Goal: Task Accomplishment & Management: Complete application form

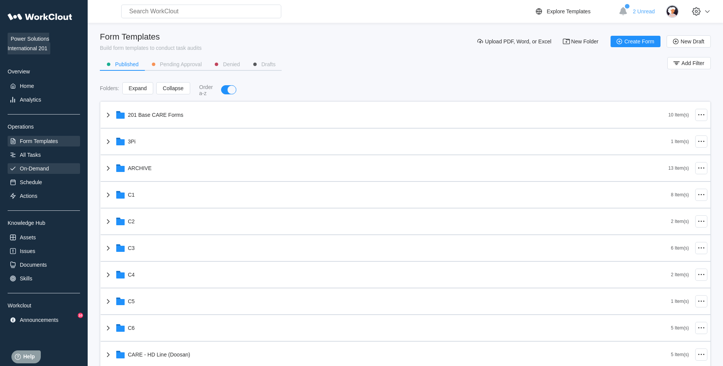
scroll to position [0, 0]
click at [48, 169] on div "On-Demand" at bounding box center [34, 168] width 29 height 6
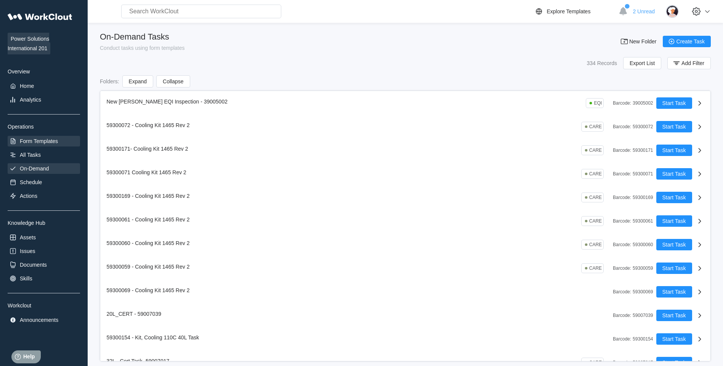
click at [49, 146] on div "Form Templates" at bounding box center [44, 141] width 72 height 11
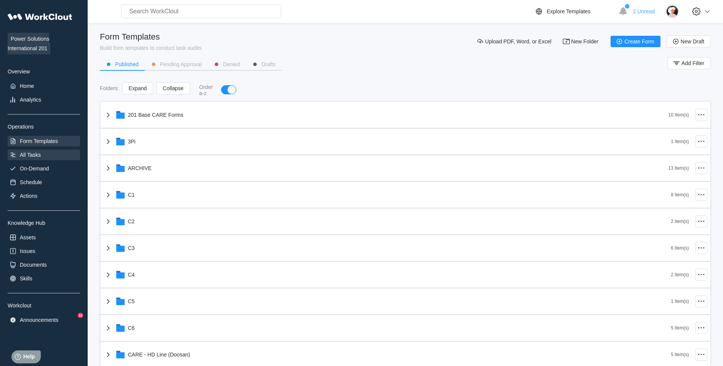
click at [53, 150] on div "All Tasks" at bounding box center [44, 155] width 72 height 11
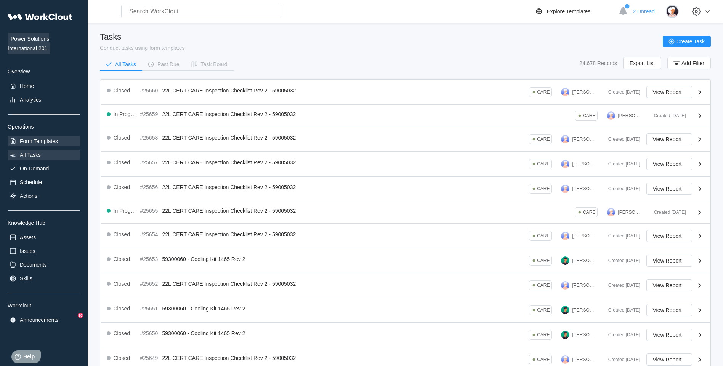
click at [48, 143] on div "Form Templates" at bounding box center [39, 141] width 38 height 6
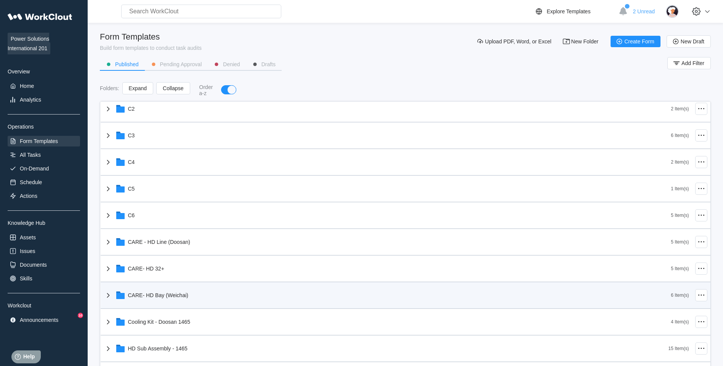
scroll to position [114, 0]
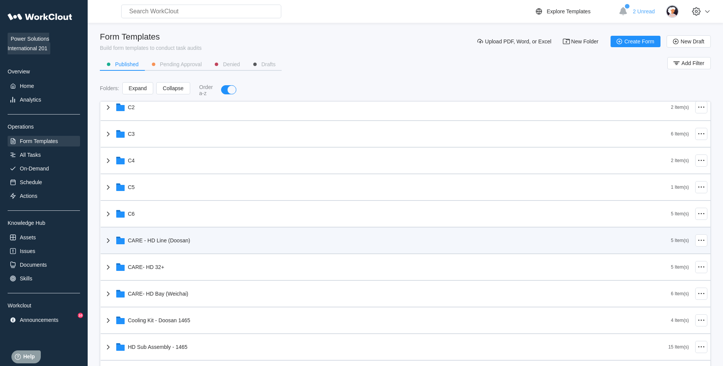
click at [228, 243] on div "CARE - HD Line (Doosan)" at bounding box center [387, 241] width 567 height 20
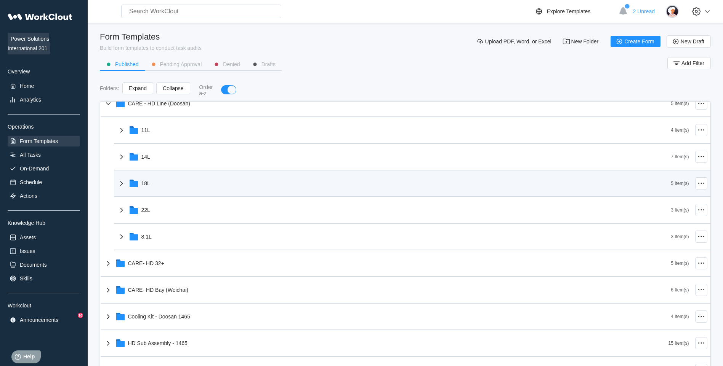
scroll to position [267, 0]
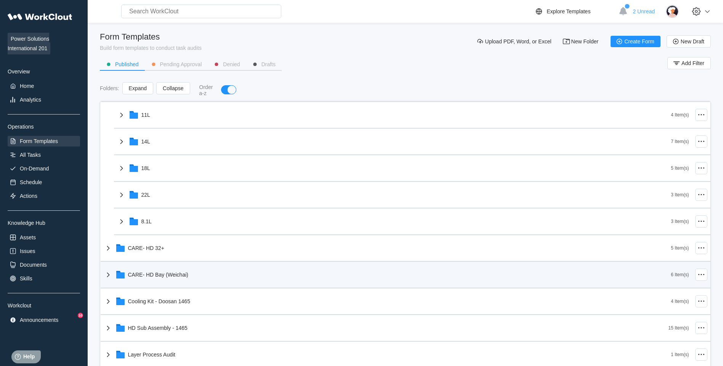
click at [189, 270] on div "CARE- HD Bay (Weichai)" at bounding box center [387, 275] width 567 height 20
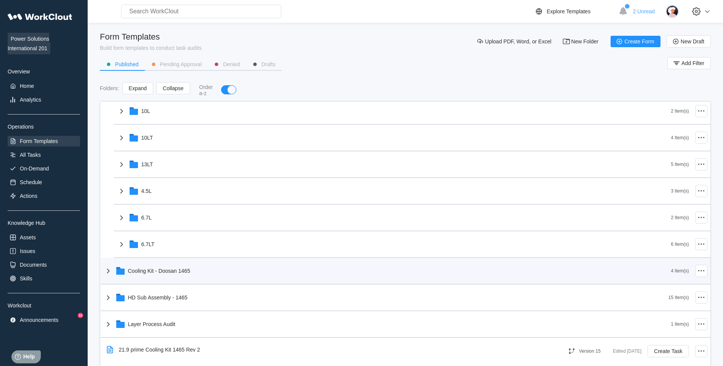
click at [174, 267] on div "Cooling Kit - Doosan 1465" at bounding box center [387, 271] width 567 height 20
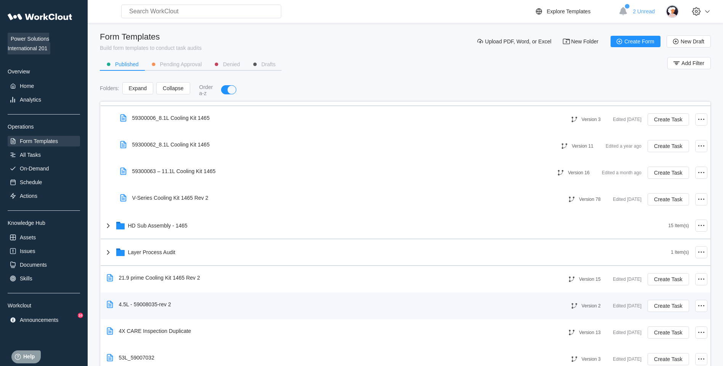
scroll to position [648, 0]
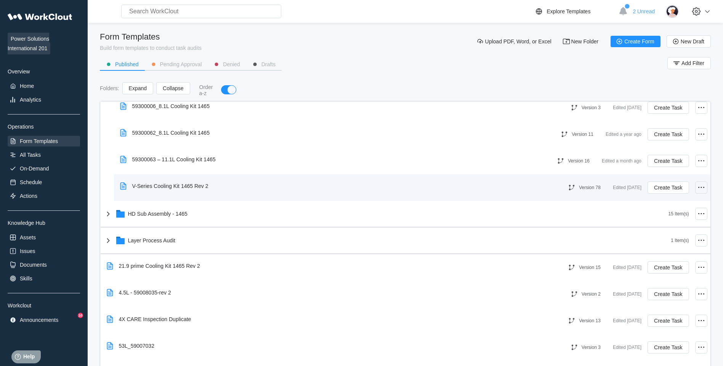
click at [700, 187] on div at bounding box center [701, 188] width 12 height 12
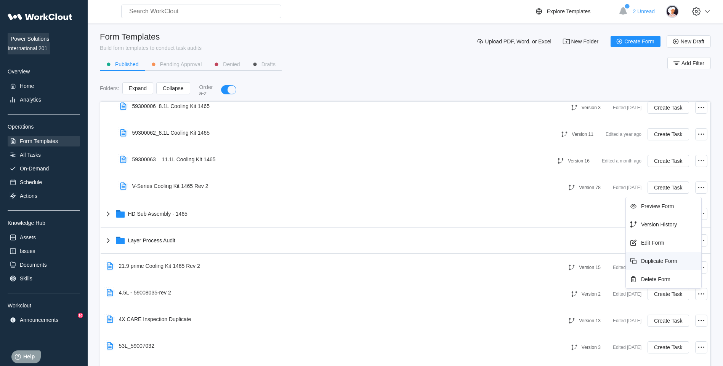
click at [662, 262] on div "Duplicate Form" at bounding box center [659, 261] width 36 height 6
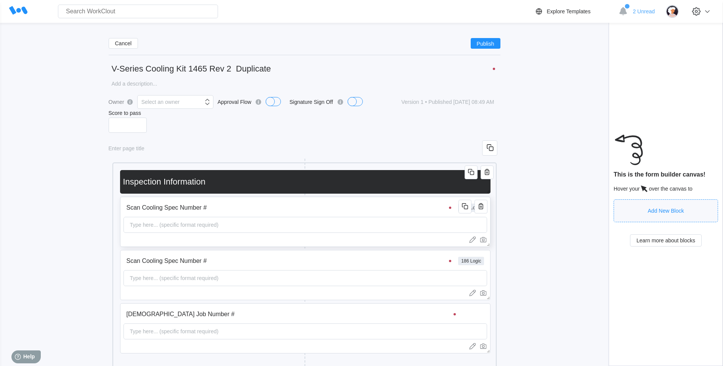
click at [340, 205] on input "Scan Cooling Spec Number #" at bounding box center [289, 207] width 333 height 15
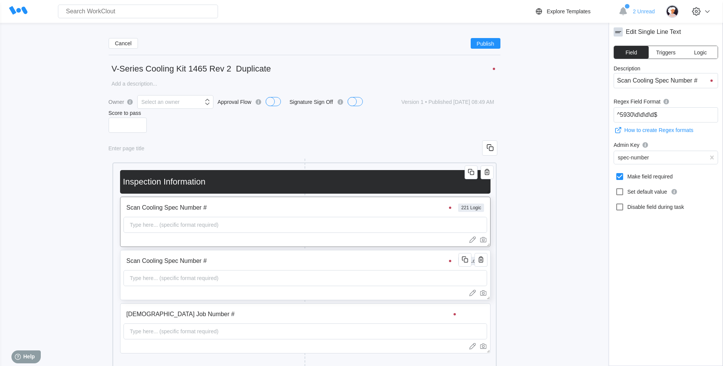
click at [222, 268] on input "Scan Cooling Spec Number #" at bounding box center [289, 261] width 333 height 15
click at [707, 54] on button "Logic" at bounding box center [700, 52] width 35 height 13
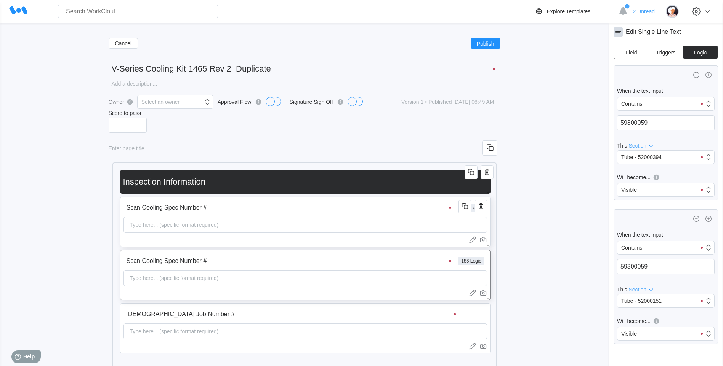
click at [407, 216] on div "Scan Cooling Spec Number # 221 Logic Type here... (specific format required)" at bounding box center [305, 222] width 370 height 50
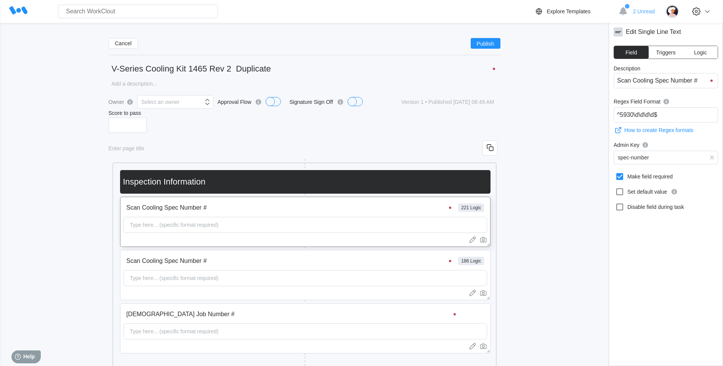
click at [692, 51] on button "Logic" at bounding box center [700, 52] width 35 height 13
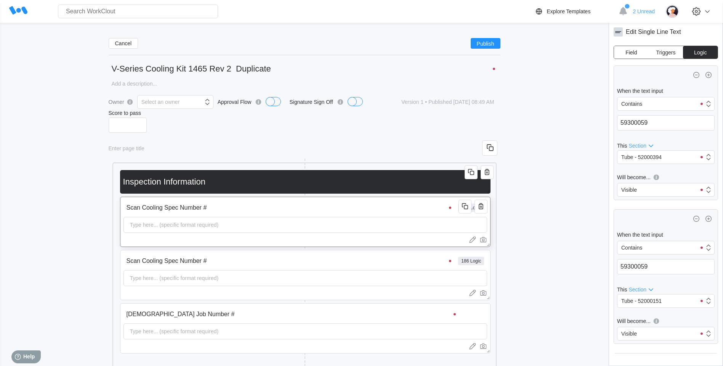
drag, startPoint x: 282, startPoint y: 65, endPoint x: 232, endPoint y: 68, distance: 50.0
click at [232, 68] on input "V-Series Cooling Kit 1465 Rev 2 Duplicate" at bounding box center [305, 68] width 392 height 15
click at [139, 66] on input "V-Series Cooling Kit 1465 Rev 2" at bounding box center [305, 68] width 392 height 15
click at [144, 69] on input "V-Series Cooling Kit 1465 Rev 2" at bounding box center [305, 68] width 392 height 15
drag, startPoint x: 144, startPoint y: 69, endPoint x: 80, endPoint y: 74, distance: 64.6
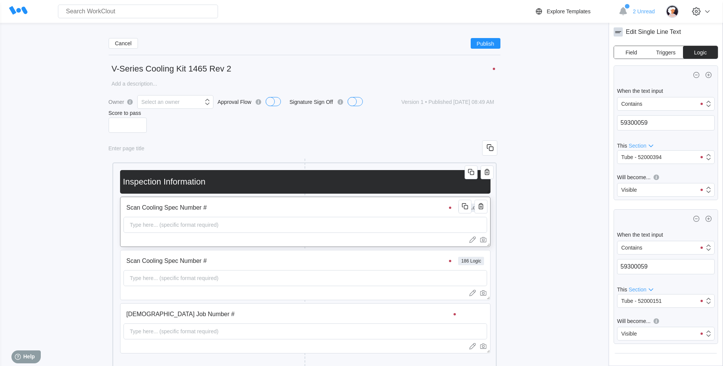
click at [110, 75] on input "593000Cooling Kit 1465 Rev 2" at bounding box center [305, 68] width 392 height 15
click at [115, 69] on input "593000Cooling Kit 1465 Rev 2" at bounding box center [305, 68] width 392 height 15
click at [139, 69] on input "593000Cooling Kit 1465 Rev 2" at bounding box center [305, 68] width 392 height 15
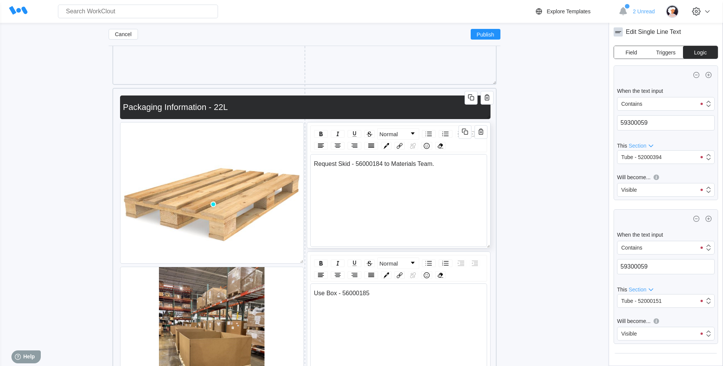
scroll to position [311, 0]
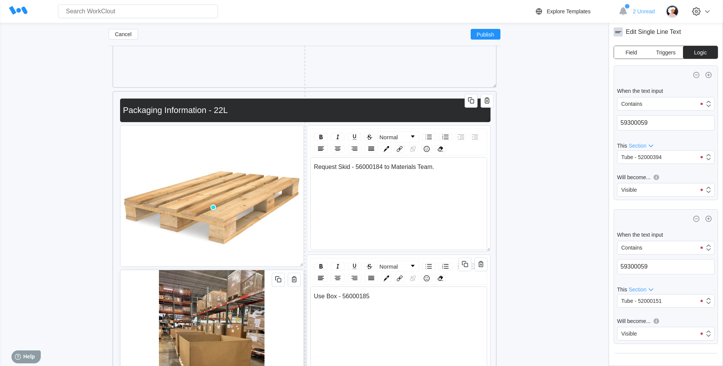
type input "59300059 - Cooling Kit 1465 Rev 2"
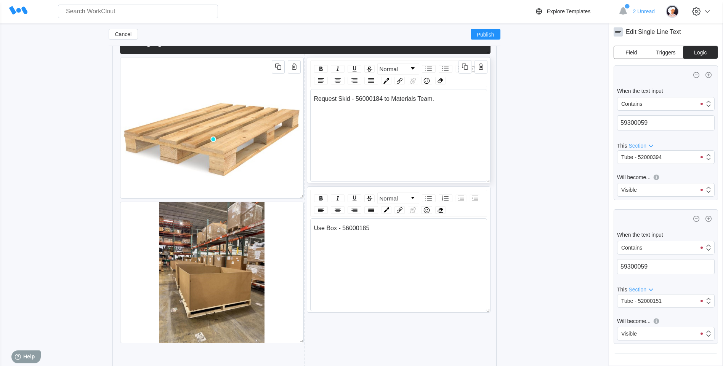
scroll to position [349, 0]
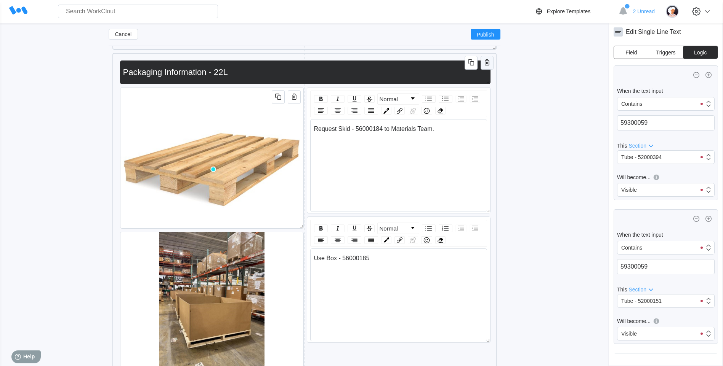
click at [486, 61] on icon "button" at bounding box center [487, 62] width 5 height 6
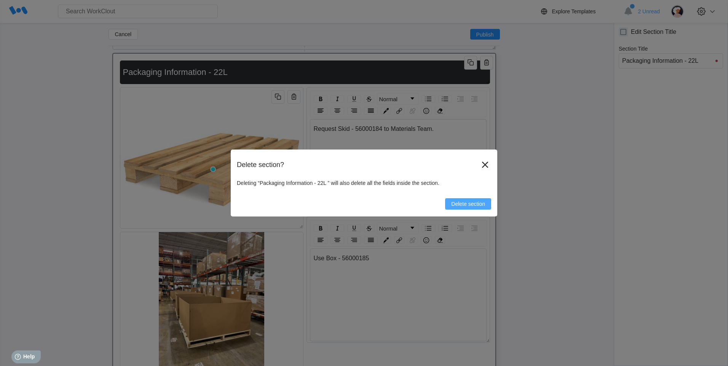
click at [475, 207] on button "Delete section" at bounding box center [468, 203] width 46 height 11
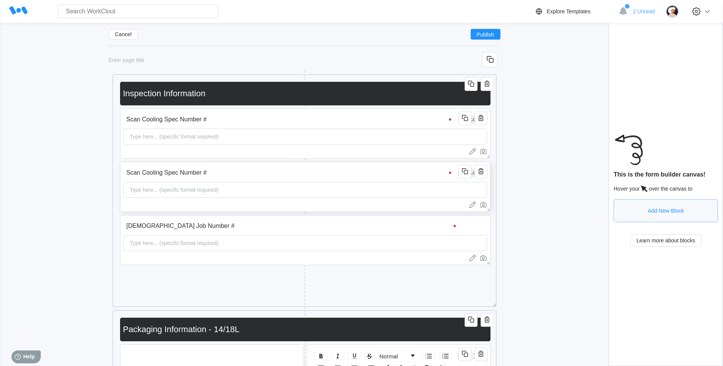
scroll to position [38, 0]
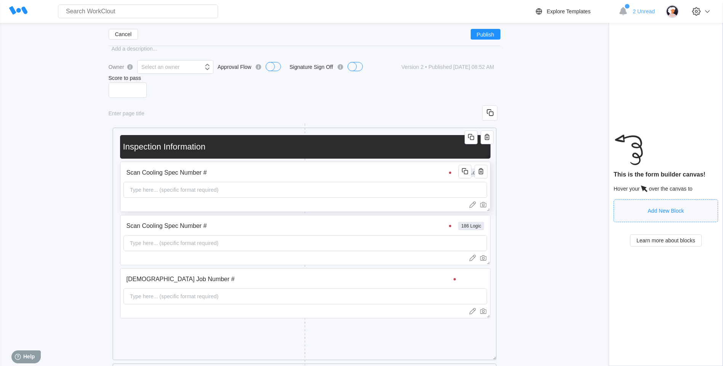
click at [356, 174] on input "Scan Cooling Spec Number #" at bounding box center [289, 172] width 333 height 15
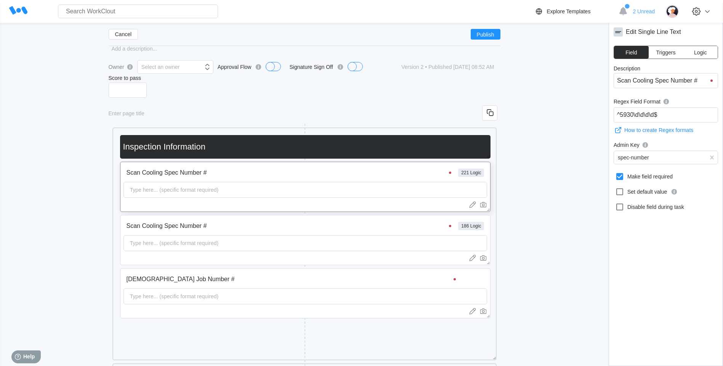
click at [700, 52] on span "Logic" at bounding box center [700, 52] width 13 height 5
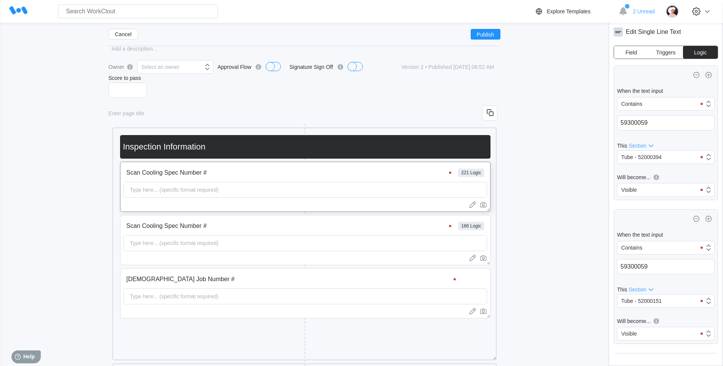
click at [708, 52] on button "Logic" at bounding box center [700, 52] width 35 height 13
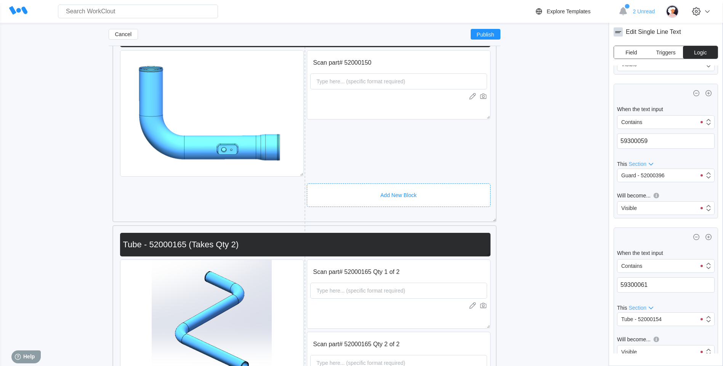
scroll to position [1295, 0]
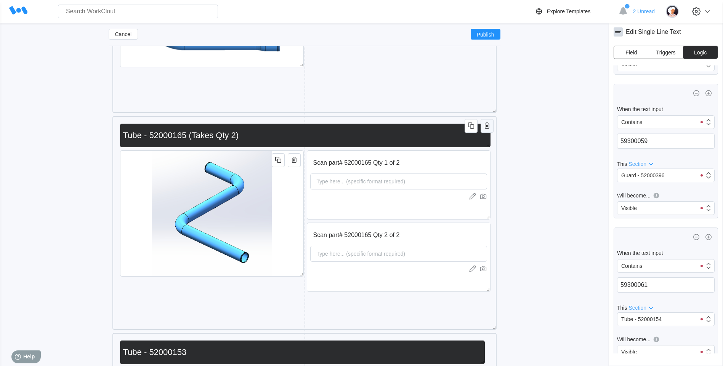
click at [484, 129] on icon "button" at bounding box center [486, 125] width 9 height 9
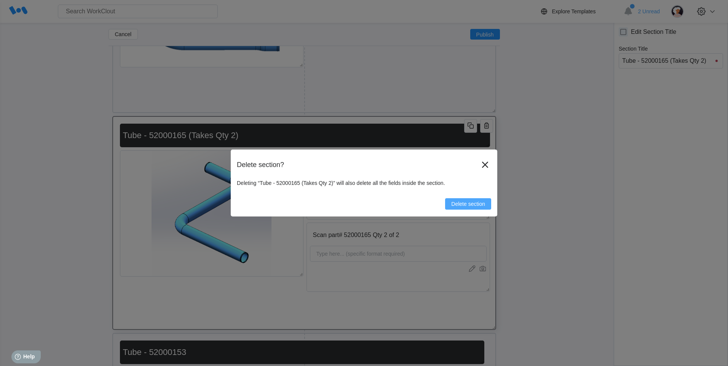
click at [482, 204] on span "Delete section" at bounding box center [468, 203] width 34 height 5
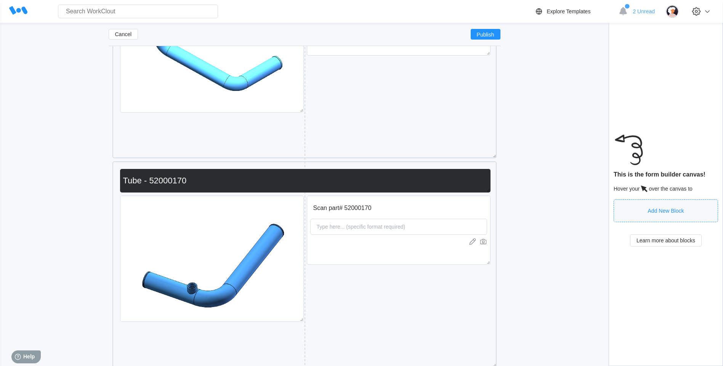
scroll to position [1638, 0]
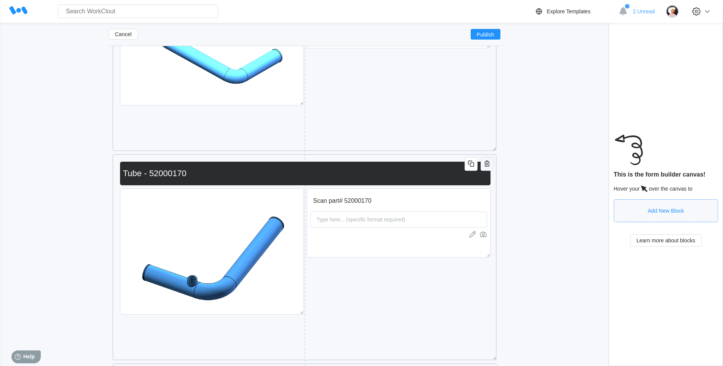
click at [489, 162] on icon "button" at bounding box center [486, 163] width 9 height 9
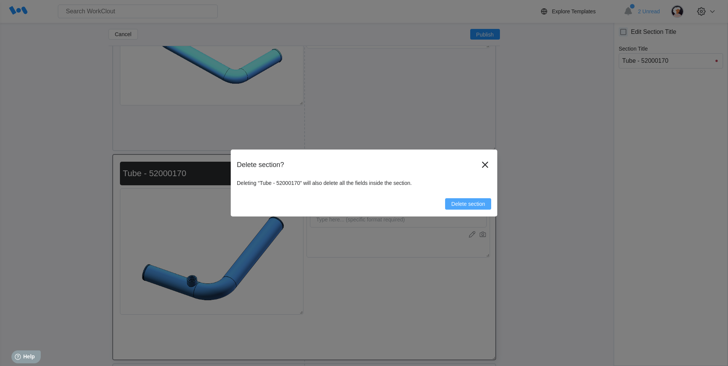
click at [476, 206] on span "Delete section" at bounding box center [468, 203] width 34 height 5
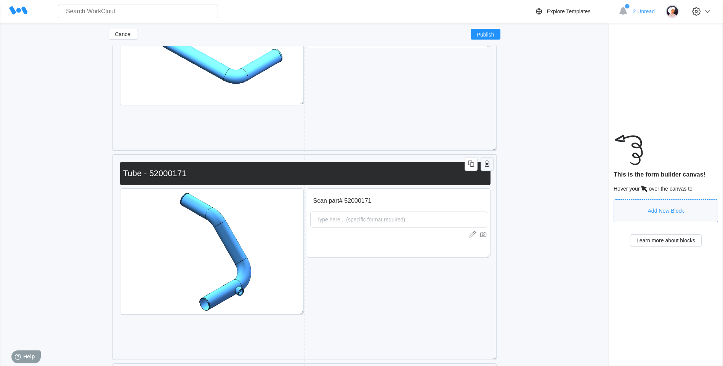
click at [487, 162] on icon "button" at bounding box center [486, 163] width 9 height 9
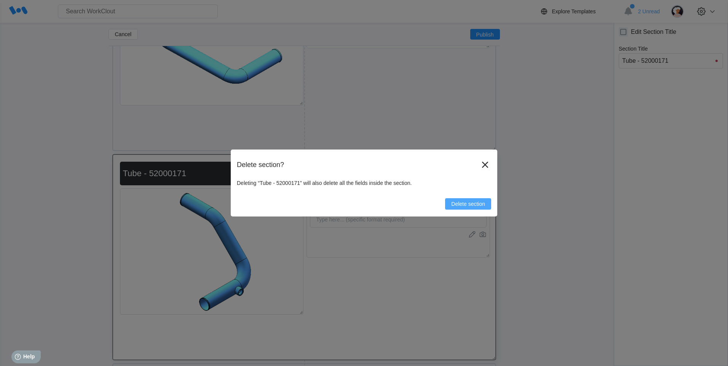
click at [482, 201] on button "Delete section" at bounding box center [468, 203] width 46 height 11
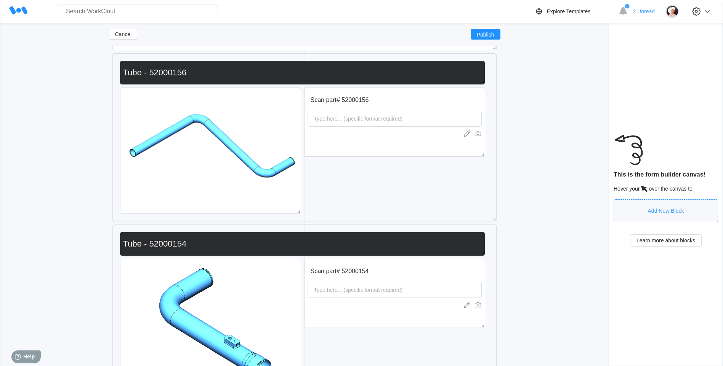
scroll to position [2362, 0]
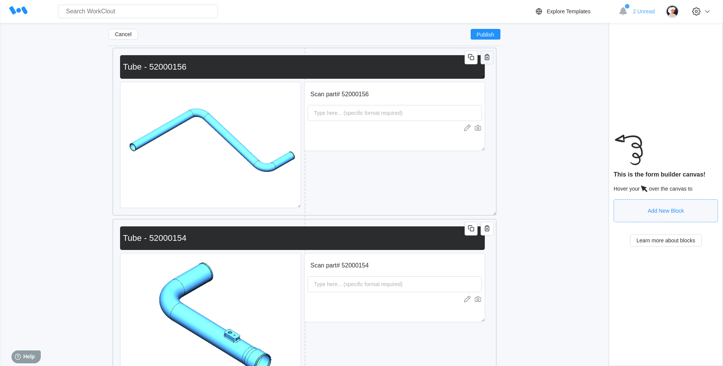
click at [487, 59] on icon "button" at bounding box center [486, 57] width 9 height 9
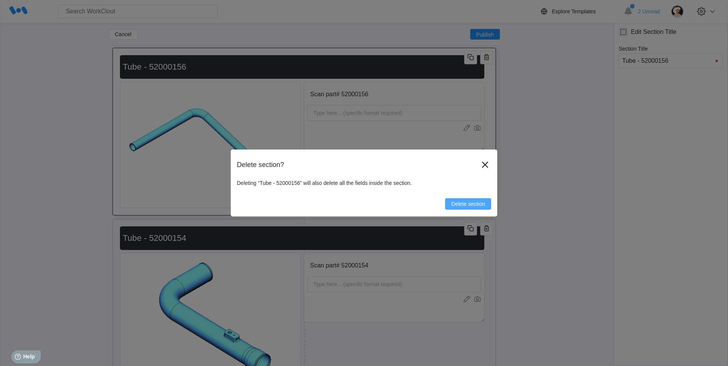
click at [472, 199] on button "Delete section" at bounding box center [468, 203] width 46 height 11
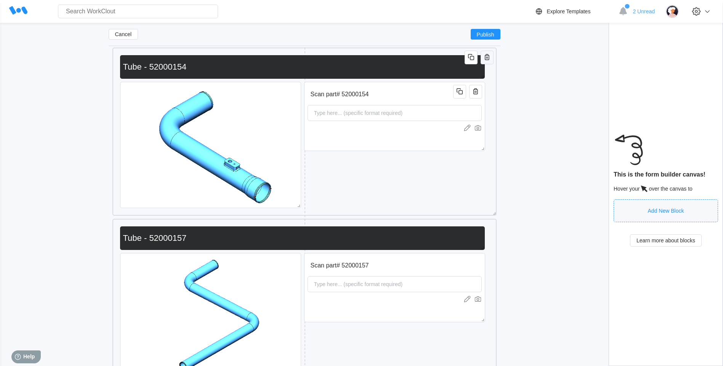
click at [489, 59] on icon "button" at bounding box center [486, 57] width 9 height 9
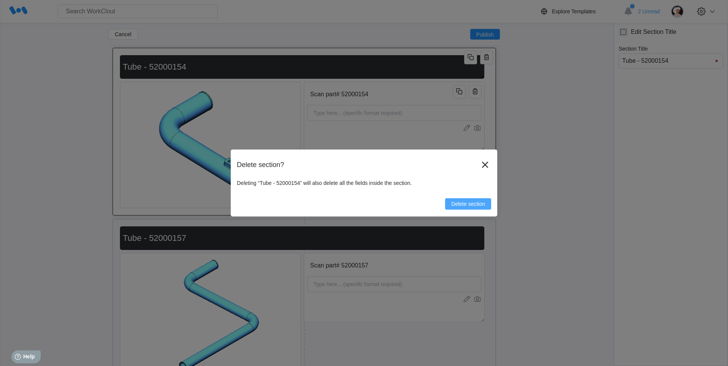
click at [481, 207] on button "Delete section" at bounding box center [468, 203] width 46 height 11
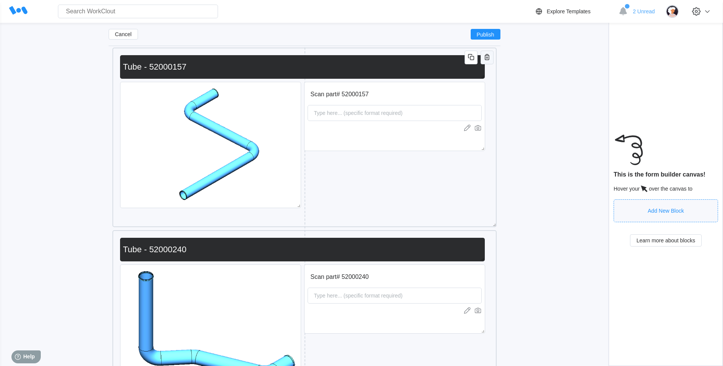
click at [484, 59] on icon "button" at bounding box center [486, 57] width 9 height 9
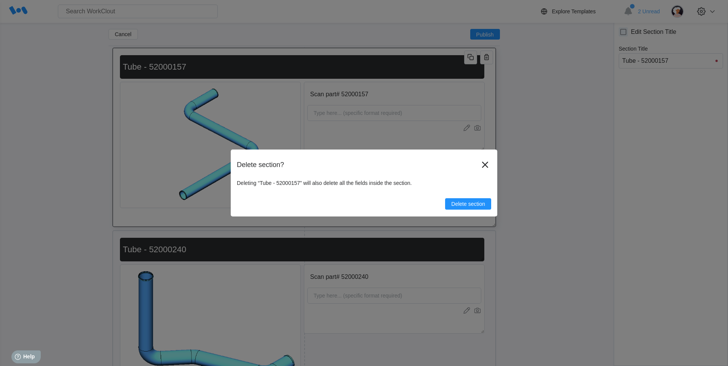
click at [481, 212] on div "Delete section? Deleting “Tube - 52000157” will also delete all the fields insi…" at bounding box center [364, 183] width 267 height 67
drag, startPoint x: 481, startPoint y: 204, endPoint x: 493, endPoint y: 198, distance: 13.1
click at [480, 204] on span "Delete section" at bounding box center [468, 203] width 34 height 5
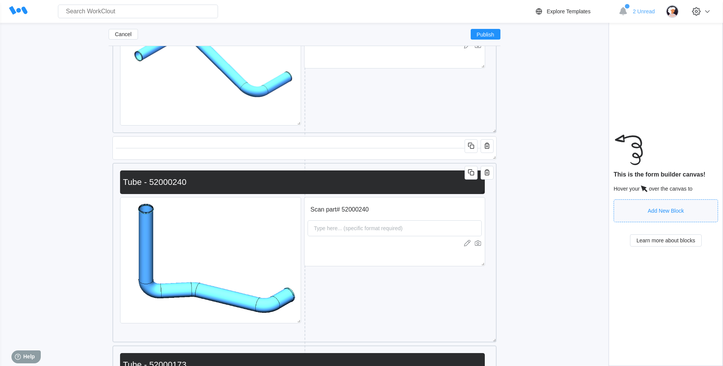
scroll to position [2247, 0]
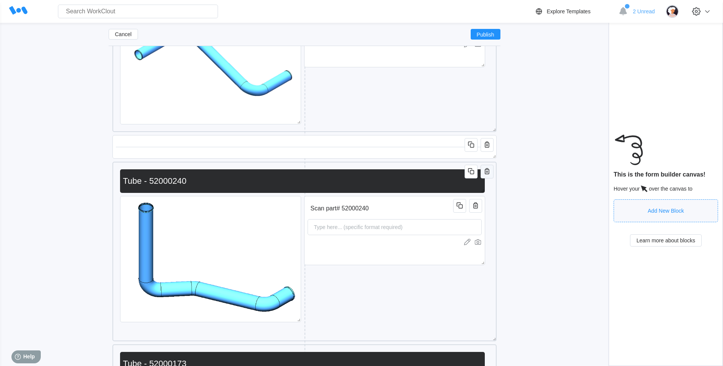
click at [489, 170] on icon "button" at bounding box center [487, 171] width 5 height 6
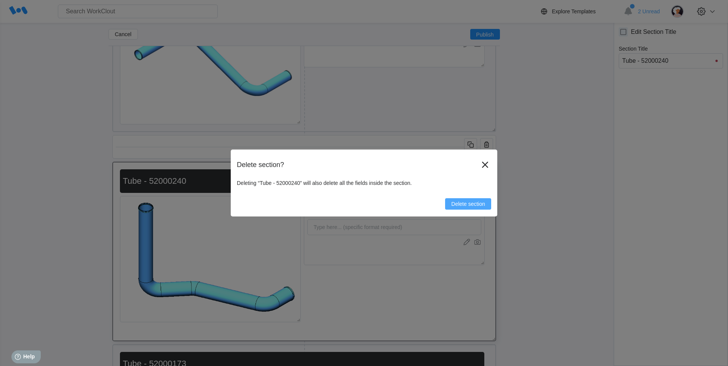
click at [472, 204] on span "Delete section" at bounding box center [468, 203] width 34 height 5
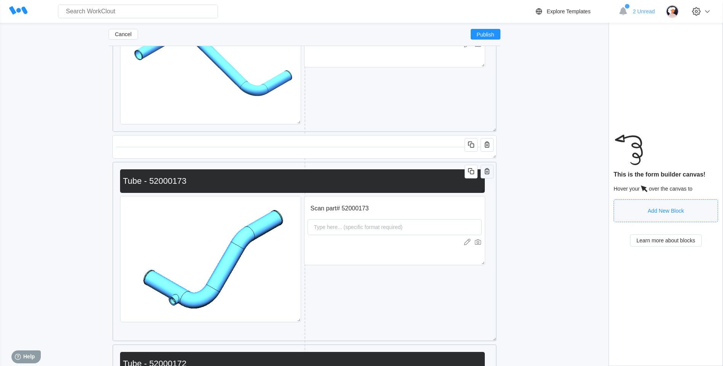
click at [481, 171] on button "button" at bounding box center [486, 172] width 13 height 14
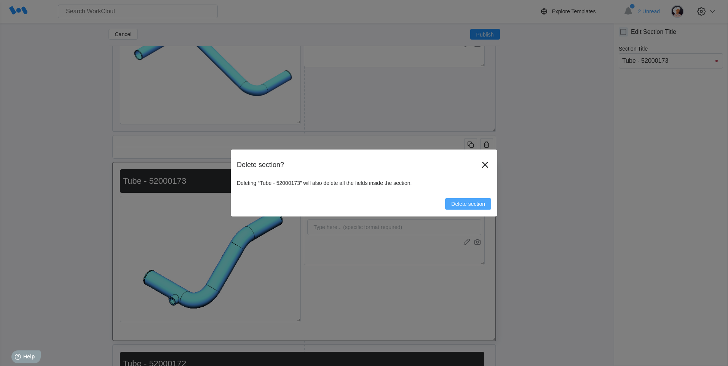
click at [454, 202] on span "Delete section" at bounding box center [468, 203] width 34 height 5
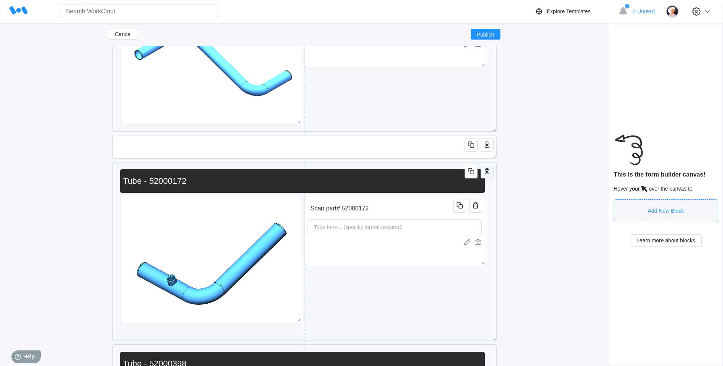
click at [487, 175] on icon "button" at bounding box center [486, 171] width 9 height 9
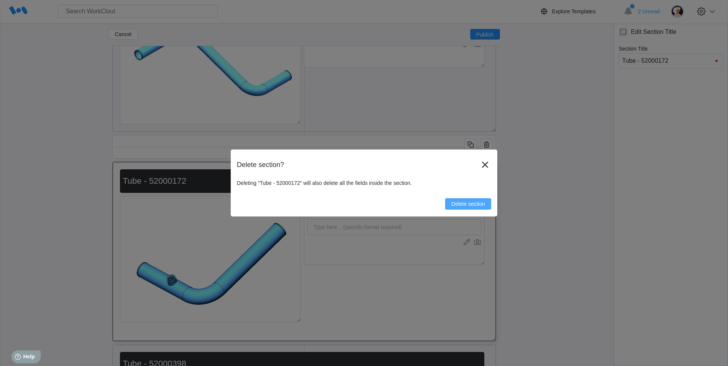
click at [476, 203] on span "Delete section" at bounding box center [468, 203] width 34 height 5
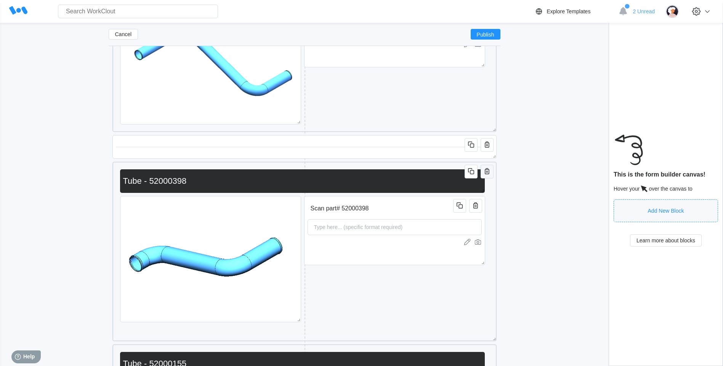
click at [485, 173] on icon "button" at bounding box center [486, 171] width 9 height 9
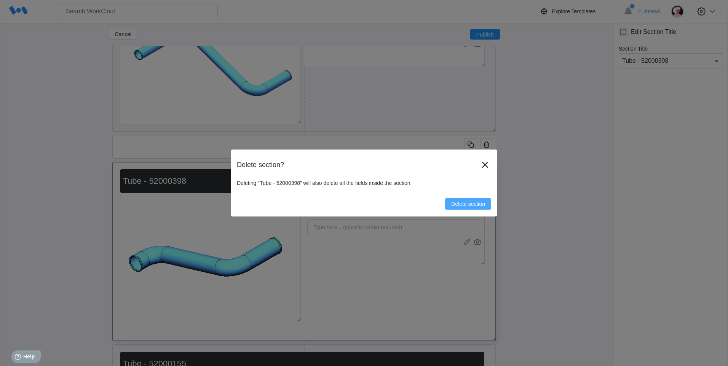
click at [471, 202] on span "Delete section" at bounding box center [468, 203] width 34 height 5
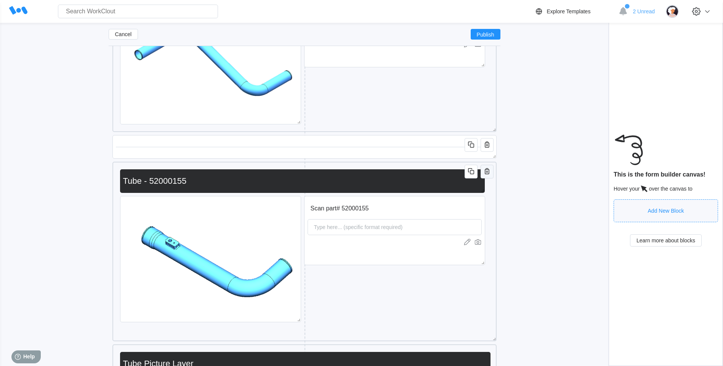
click at [486, 171] on icon "button" at bounding box center [487, 172] width 2 height 2
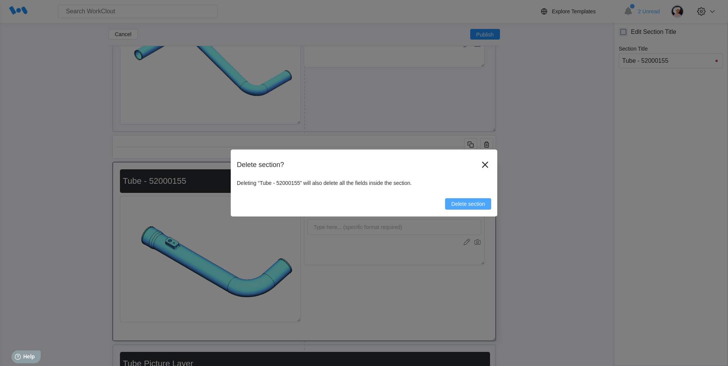
click at [478, 200] on button "Delete section" at bounding box center [468, 203] width 46 height 11
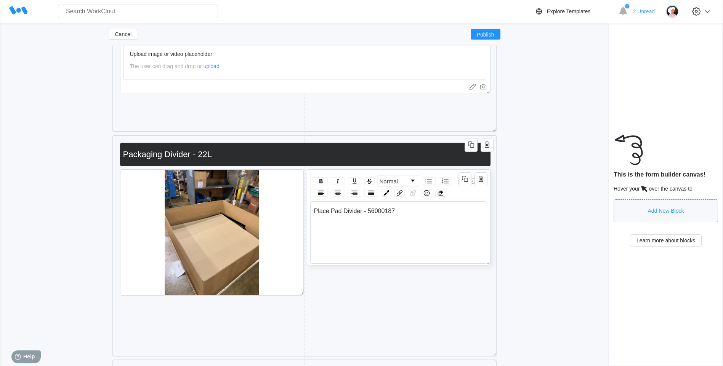
scroll to position [2628, 0]
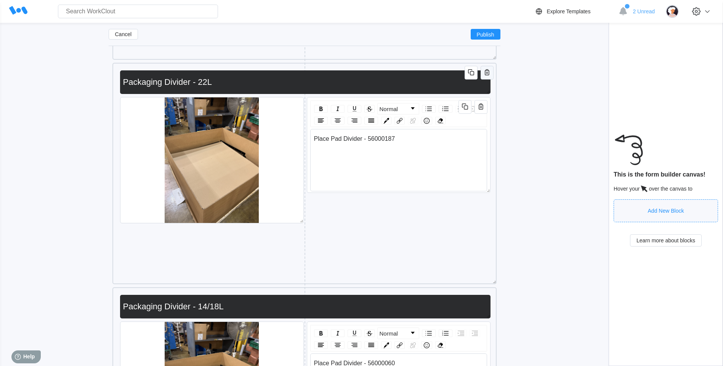
click at [491, 73] on button "button" at bounding box center [486, 73] width 13 height 14
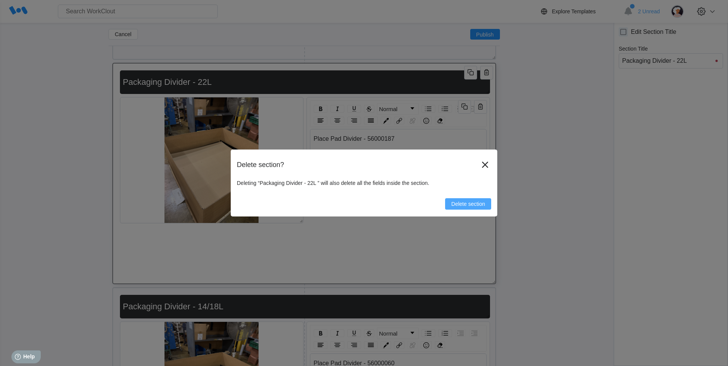
click at [475, 200] on button "Delete section" at bounding box center [468, 203] width 46 height 11
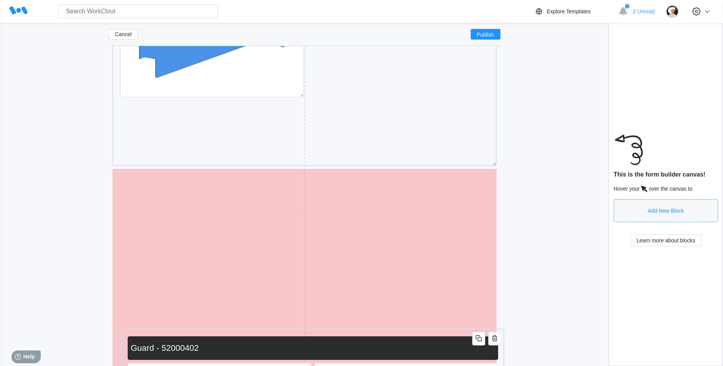
scroll to position [4374, 0]
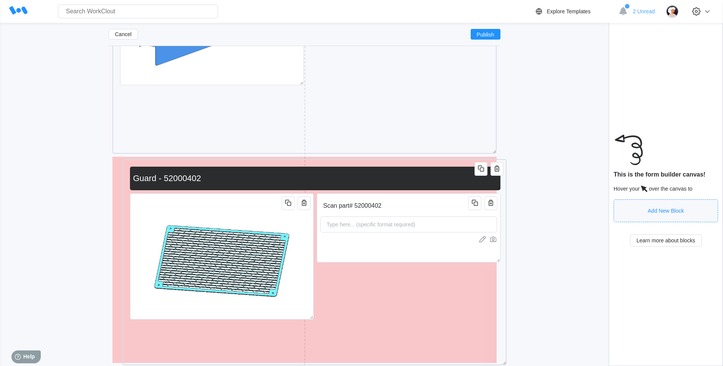
drag, startPoint x: 415, startPoint y: 142, endPoint x: 425, endPoint y: 166, distance: 26.0
click at [425, 166] on div "Scan part# 52000402 Type here... (specific format required) Guard - 52000402" at bounding box center [314, 262] width 376 height 199
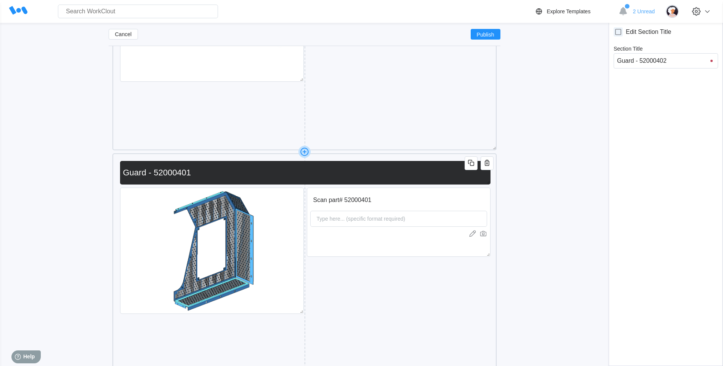
scroll to position [5288, 0]
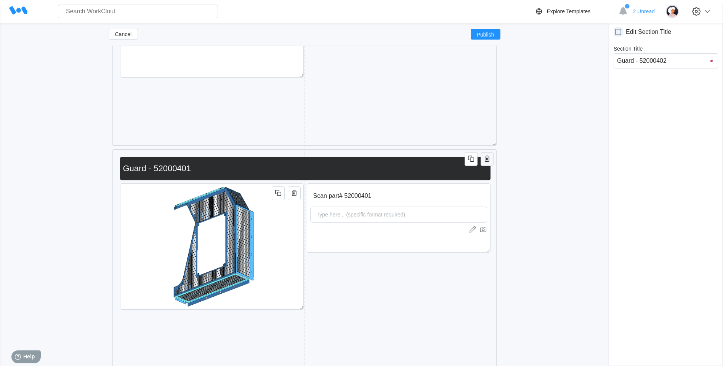
click at [485, 157] on icon "button" at bounding box center [487, 159] width 5 height 6
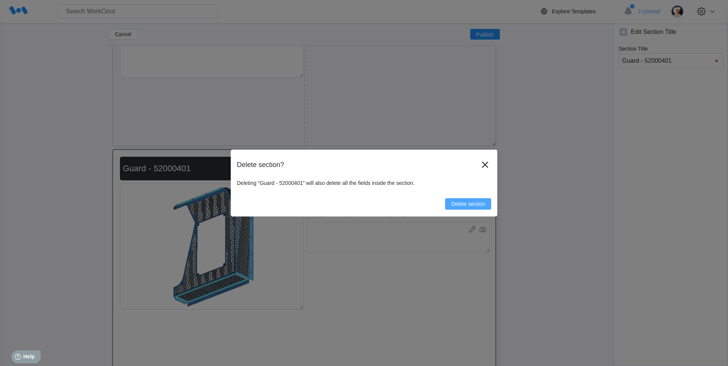
click at [475, 207] on button "Delete section" at bounding box center [468, 203] width 46 height 11
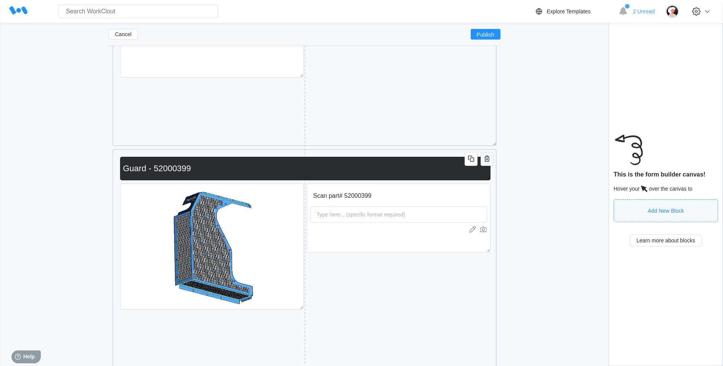
click at [487, 160] on icon "button" at bounding box center [487, 159] width 2 height 2
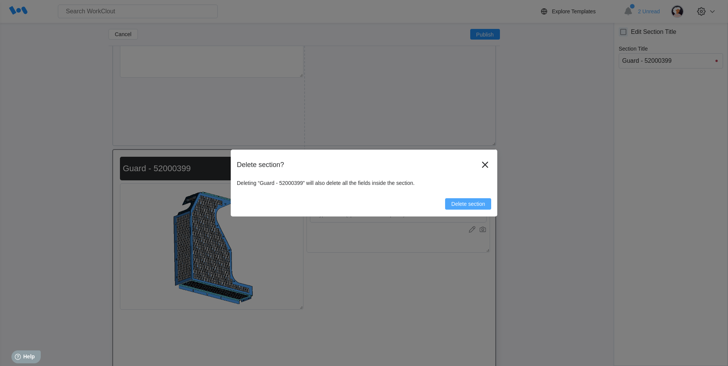
click at [479, 207] on button "Delete section" at bounding box center [468, 203] width 46 height 11
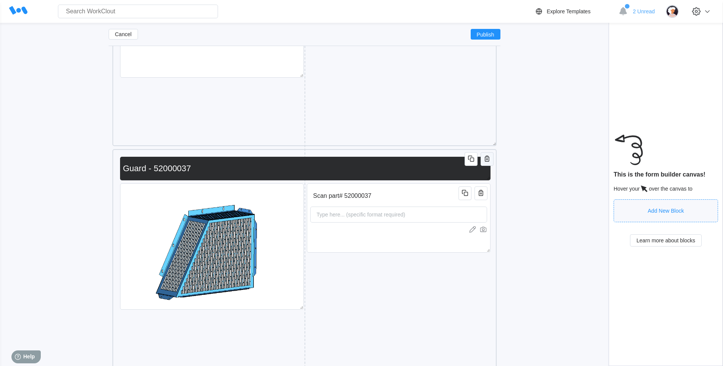
click at [489, 161] on icon "button" at bounding box center [487, 159] width 5 height 6
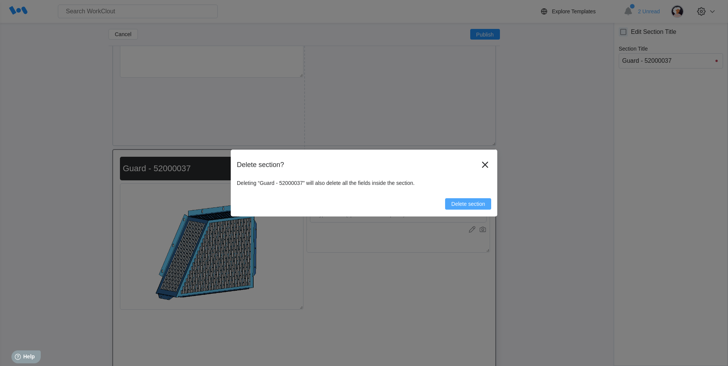
click at [469, 206] on span "Delete section" at bounding box center [468, 203] width 34 height 5
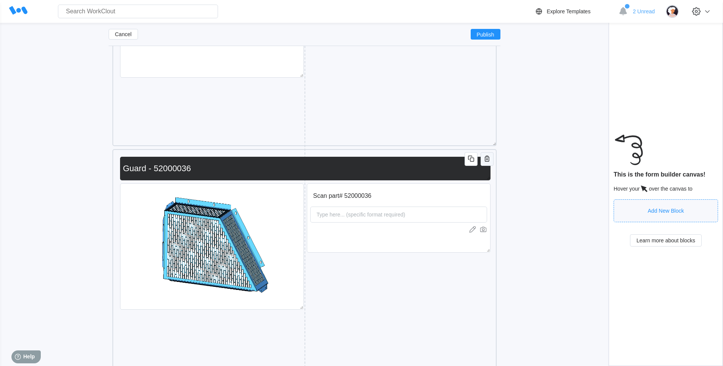
click at [490, 166] on button "button" at bounding box center [486, 159] width 13 height 14
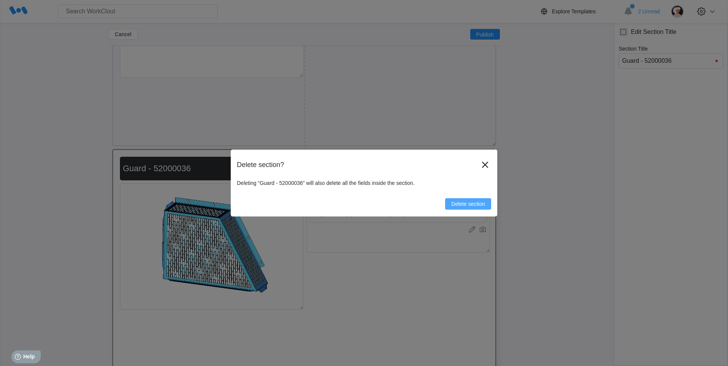
click at [468, 205] on span "Delete section" at bounding box center [468, 203] width 34 height 5
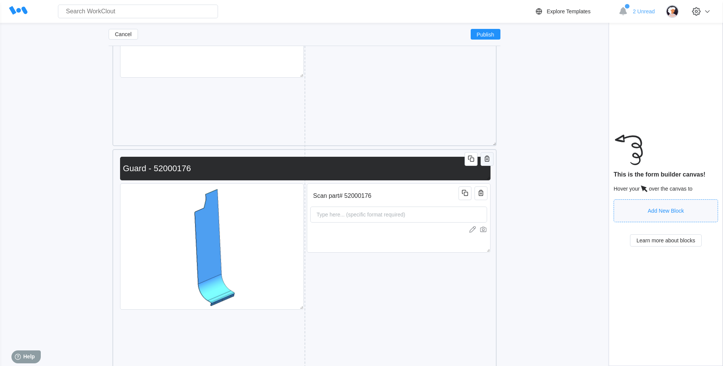
scroll to position [38, 0]
click at [485, 166] on input "Guard - 52000176" at bounding box center [303, 168] width 367 height 15
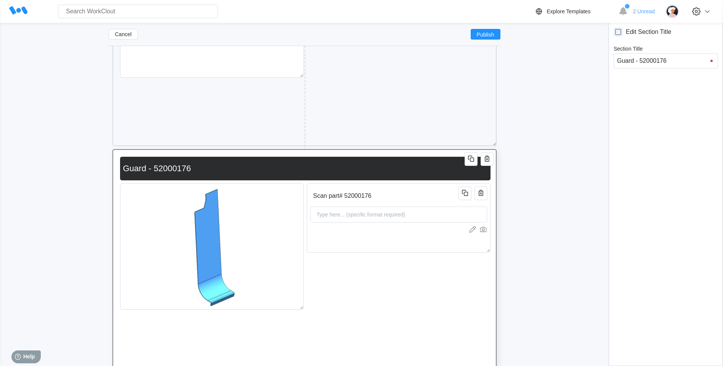
click at [487, 150] on div "Scan part# 52000176 Type here... (specific format required) Guard - 52000176" at bounding box center [304, 263] width 384 height 229
click at [487, 162] on icon "button" at bounding box center [487, 159] width 5 height 6
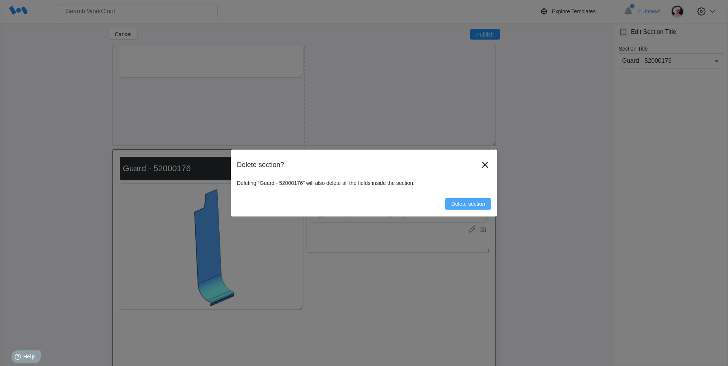
click at [470, 206] on span "Delete section" at bounding box center [468, 203] width 34 height 5
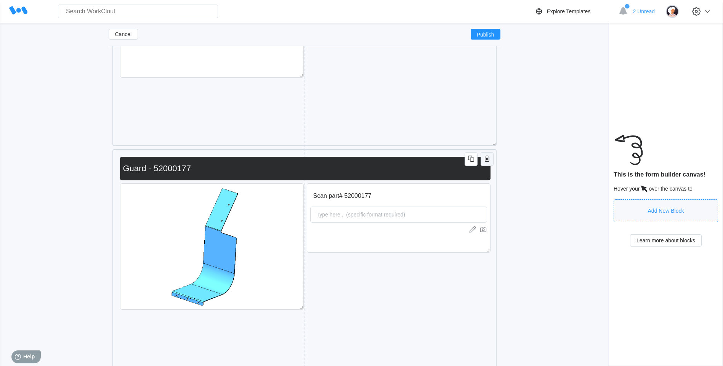
click at [483, 162] on icon "button" at bounding box center [486, 158] width 9 height 9
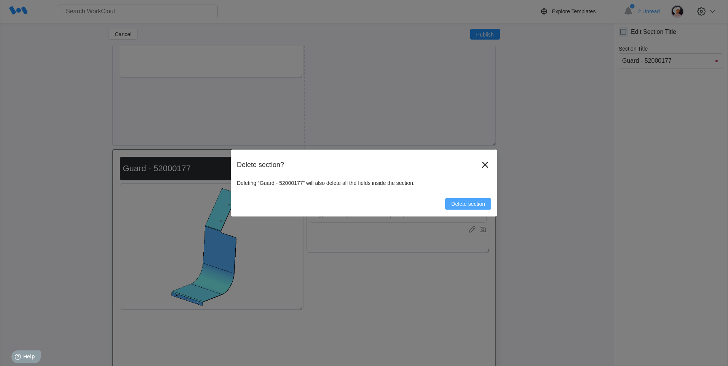
click at [464, 207] on button "Delete section" at bounding box center [468, 203] width 46 height 11
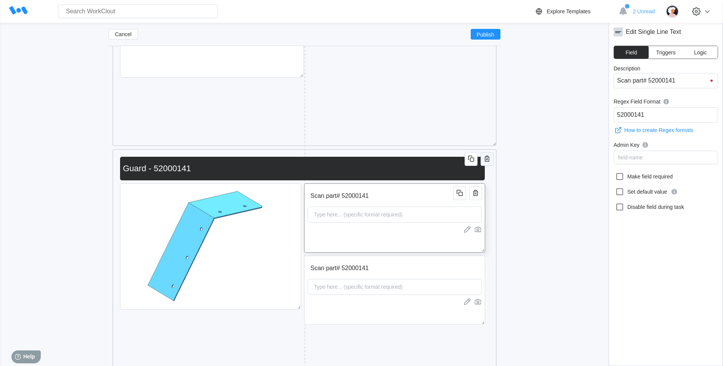
click at [486, 158] on icon "button" at bounding box center [486, 158] width 9 height 9
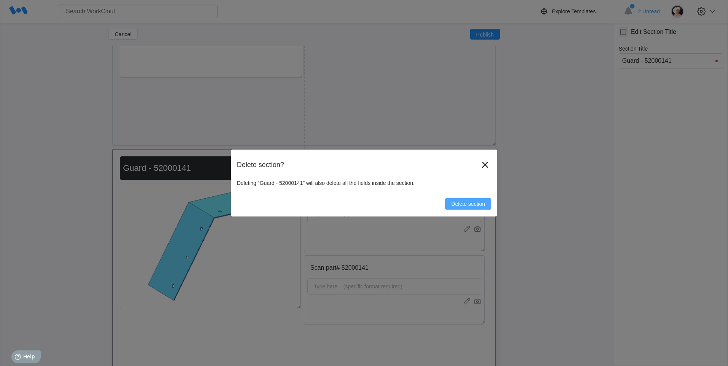
click at [466, 200] on button "Delete section" at bounding box center [468, 203] width 46 height 11
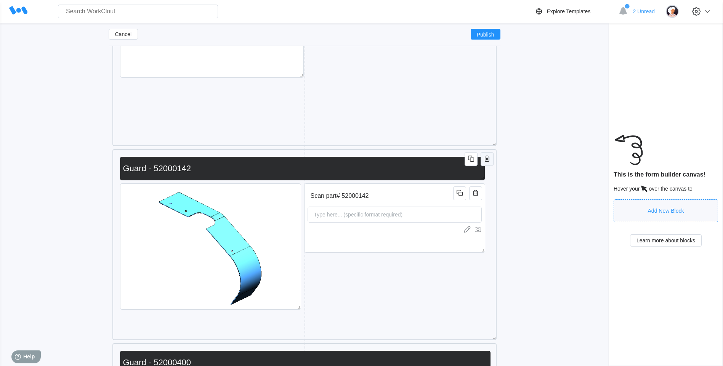
click at [486, 160] on icon "button" at bounding box center [486, 158] width 9 height 9
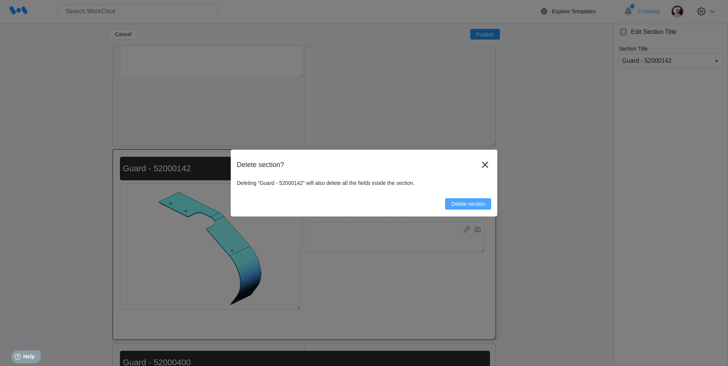
click at [470, 203] on span "Delete section" at bounding box center [468, 203] width 34 height 5
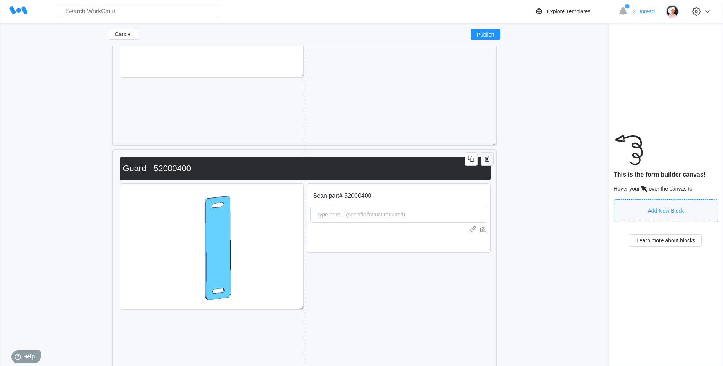
click at [487, 155] on icon "button" at bounding box center [486, 158] width 9 height 9
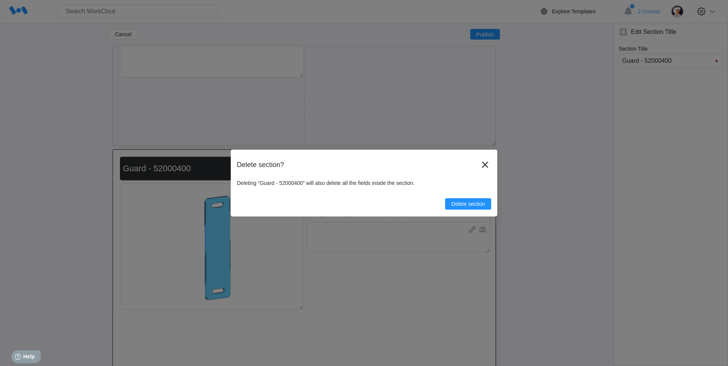
click at [469, 211] on div "Delete section? Deleting “Guard - 52000400” will also delete all the fields ins…" at bounding box center [364, 183] width 267 height 67
click at [468, 205] on span "Delete section" at bounding box center [468, 203] width 34 height 5
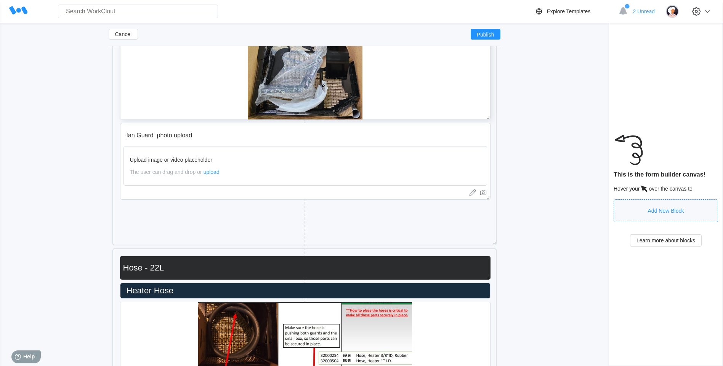
scroll to position [5478, 0]
click at [483, 255] on icon "button" at bounding box center [486, 257] width 9 height 9
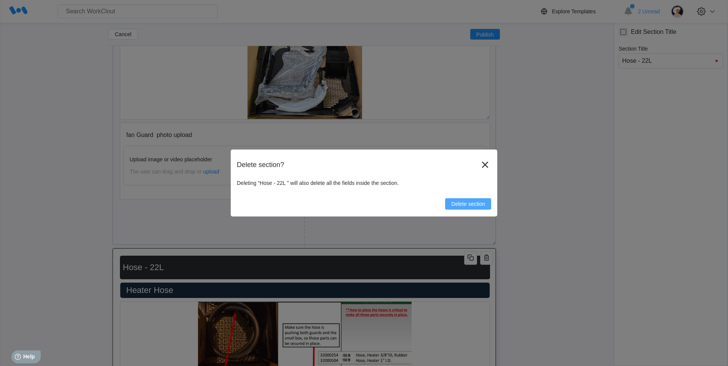
click at [475, 203] on span "Delete section" at bounding box center [468, 203] width 34 height 5
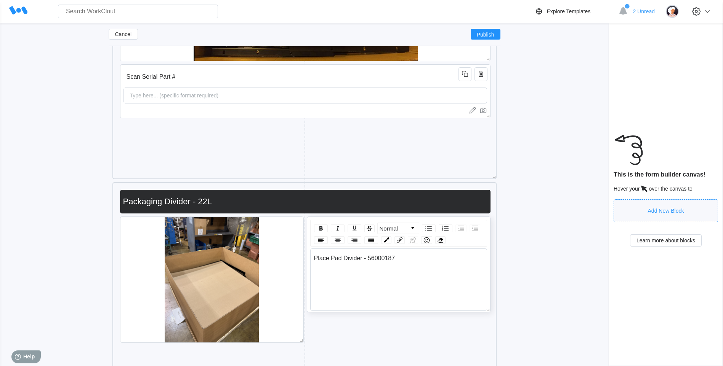
scroll to position [6164, 0]
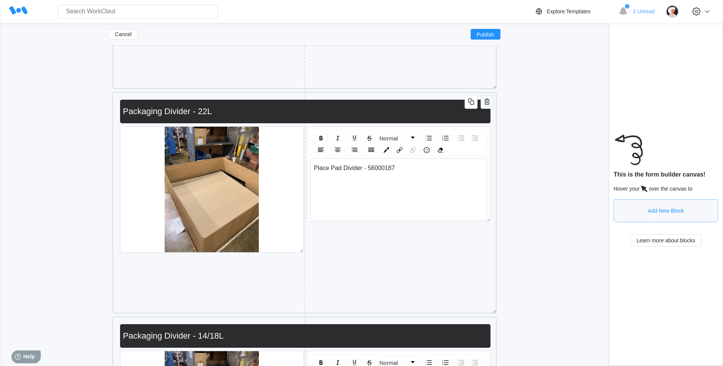
click at [485, 106] on icon "button" at bounding box center [486, 101] width 9 height 9
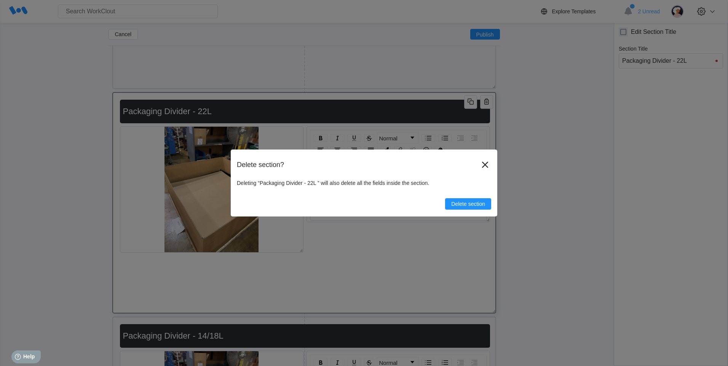
click at [471, 198] on div "Delete section" at bounding box center [364, 201] width 254 height 18
click at [471, 208] on button "Delete section" at bounding box center [468, 203] width 46 height 11
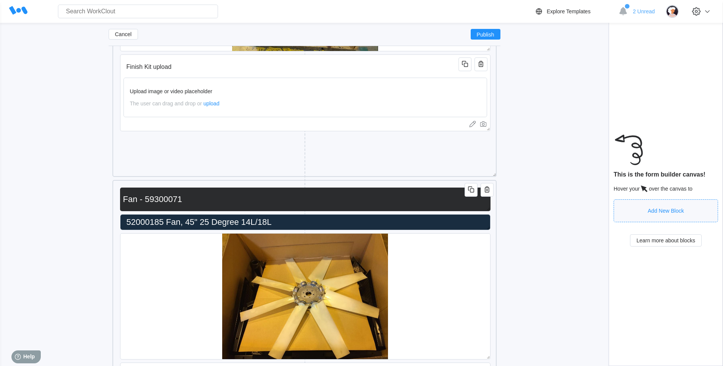
scroll to position [6964, 0]
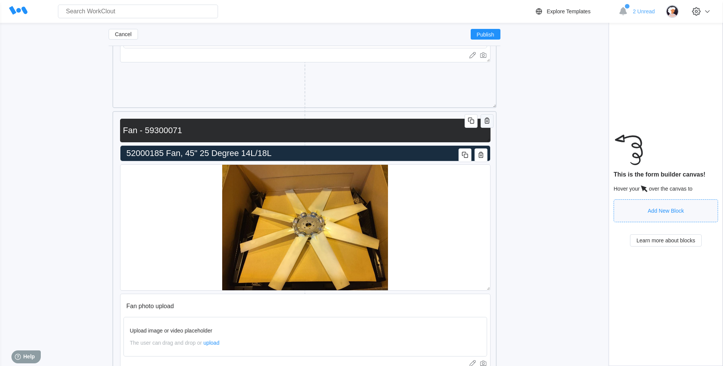
click at [489, 118] on icon "button" at bounding box center [486, 120] width 9 height 9
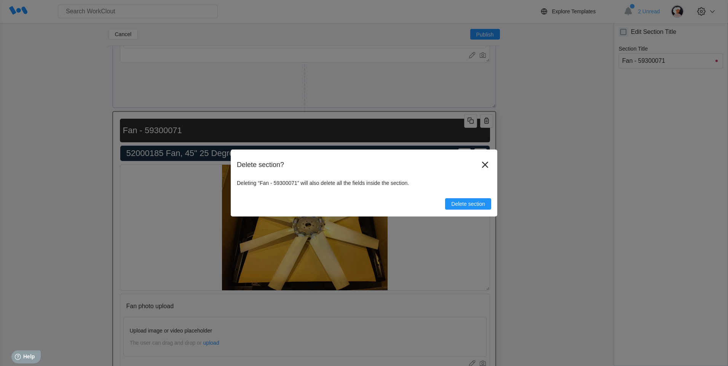
click at [474, 193] on div "Delete section" at bounding box center [364, 201] width 254 height 18
drag, startPoint x: 480, startPoint y: 213, endPoint x: 477, endPoint y: 206, distance: 7.7
click at [480, 213] on div "Delete section? Deleting “Fan - 59300071” will also delete all the fields insid…" at bounding box center [364, 183] width 267 height 67
drag, startPoint x: 477, startPoint y: 206, endPoint x: 449, endPoint y: 203, distance: 28.7
click at [477, 206] on span "Delete section" at bounding box center [468, 203] width 34 height 5
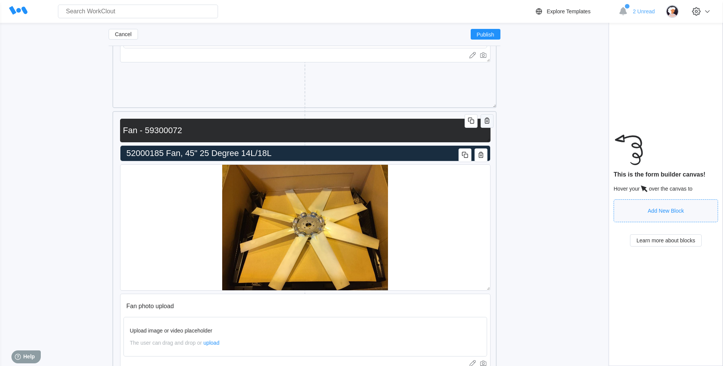
click at [491, 118] on icon "button" at bounding box center [486, 120] width 9 height 9
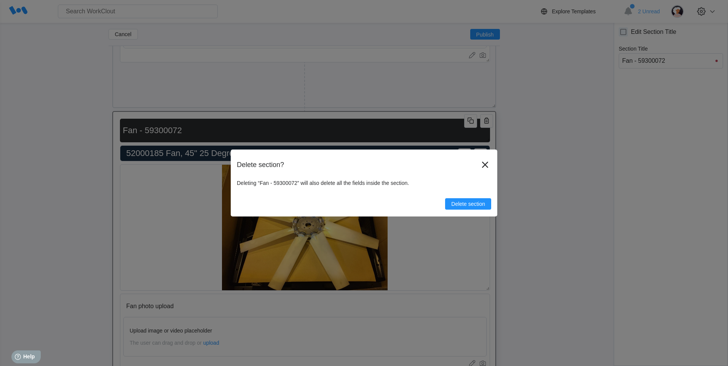
click at [482, 201] on span "Delete section" at bounding box center [468, 203] width 34 height 5
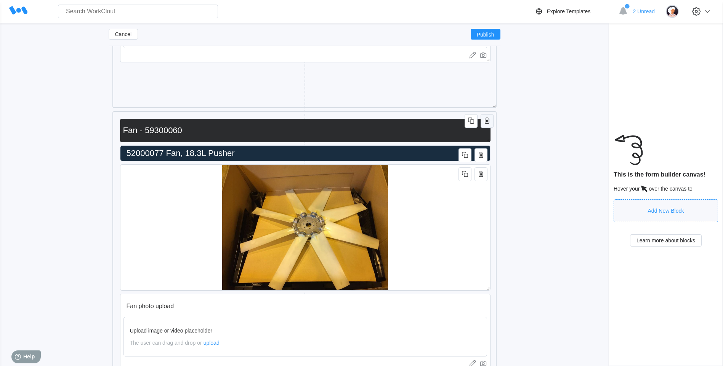
click at [489, 119] on icon "button" at bounding box center [486, 120] width 9 height 9
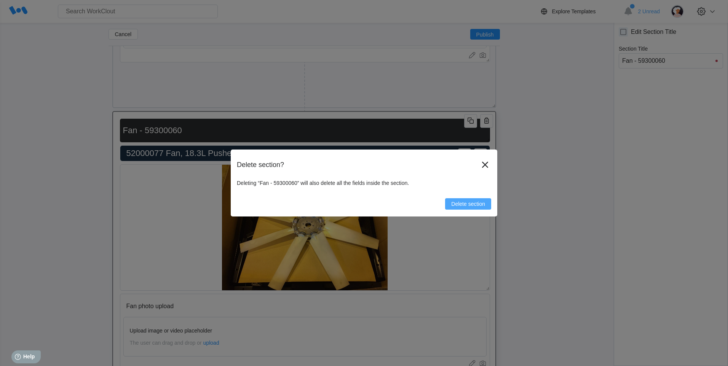
click at [469, 200] on button "Delete section" at bounding box center [468, 203] width 46 height 11
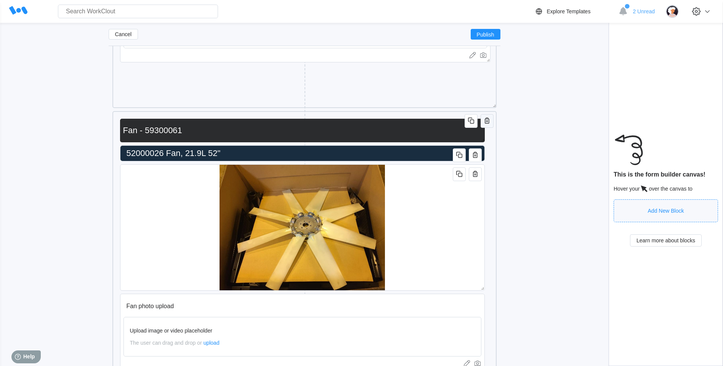
click at [485, 123] on icon "button" at bounding box center [487, 121] width 5 height 6
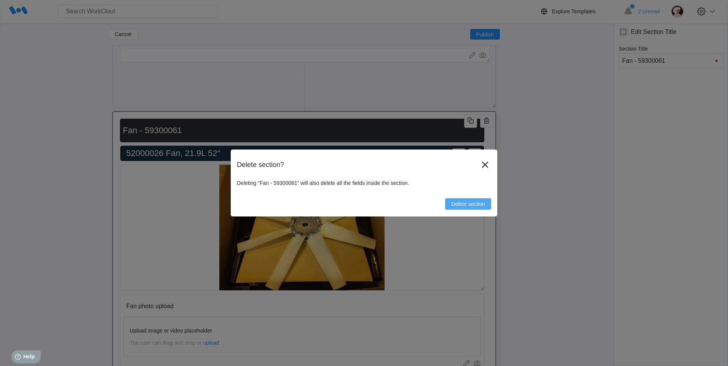
click at [472, 200] on button "Delete section" at bounding box center [468, 203] width 46 height 11
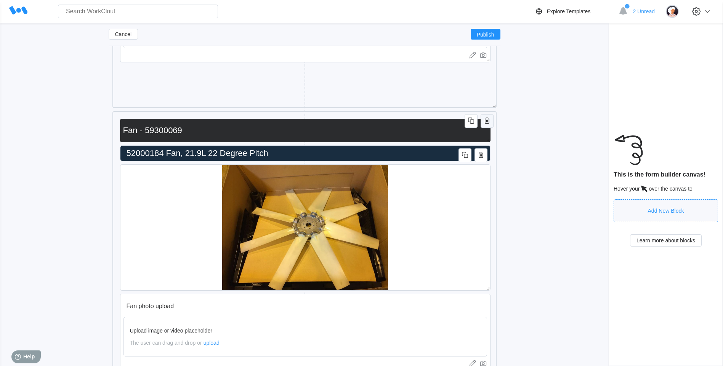
click at [490, 117] on icon "button" at bounding box center [486, 120] width 9 height 9
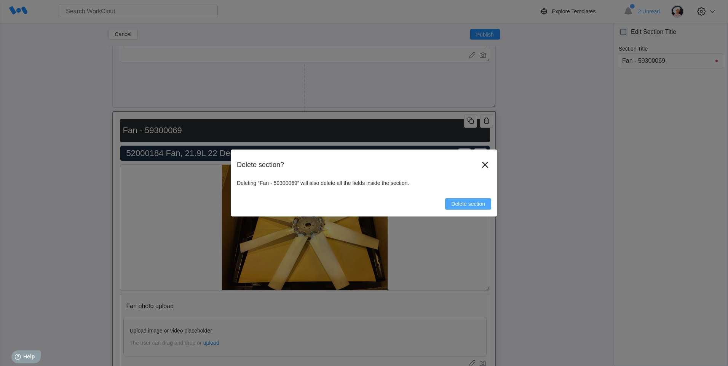
click at [460, 201] on button "Delete section" at bounding box center [468, 203] width 46 height 11
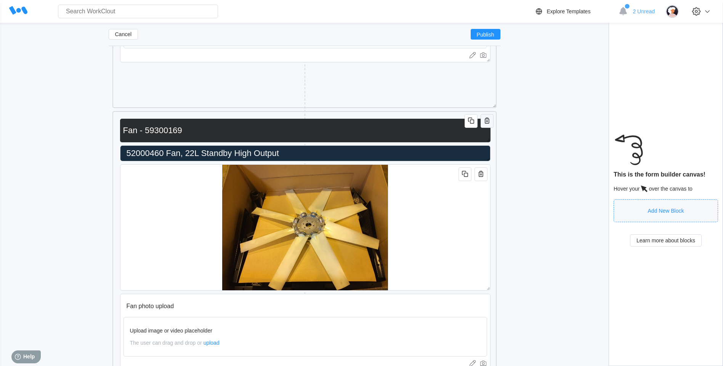
click at [491, 122] on icon "button" at bounding box center [486, 120] width 9 height 9
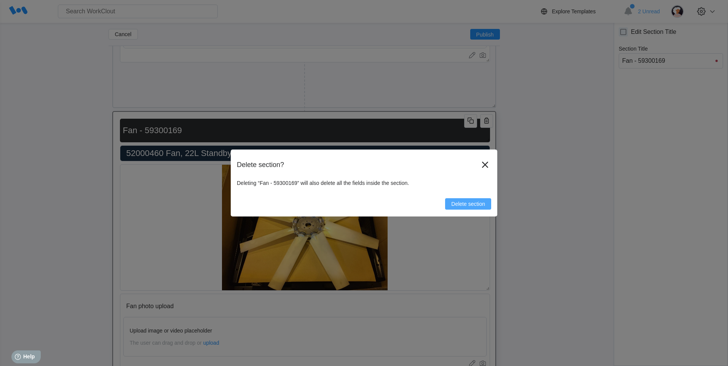
click at [481, 206] on span "Delete section" at bounding box center [468, 203] width 34 height 5
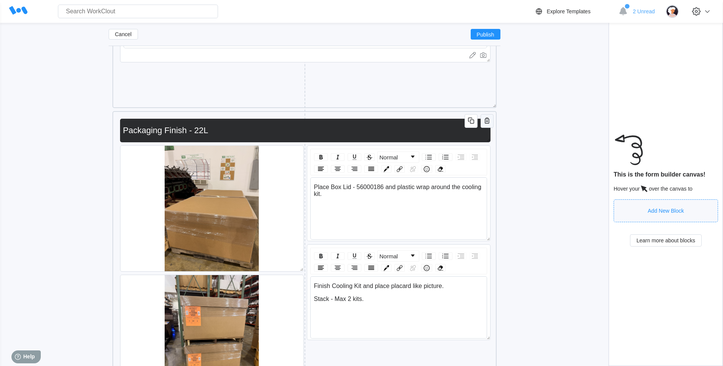
click at [484, 117] on icon "button" at bounding box center [486, 120] width 9 height 9
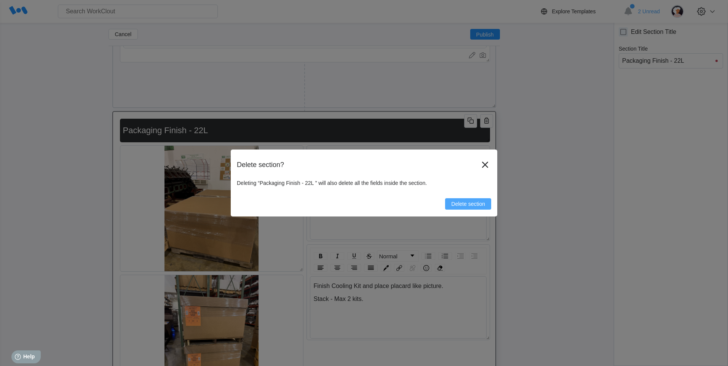
click at [453, 207] on span "Delete section" at bounding box center [468, 203] width 34 height 5
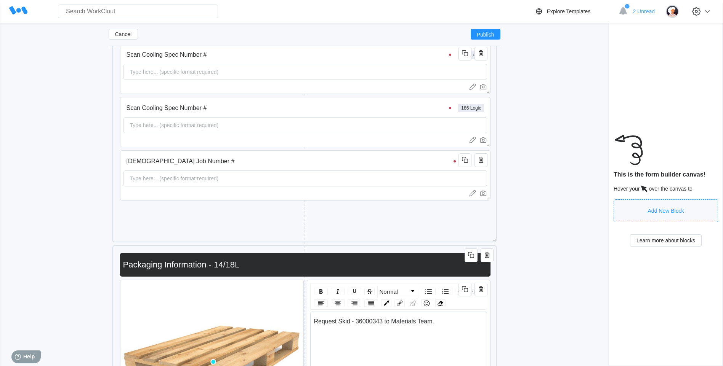
scroll to position [158, 0]
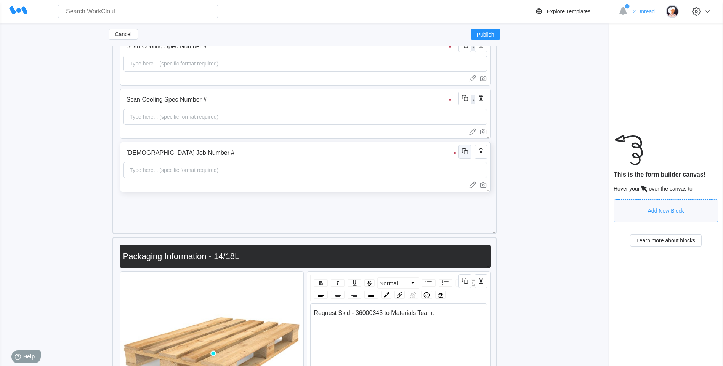
click at [467, 151] on icon "button" at bounding box center [466, 152] width 4 height 4
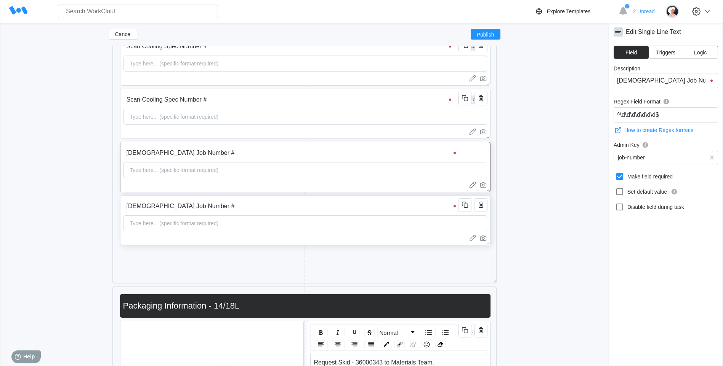
click at [196, 208] on input "[DEMOGRAPHIC_DATA] Job Number #" at bounding box center [291, 206] width 337 height 15
click at [258, 91] on div "Scan Cooling Spec Number # 186 Logic Type here... (specific format required)" at bounding box center [305, 114] width 370 height 50
drag, startPoint x: 706, startPoint y: 77, endPoint x: 596, endPoint y: 83, distance: 110.2
click at [371, 198] on div "[DEMOGRAPHIC_DATA] Job Number # Type here... (specific format required)" at bounding box center [305, 220] width 370 height 50
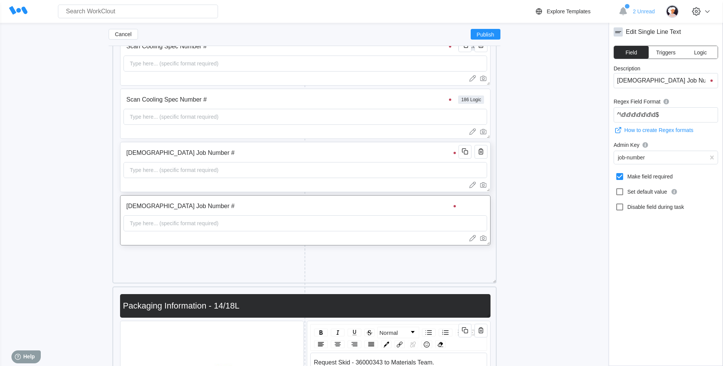
drag, startPoint x: 678, startPoint y: 78, endPoint x: 549, endPoint y: 99, distance: 130.5
type input "Scan Cooling Spec Number #"
click at [274, 103] on input "Scan Cooling Spec Number #" at bounding box center [289, 99] width 333 height 15
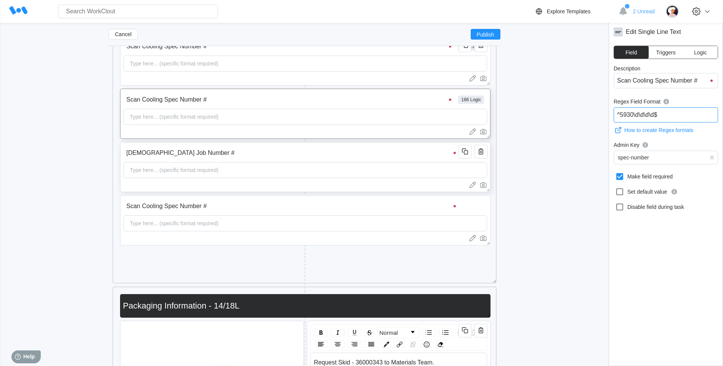
drag, startPoint x: 669, startPoint y: 111, endPoint x: 586, endPoint y: 120, distance: 83.8
click at [314, 213] on input "Scan Cooling Spec Number #" at bounding box center [291, 206] width 337 height 15
drag, startPoint x: 680, startPoint y: 113, endPoint x: 520, endPoint y: 131, distance: 161.0
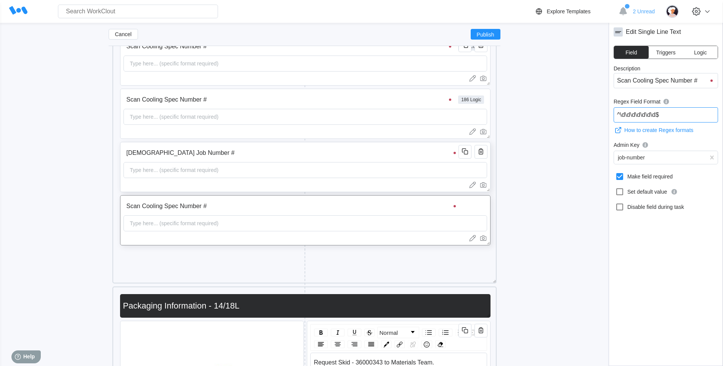
paste input "5930"
type input "^5930\d\d\d\d$"
click at [654, 158] on div "job-number" at bounding box center [660, 157] width 92 height 11
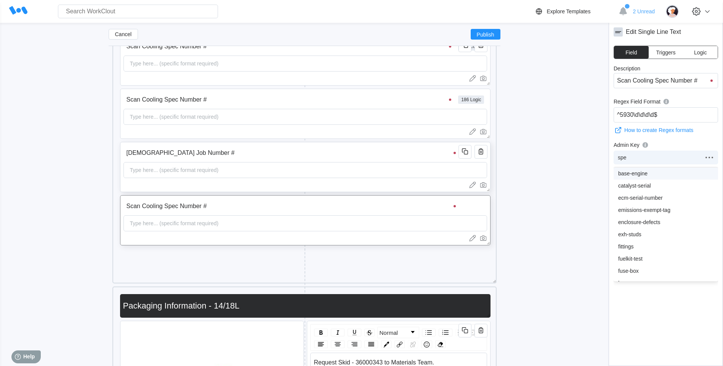
type input "spec"
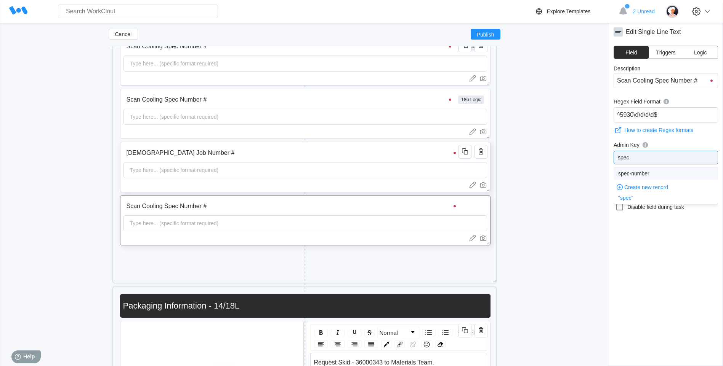
click at [678, 169] on div "spec-number" at bounding box center [665, 174] width 104 height 12
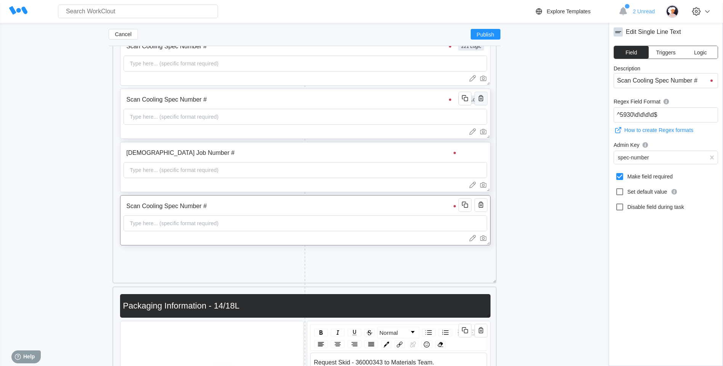
click at [479, 98] on icon "button" at bounding box center [480, 98] width 9 height 9
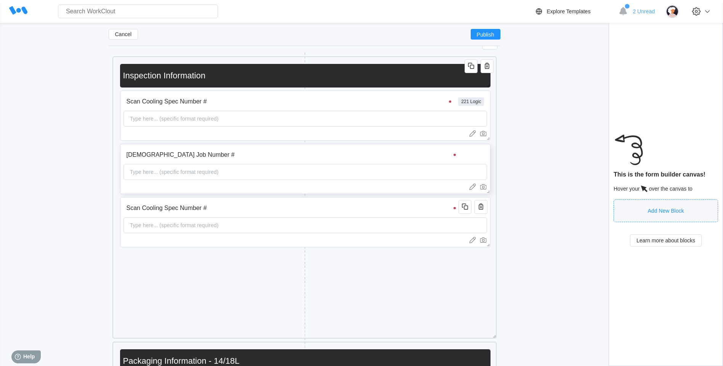
scroll to position [88, 0]
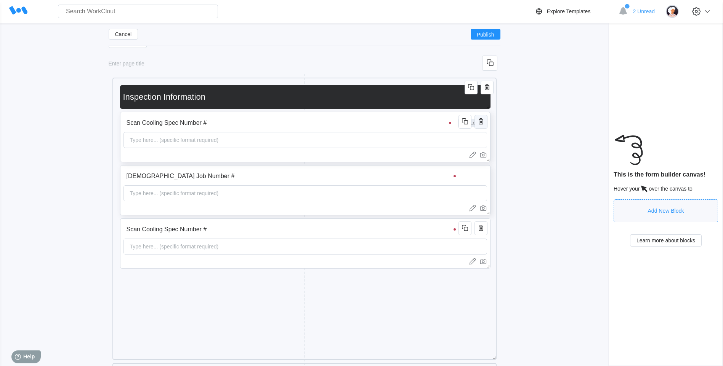
click at [483, 122] on icon "button" at bounding box center [480, 121] width 5 height 6
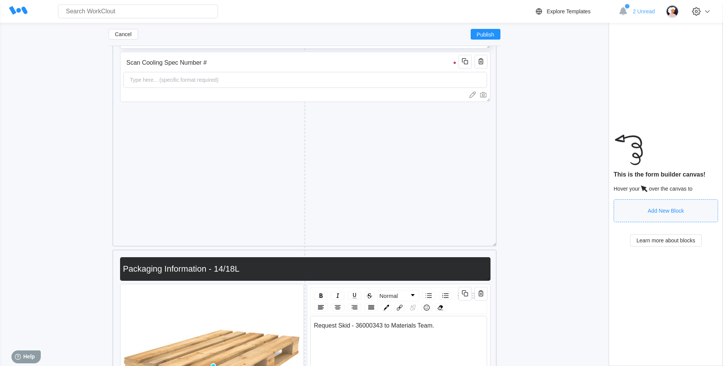
scroll to position [202, 0]
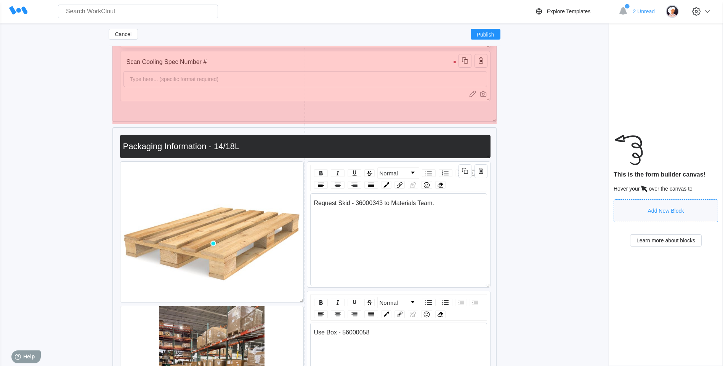
drag, startPoint x: 493, startPoint y: 241, endPoint x: 496, endPoint y: 118, distance: 123.8
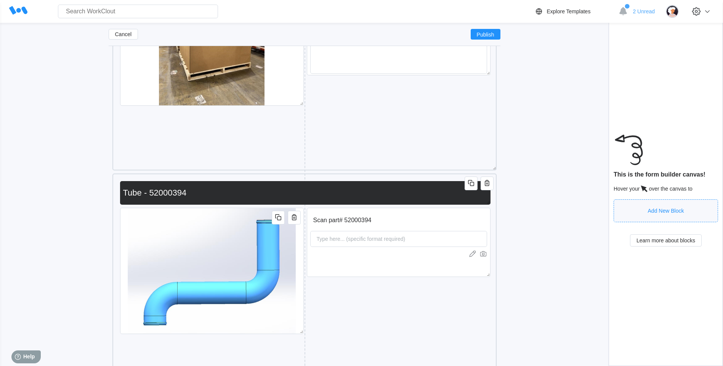
scroll to position [654, 0]
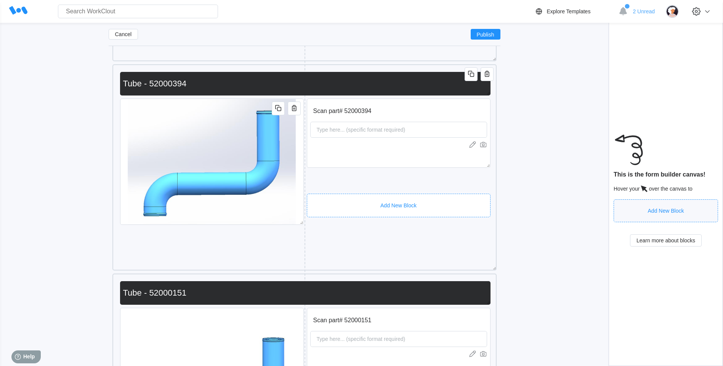
click at [426, 203] on div "Add New Block" at bounding box center [399, 206] width 184 height 24
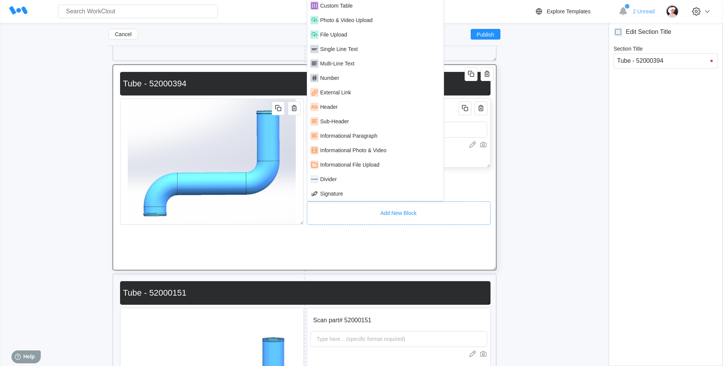
click at [451, 158] on div "Scan part# 52000394 Type here... (specific format required)" at bounding box center [399, 133] width 184 height 69
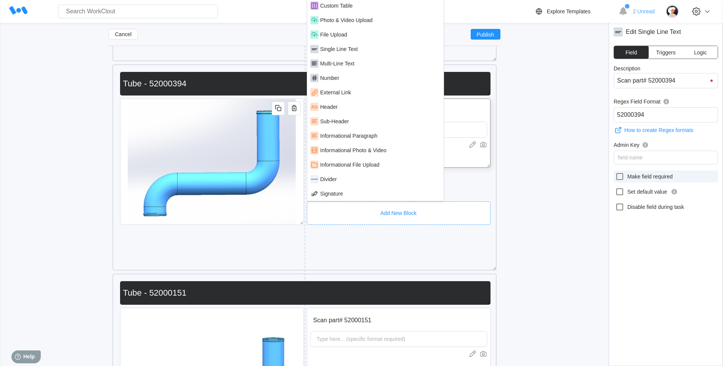
click at [619, 179] on icon at bounding box center [619, 176] width 9 height 9
click at [615, 173] on input "Make field required" at bounding box center [615, 172] width 0 height 0
checkbox input "true"
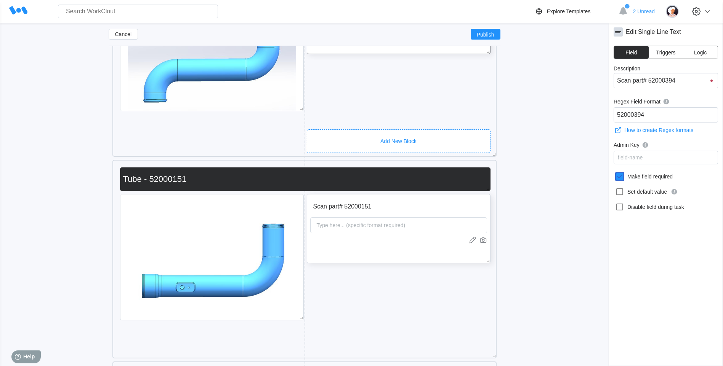
scroll to position [768, 0]
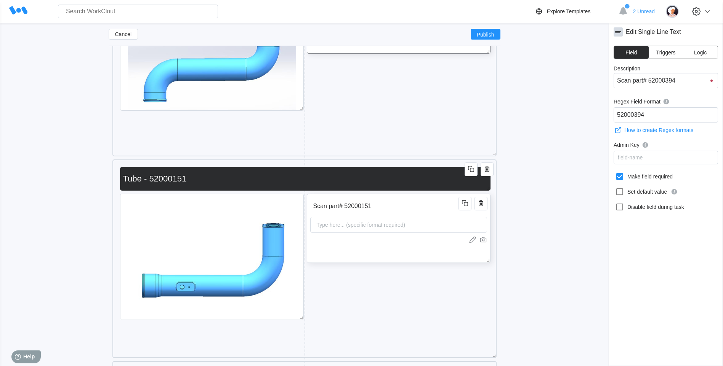
click at [424, 207] on input "Scan part# 52000151" at bounding box center [385, 206] width 151 height 15
click at [623, 176] on icon at bounding box center [619, 176] width 7 height 7
click at [615, 173] on input "Make field required" at bounding box center [615, 172] width 0 height 0
checkbox input "true"
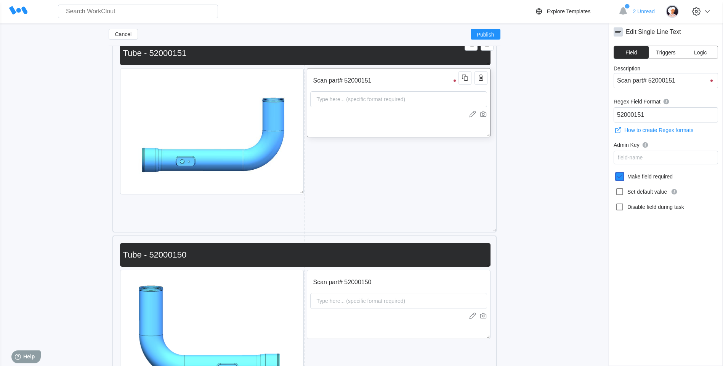
scroll to position [920, 0]
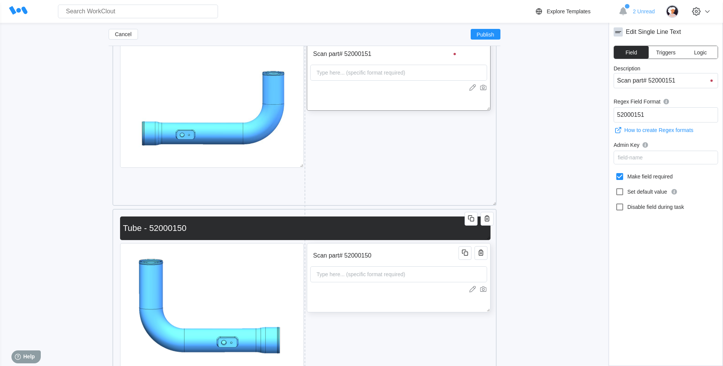
click at [436, 259] on input "Scan part# 52000150" at bounding box center [385, 255] width 151 height 15
click at [622, 177] on icon at bounding box center [619, 176] width 7 height 7
click at [615, 173] on input "Make field required" at bounding box center [615, 172] width 0 height 0
checkbox input "true"
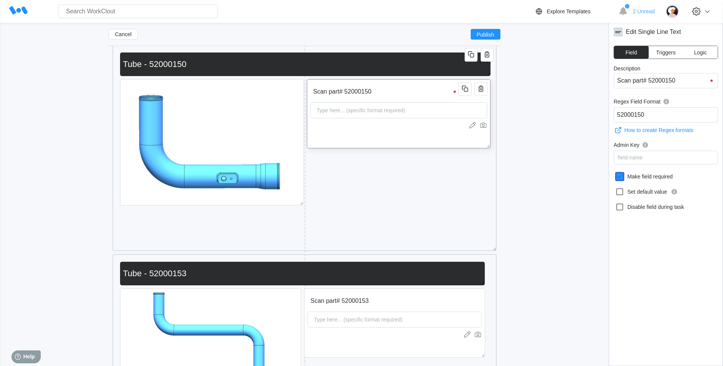
scroll to position [1111, 0]
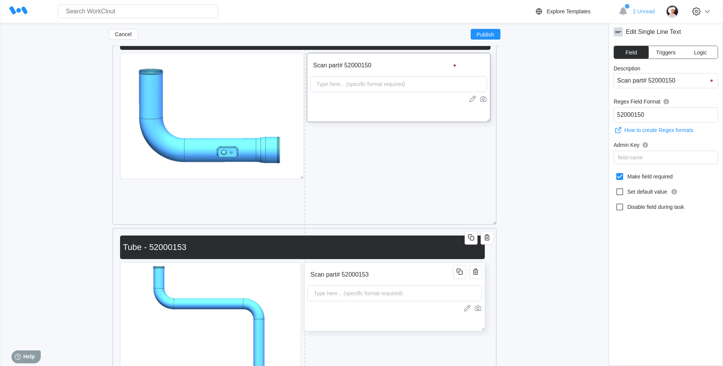
click at [431, 270] on input "Scan part# 52000153" at bounding box center [381, 274] width 148 height 15
click at [622, 178] on icon at bounding box center [619, 176] width 9 height 9
click at [615, 173] on input "Make field required" at bounding box center [615, 172] width 0 height 0
checkbox input "true"
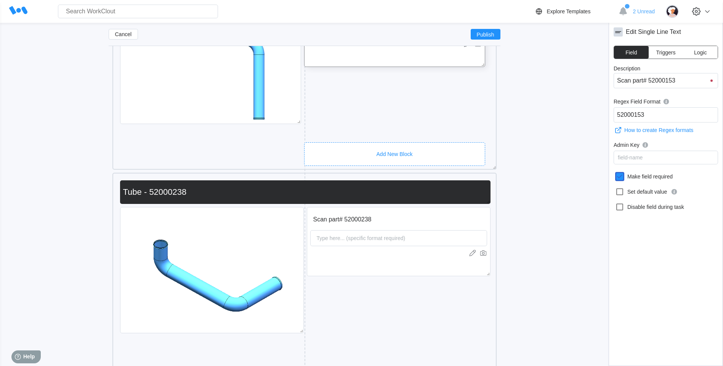
scroll to position [1377, 0]
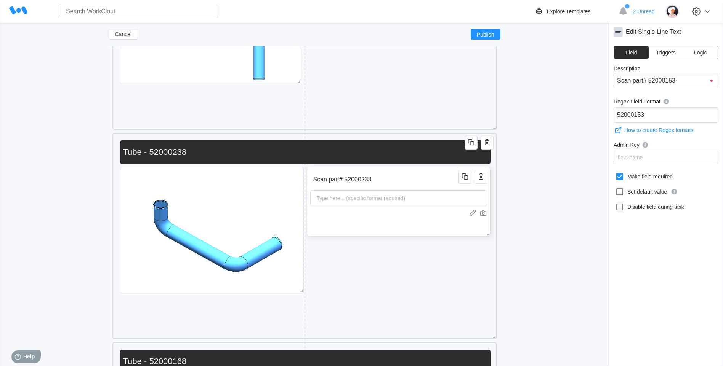
click at [422, 180] on input "Scan part# 52000238" at bounding box center [385, 179] width 151 height 15
click at [622, 179] on icon at bounding box center [619, 176] width 7 height 7
click at [615, 173] on input "Make field required" at bounding box center [615, 172] width 0 height 0
checkbox input "true"
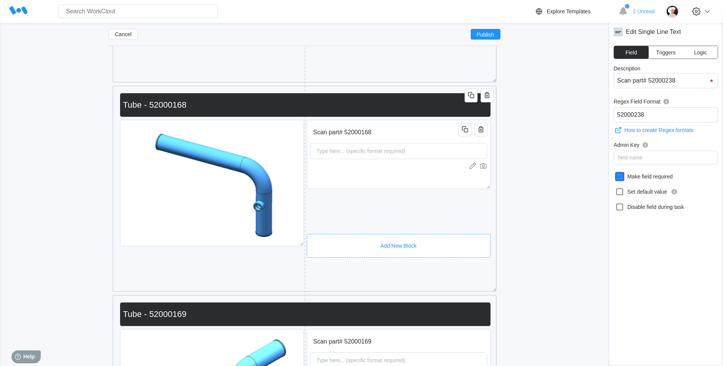
scroll to position [1682, 0]
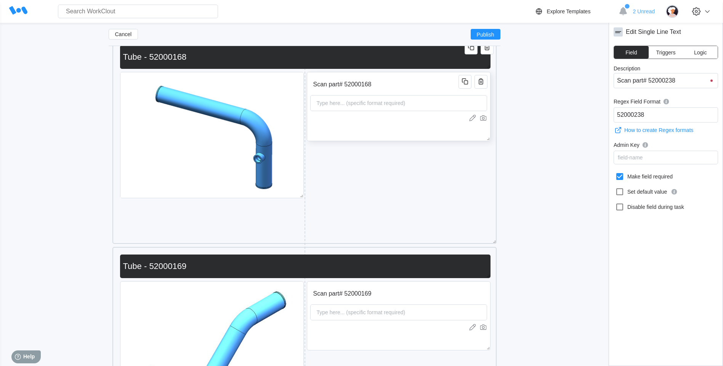
click at [416, 92] on div "Scan part# 52000168 Type here... (specific format required)" at bounding box center [399, 106] width 184 height 69
click at [619, 177] on icon at bounding box center [619, 176] width 9 height 9
click at [615, 173] on input "Make field required" at bounding box center [615, 172] width 0 height 0
checkbox input "true"
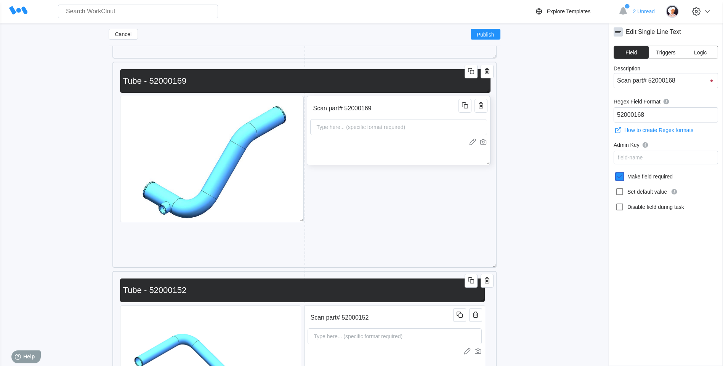
scroll to position [1872, 0]
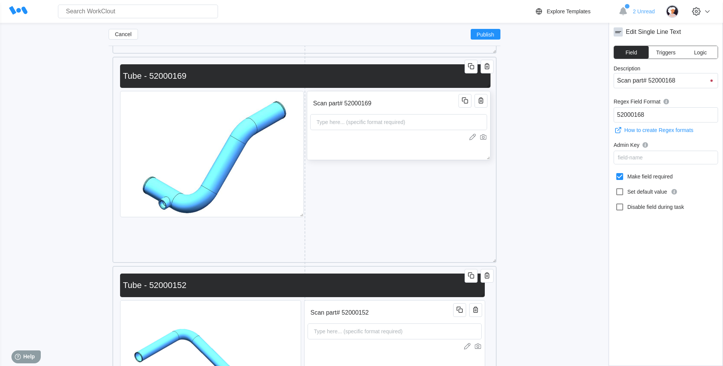
click at [416, 107] on input "Scan part# 52000169" at bounding box center [385, 103] width 151 height 15
click at [622, 178] on icon at bounding box center [619, 176] width 7 height 7
click at [615, 173] on input "Make field required" at bounding box center [615, 172] width 0 height 0
checkbox input "true"
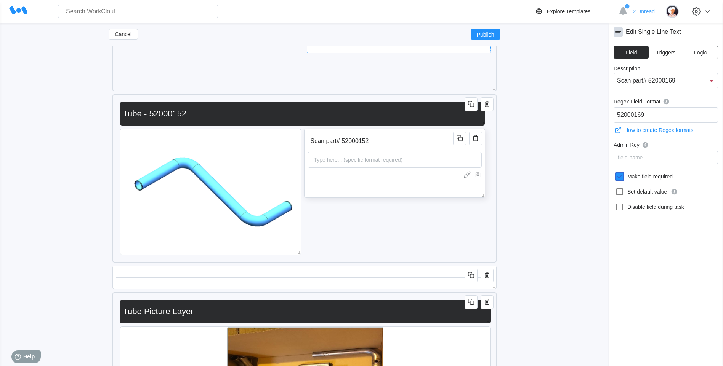
scroll to position [2063, 0]
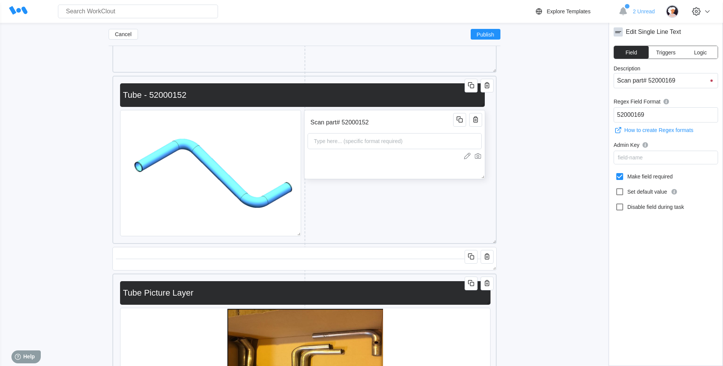
click at [382, 125] on input "Scan part# 52000152" at bounding box center [381, 122] width 148 height 15
click at [622, 178] on icon at bounding box center [619, 176] width 7 height 7
click at [615, 173] on input "Make field required" at bounding box center [615, 172] width 0 height 0
checkbox input "true"
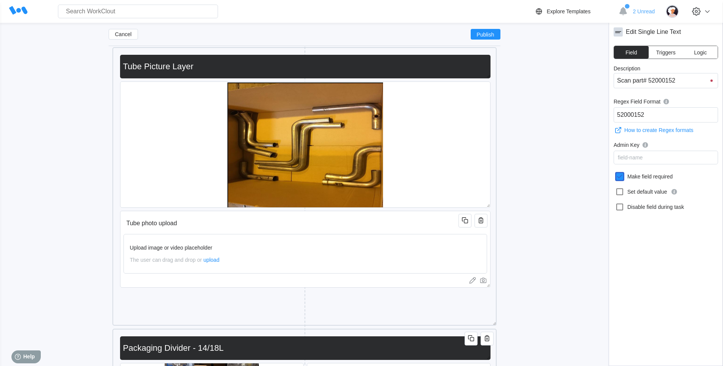
scroll to position [2368, 0]
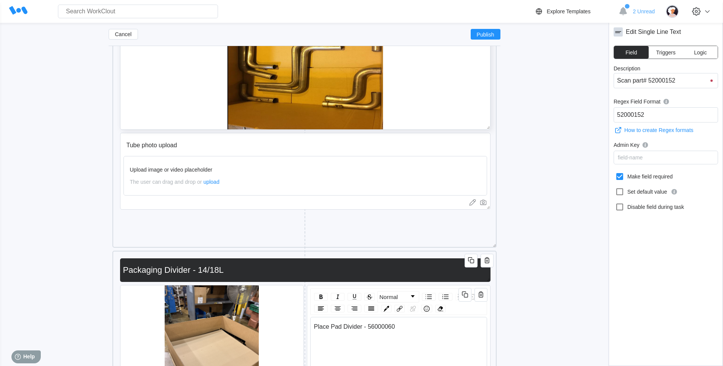
click at [430, 105] on div at bounding box center [305, 66] width 370 height 126
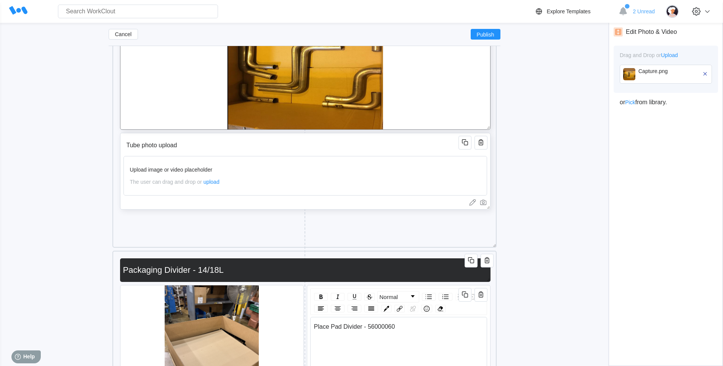
click at [425, 146] on input "Tube photo upload" at bounding box center [291, 145] width 337 height 15
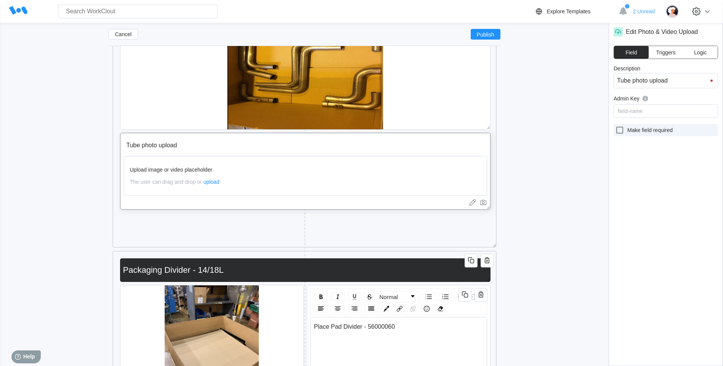
click at [619, 129] on icon at bounding box center [619, 130] width 9 height 9
click at [615, 126] on input "Make field required" at bounding box center [615, 126] width 0 height 0
checkbox input "true"
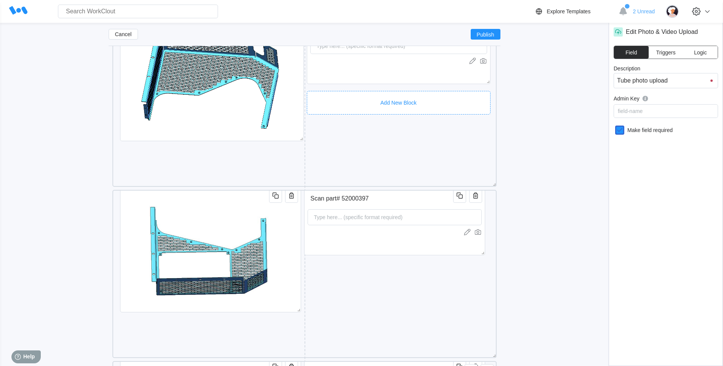
scroll to position [2749, 0]
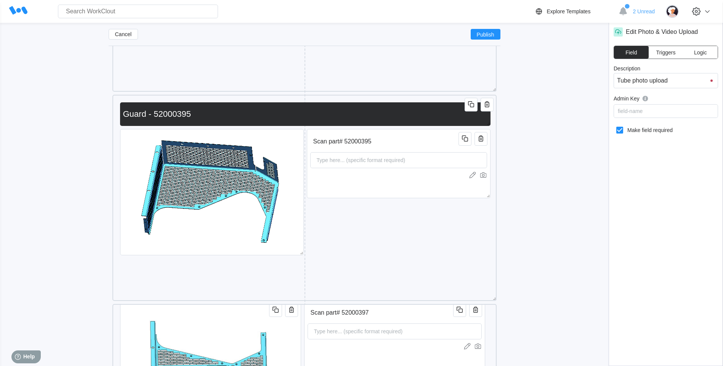
drag, startPoint x: 427, startPoint y: 191, endPoint x: 572, endPoint y: 159, distance: 148.5
click at [428, 191] on div "Scan part# 52000395 Type here... (specific format required)" at bounding box center [399, 163] width 184 height 69
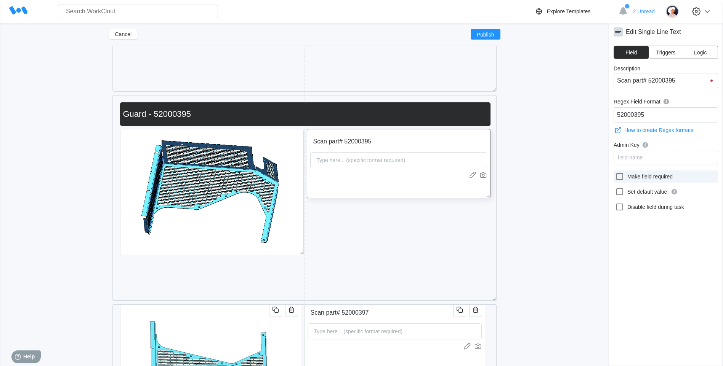
click at [619, 175] on icon at bounding box center [619, 176] width 9 height 9
click at [615, 173] on input "Make field required" at bounding box center [615, 172] width 0 height 0
checkbox input "true"
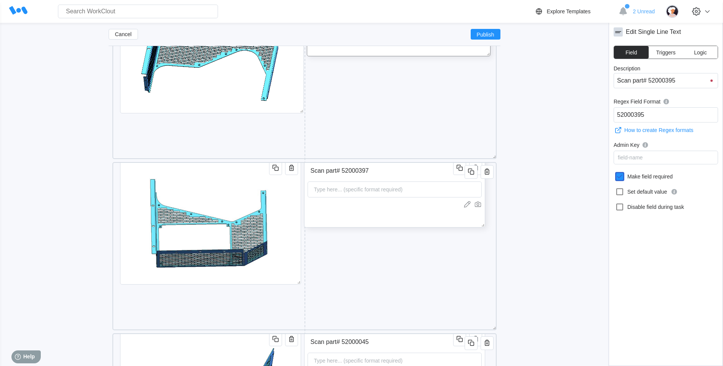
scroll to position [2901, 0]
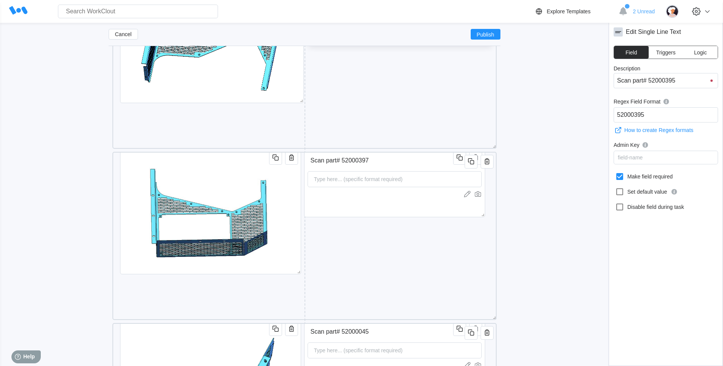
drag, startPoint x: 375, startPoint y: 205, endPoint x: 579, endPoint y: 195, distance: 204.4
click at [376, 205] on div "Scan part# 52000397 Type here... (specific format required)" at bounding box center [394, 182] width 181 height 69
click at [622, 178] on icon at bounding box center [619, 176] width 7 height 7
click at [615, 173] on input "Make field required" at bounding box center [615, 172] width 0 height 0
checkbox input "true"
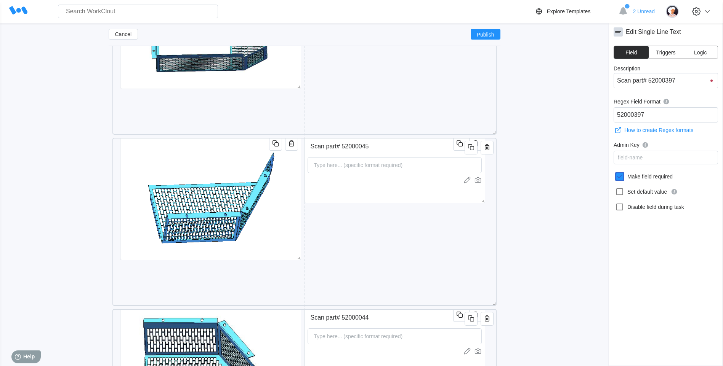
scroll to position [3091, 0]
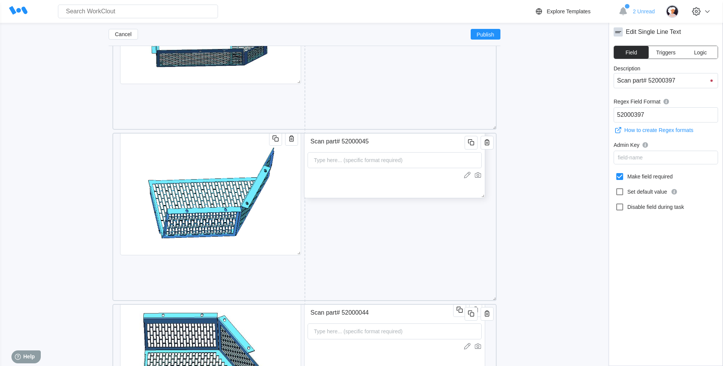
drag, startPoint x: 402, startPoint y: 188, endPoint x: 411, endPoint y: 189, distance: 9.2
click at [402, 189] on div "Scan part# 52000045 Type here... (specific format required)" at bounding box center [394, 163] width 181 height 69
click at [620, 177] on icon at bounding box center [619, 176] width 9 height 9
click at [615, 173] on input "Make field required" at bounding box center [615, 172] width 0 height 0
checkbox input "true"
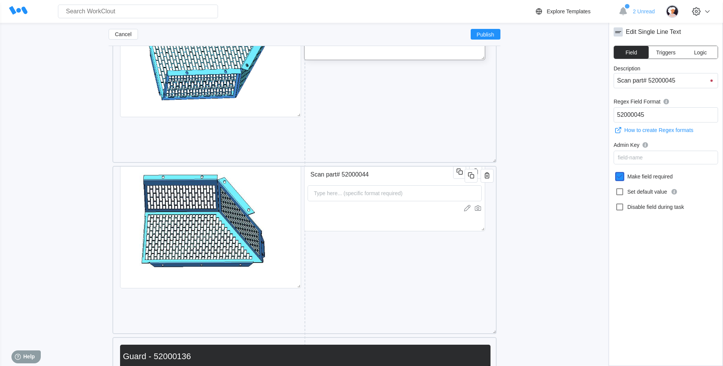
scroll to position [3244, 0]
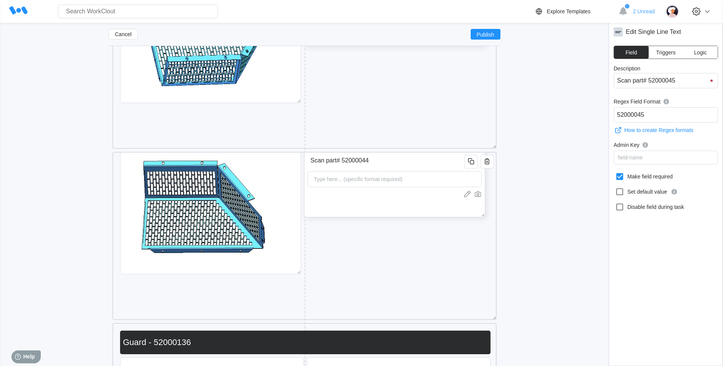
click at [389, 200] on div "Scan part# 52000044 Type here... (specific format required)" at bounding box center [394, 182] width 181 height 69
click at [618, 179] on icon at bounding box center [619, 176] width 7 height 7
click at [615, 173] on input "Make field required" at bounding box center [615, 172] width 0 height 0
checkbox input "true"
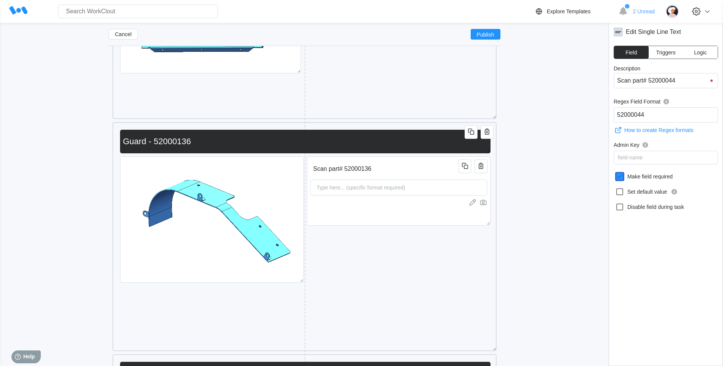
scroll to position [3510, 0]
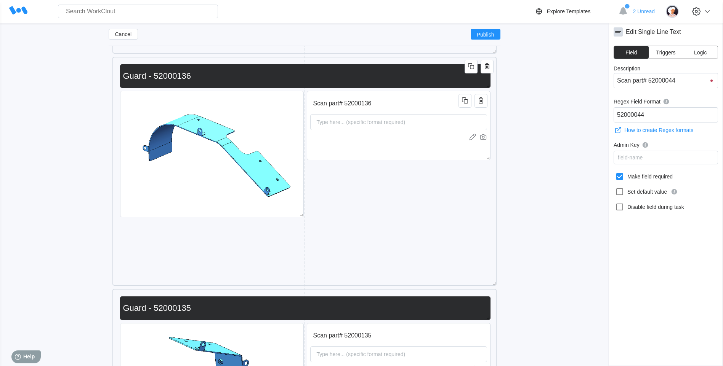
drag, startPoint x: 377, startPoint y: 158, endPoint x: 568, endPoint y: 163, distance: 190.9
click at [382, 160] on div "Scan part# 52000136 Type here... (specific format required)" at bounding box center [399, 125] width 184 height 69
click at [619, 181] on icon at bounding box center [619, 176] width 9 height 9
click at [615, 173] on input "Make field required" at bounding box center [615, 172] width 0 height 0
checkbox input "true"
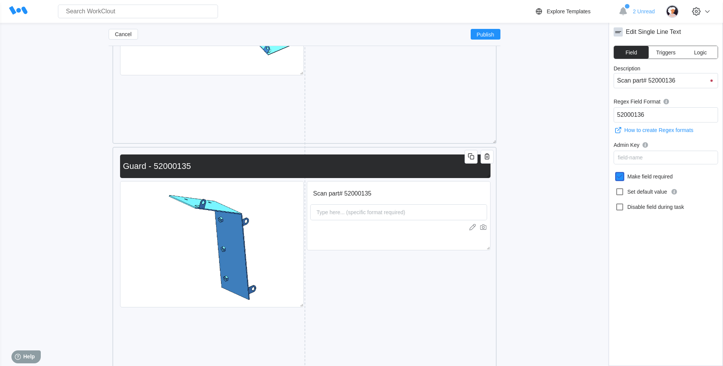
scroll to position [3663, 0]
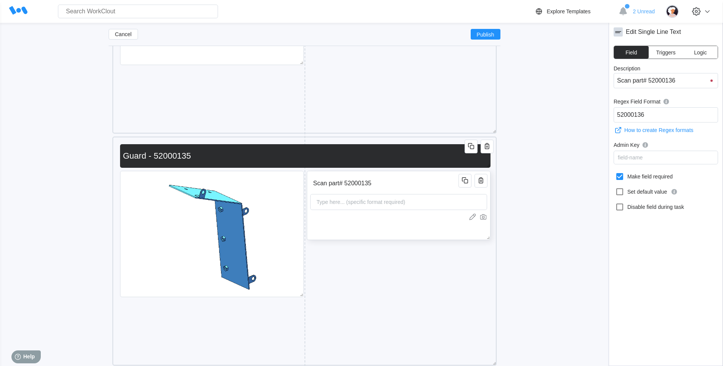
click at [379, 225] on div "Scan part# 52000135 Type here... (specific format required)" at bounding box center [399, 205] width 184 height 69
click at [617, 181] on icon at bounding box center [619, 176] width 9 height 9
click at [615, 173] on input "Make field required" at bounding box center [615, 172] width 0 height 0
checkbox input "true"
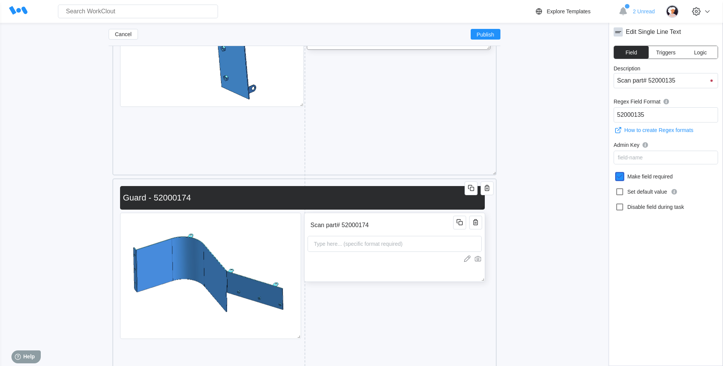
scroll to position [38, 0]
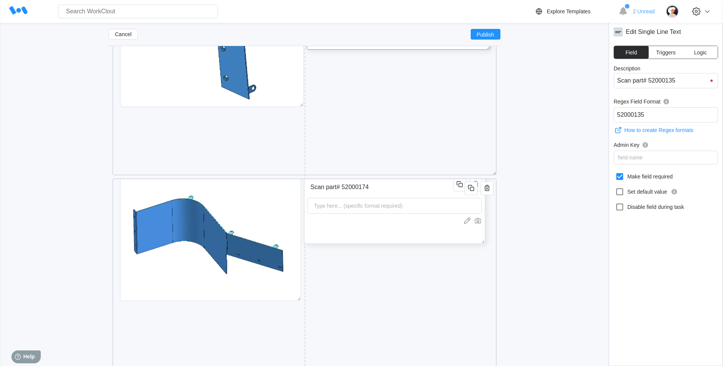
click at [405, 251] on div "Scan part# 52000174 Type here... (specific format required) Guard - 52000174" at bounding box center [304, 255] width 376 height 222
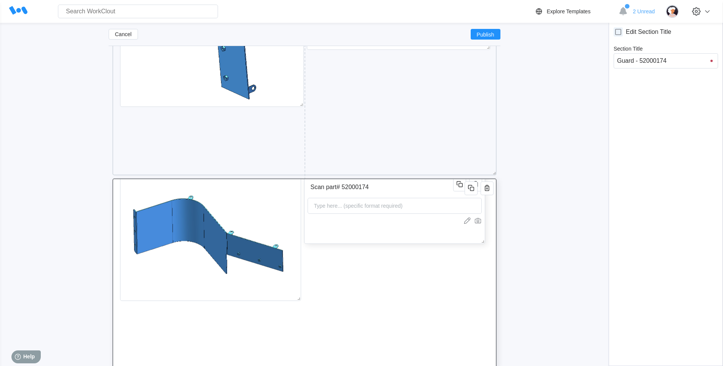
click at [418, 235] on div "Scan part# 52000174 Type here... (specific format required)" at bounding box center [394, 209] width 181 height 69
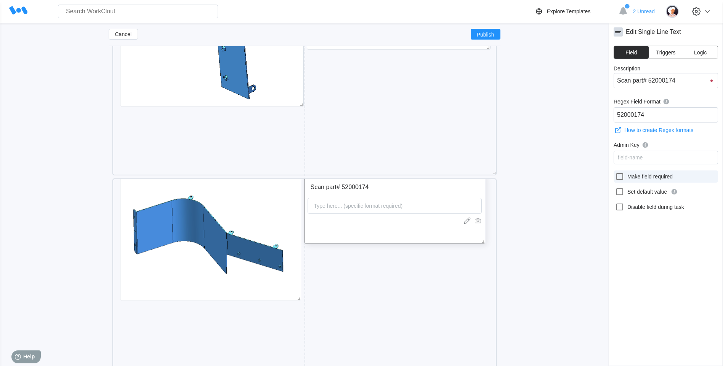
click at [620, 176] on icon at bounding box center [619, 176] width 9 height 9
click at [615, 173] on input "Make field required" at bounding box center [615, 172] width 0 height 0
checkbox input "true"
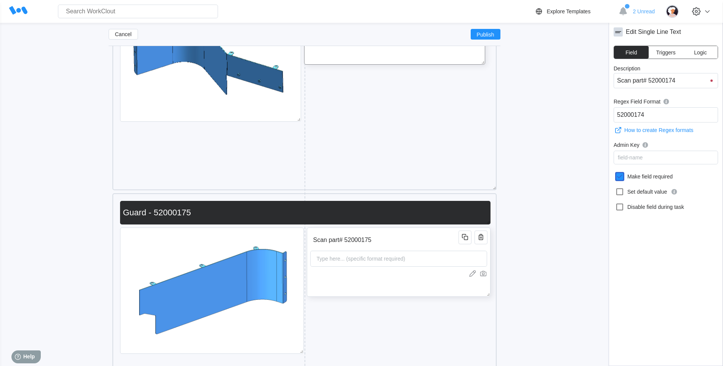
scroll to position [4120, 0]
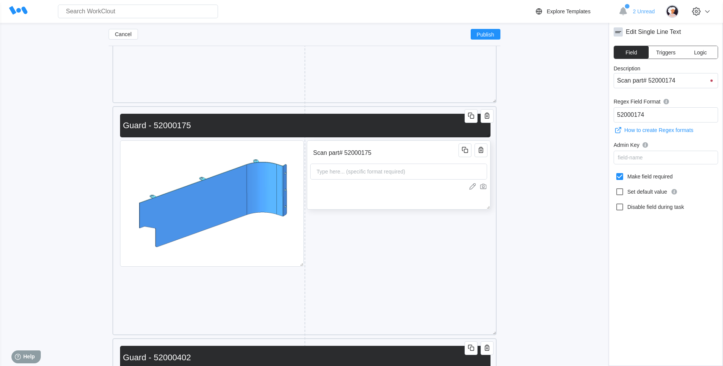
click at [422, 205] on div "Scan part# 52000175 Type here... (specific format required)" at bounding box center [399, 175] width 184 height 69
click at [616, 178] on icon at bounding box center [619, 176] width 9 height 9
click at [615, 173] on input "Make field required" at bounding box center [615, 172] width 0 height 0
checkbox input "true"
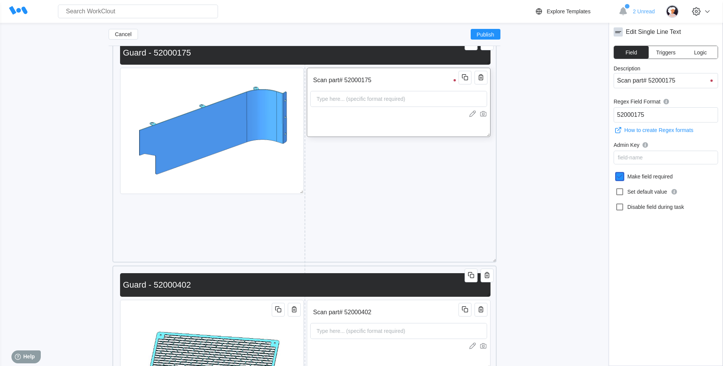
scroll to position [4272, 0]
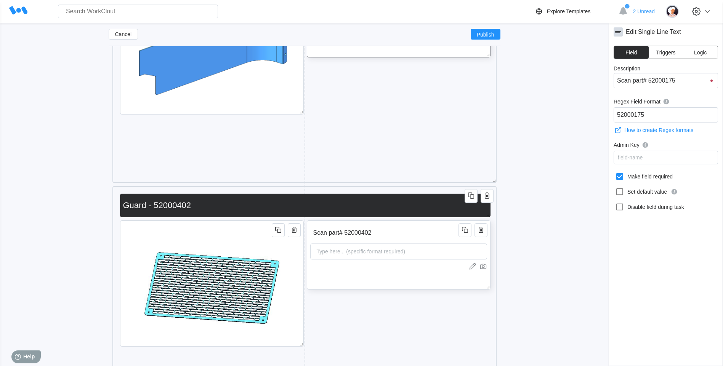
drag, startPoint x: 402, startPoint y: 240, endPoint x: 405, endPoint y: 232, distance: 8.7
click at [401, 239] on input "Scan part# 52000402" at bounding box center [385, 232] width 151 height 15
click at [618, 173] on icon at bounding box center [619, 176] width 7 height 7
click at [615, 173] on input "Make field required" at bounding box center [615, 172] width 0 height 0
checkbox input "true"
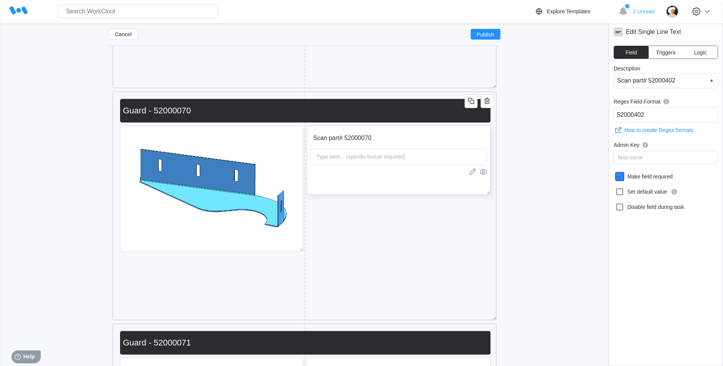
scroll to position [4577, 0]
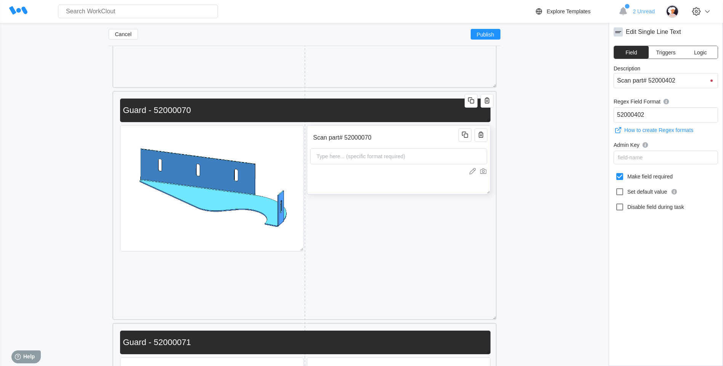
click at [424, 155] on div "Type here... (specific format required)" at bounding box center [398, 157] width 177 height 16
click at [619, 176] on icon at bounding box center [619, 176] width 9 height 9
click at [615, 173] on input "Make field required" at bounding box center [615, 172] width 0 height 0
checkbox input "true"
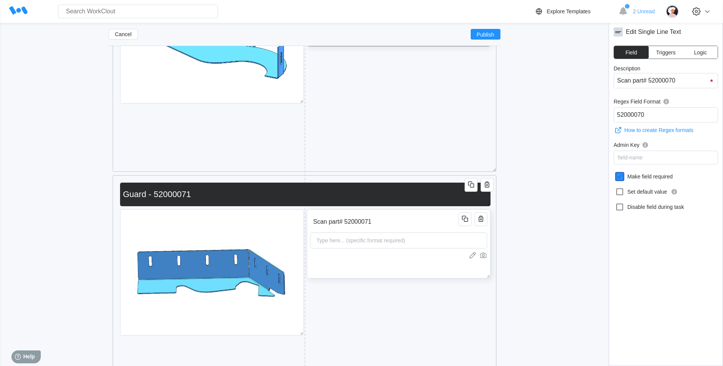
scroll to position [4729, 0]
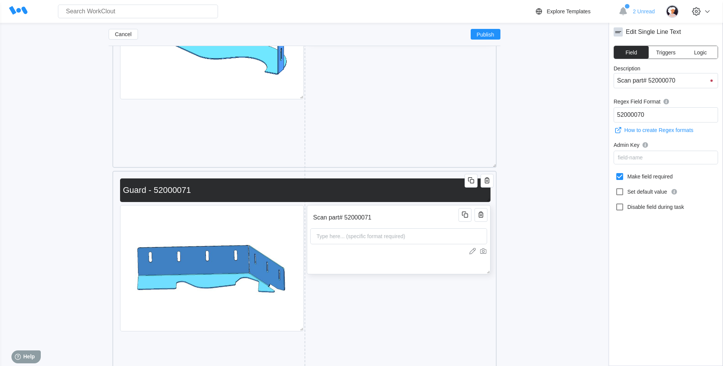
click at [430, 228] on div "Scan part# 52000071 Type here... (specific format required)" at bounding box center [399, 239] width 184 height 69
click at [617, 179] on icon at bounding box center [619, 176] width 7 height 7
click at [615, 173] on input "Make field required" at bounding box center [615, 172] width 0 height 0
checkbox input "true"
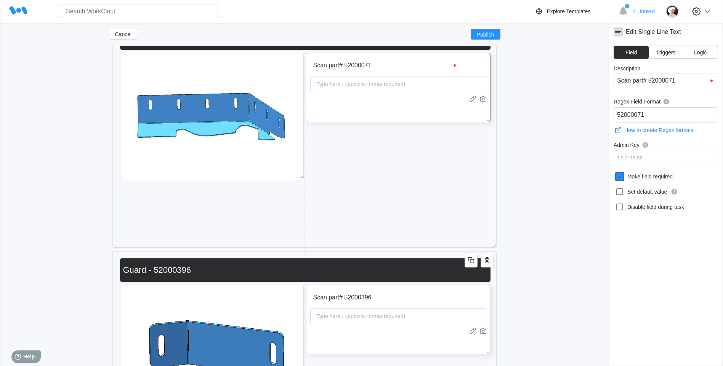
scroll to position [5034, 0]
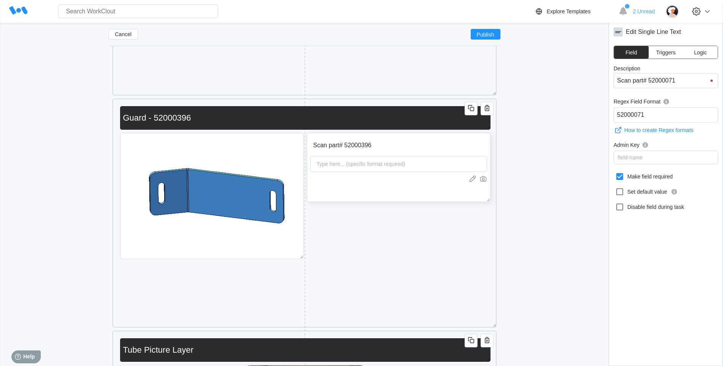
click at [406, 195] on div "Scan part# 52000396 Type here... (specific format required)" at bounding box center [399, 167] width 184 height 69
click at [619, 176] on icon at bounding box center [619, 176] width 9 height 9
click at [615, 173] on input "Make field required" at bounding box center [615, 172] width 0 height 0
checkbox input "true"
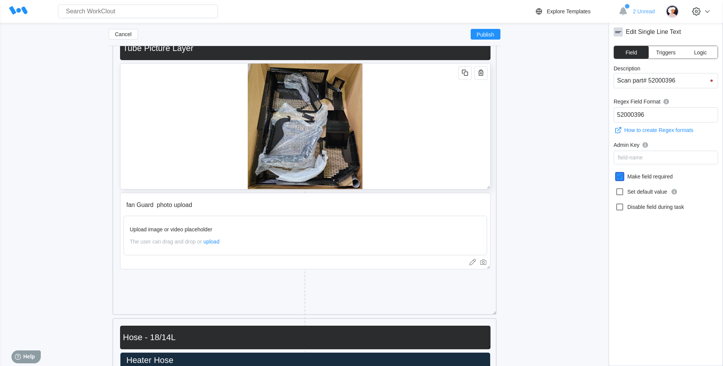
scroll to position [5415, 0]
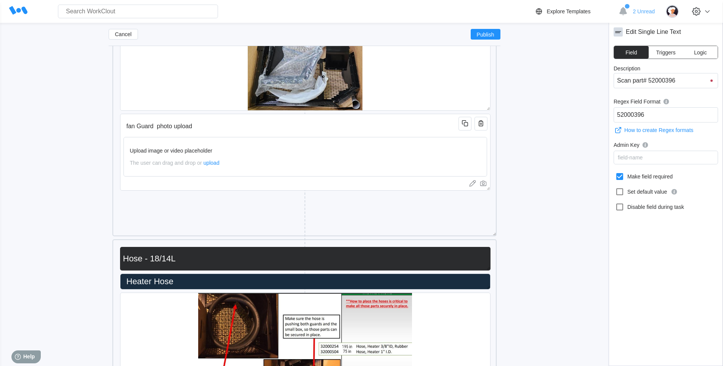
drag, startPoint x: 381, startPoint y: 128, endPoint x: 608, endPoint y: 107, distance: 228.0
click at [383, 128] on input "fan Guard photo upload" at bounding box center [291, 126] width 337 height 15
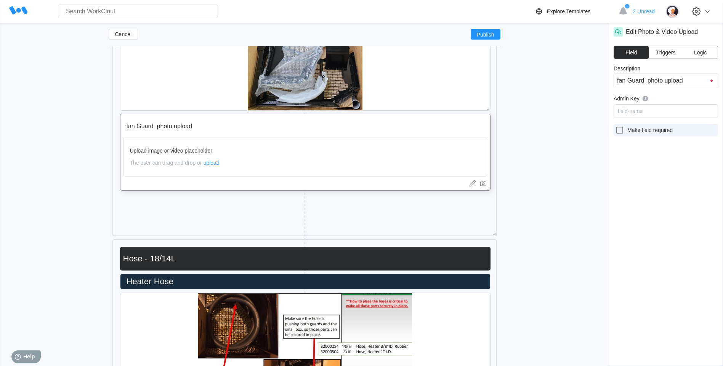
click at [619, 130] on icon at bounding box center [619, 130] width 9 height 9
click at [615, 126] on input "Make field required" at bounding box center [615, 126] width 0 height 0
checkbox input "true"
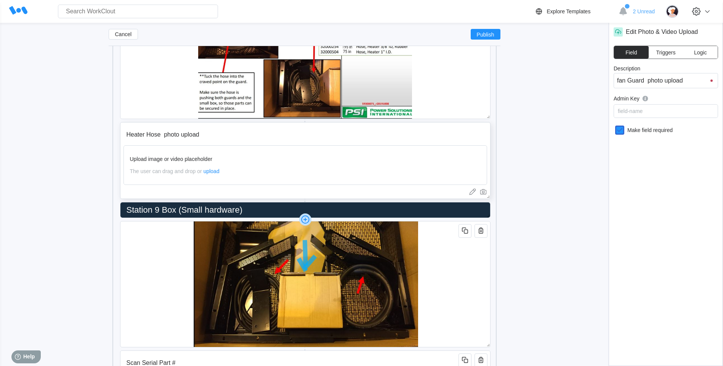
scroll to position [5720, 0]
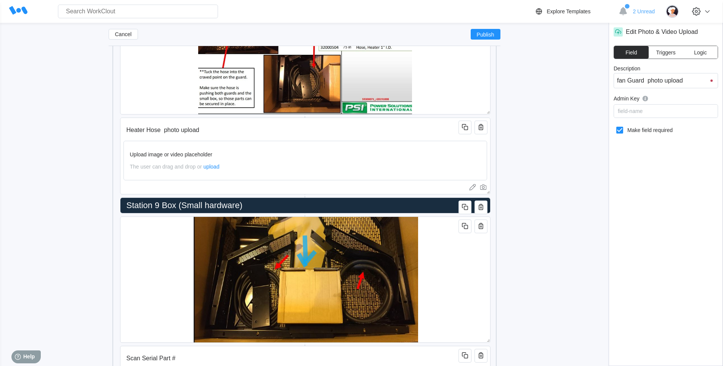
drag, startPoint x: 372, startPoint y: 138, endPoint x: 592, endPoint y: 120, distance: 220.9
click at [373, 138] on div "Heater Hose photo upload Upload image or video placeholder The user can drag an…" at bounding box center [305, 156] width 370 height 77
click at [620, 131] on icon at bounding box center [619, 130] width 9 height 9
click at [615, 126] on input "Make field required" at bounding box center [615, 126] width 0 height 0
checkbox input "true"
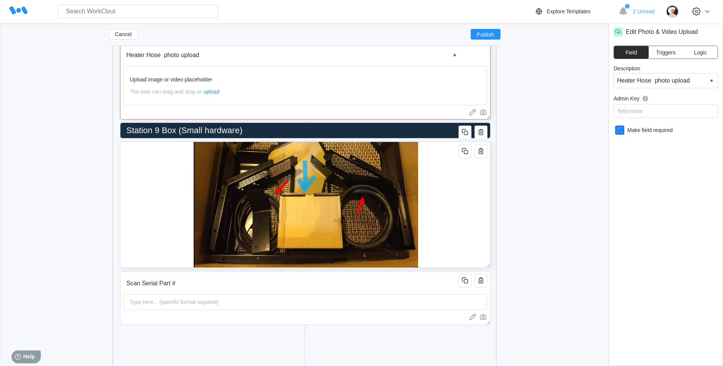
scroll to position [5872, 0]
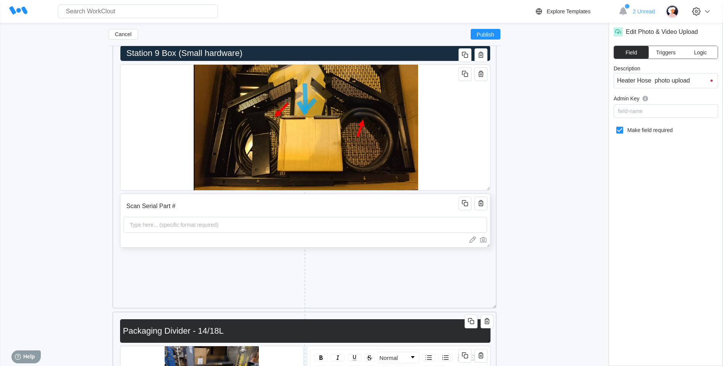
click at [387, 204] on input "Scan Serial Part #" at bounding box center [291, 206] width 337 height 15
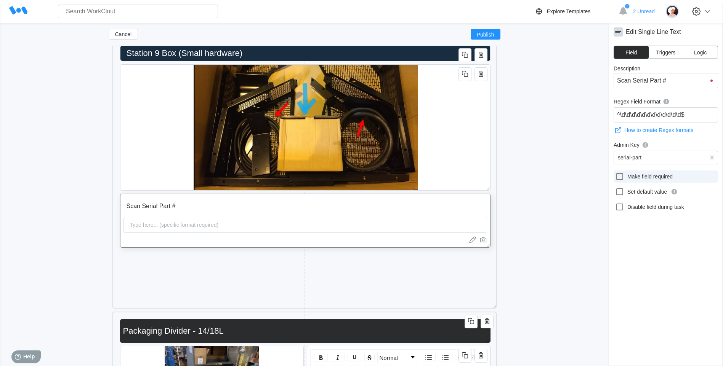
click at [620, 177] on icon at bounding box center [619, 176] width 9 height 9
click at [615, 173] on input "Make field required" at bounding box center [615, 172] width 0 height 0
checkbox input "true"
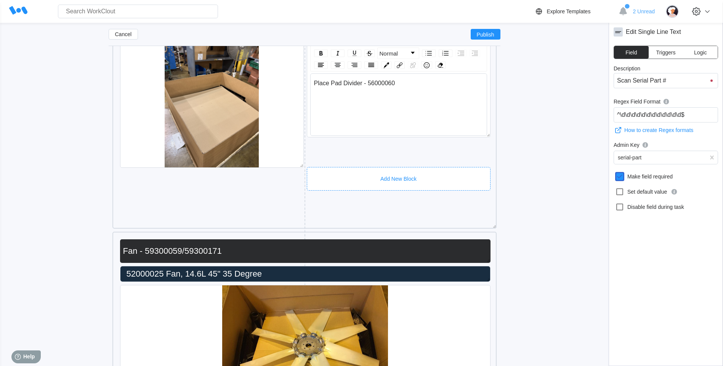
scroll to position [6291, 0]
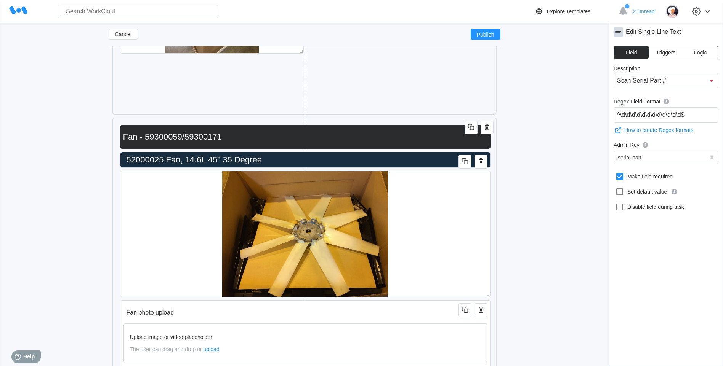
click at [392, 143] on input "Fan - 59300059/59300171" at bounding box center [303, 137] width 367 height 15
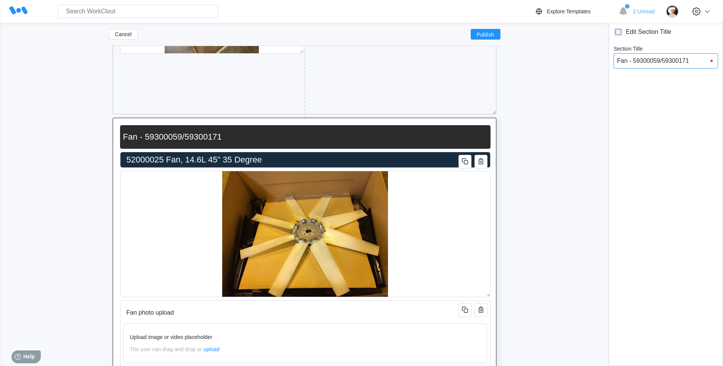
drag, startPoint x: 699, startPoint y: 62, endPoint x: 660, endPoint y: 60, distance: 38.9
click at [660, 60] on input "Fan - 59300059/59300171" at bounding box center [665, 60] width 104 height 15
type input "Fan - 59300059"
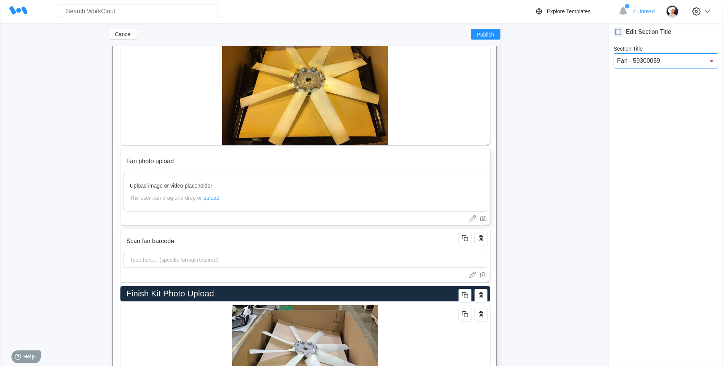
scroll to position [6443, 0]
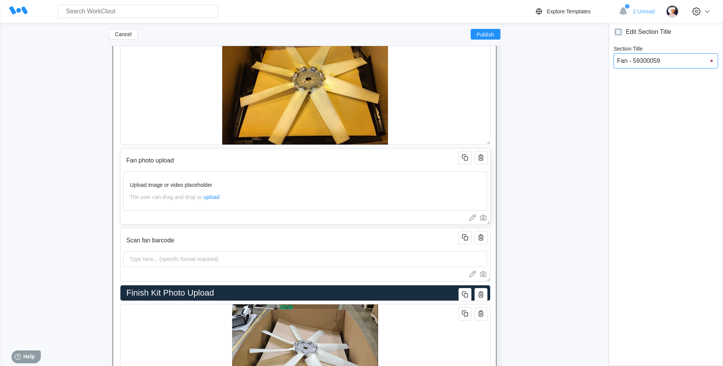
type input "Fan - 59300059"
click at [395, 161] on input "Fan photo upload" at bounding box center [291, 160] width 337 height 15
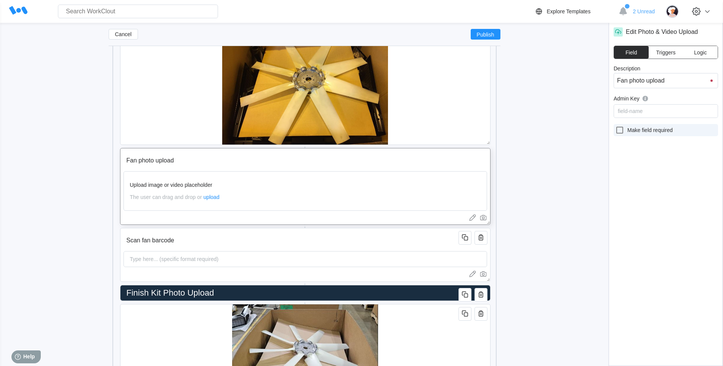
click at [619, 127] on icon at bounding box center [619, 130] width 7 height 7
click at [615, 126] on input "Make field required" at bounding box center [615, 126] width 0 height 0
checkbox input "true"
click at [429, 244] on input "Scan fan barcode" at bounding box center [291, 240] width 337 height 15
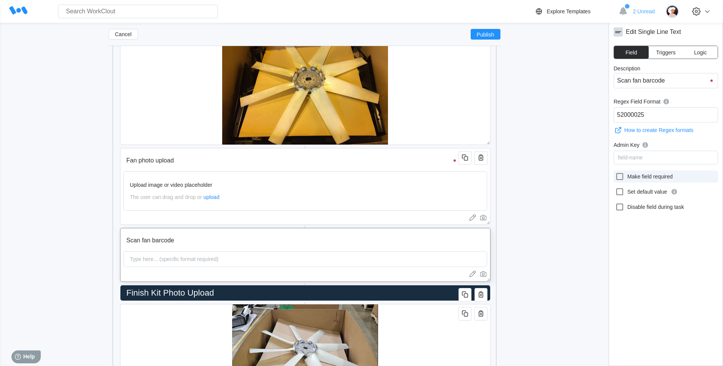
click at [622, 175] on icon at bounding box center [619, 176] width 7 height 7
click at [615, 173] on input "Make field required" at bounding box center [615, 172] width 0 height 0
checkbox input "true"
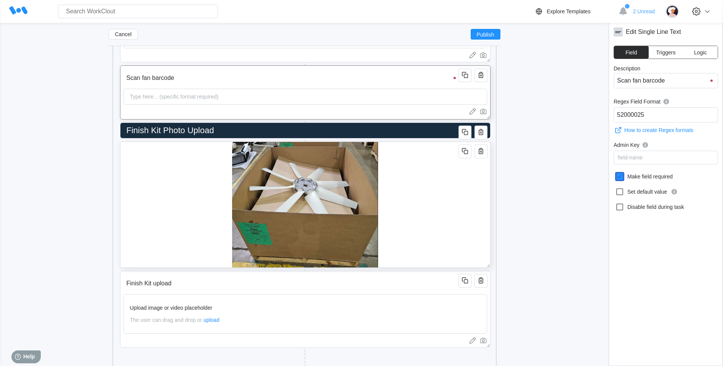
scroll to position [6710, 0]
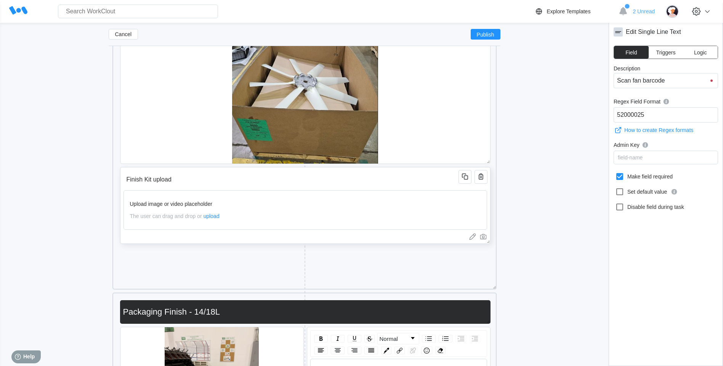
drag, startPoint x: 422, startPoint y: 177, endPoint x: 433, endPoint y: 175, distance: 11.4
click at [423, 177] on input "Finish Kit upload" at bounding box center [291, 179] width 337 height 15
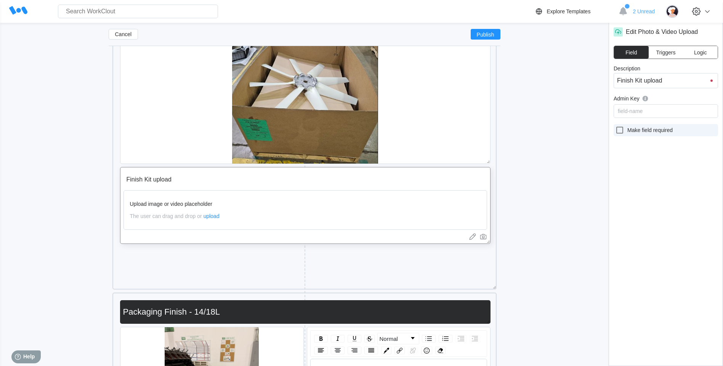
drag, startPoint x: 619, startPoint y: 124, endPoint x: 622, endPoint y: 130, distance: 6.8
click at [619, 125] on label "Make field required" at bounding box center [665, 130] width 104 height 12
click at [615, 126] on input "Make field required" at bounding box center [615, 126] width 0 height 0
checkbox input "true"
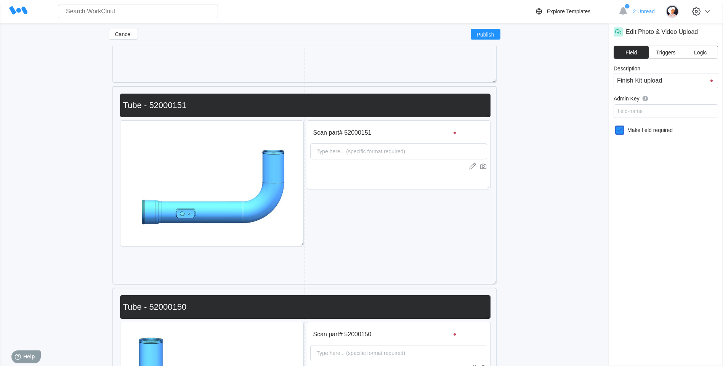
scroll to position [0, 0]
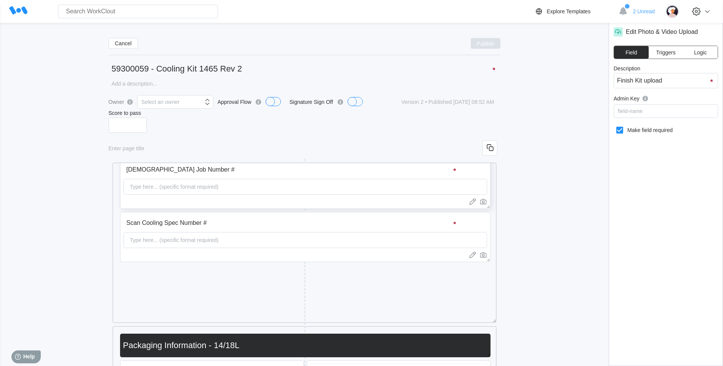
click at [477, 42] on span "Publish" at bounding box center [486, 43] width 18 height 5
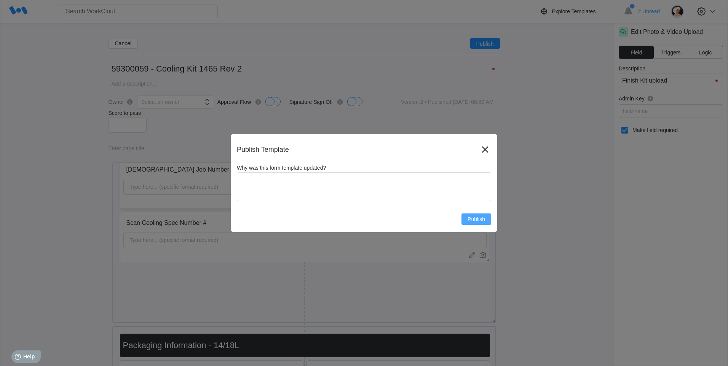
click at [471, 217] on span "Publish" at bounding box center [477, 219] width 18 height 5
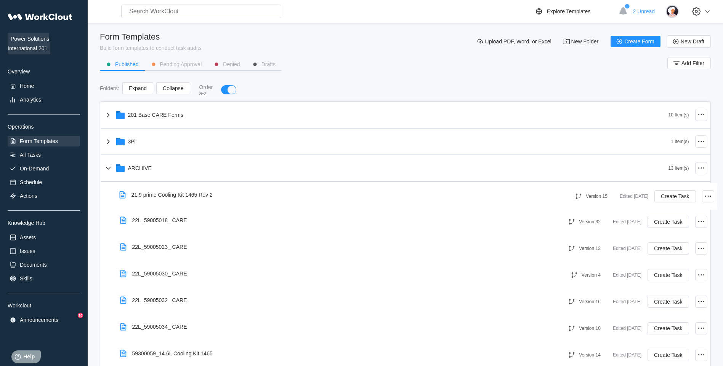
drag, startPoint x: 236, startPoint y: 255, endPoint x: 248, endPoint y: 203, distance: 53.7
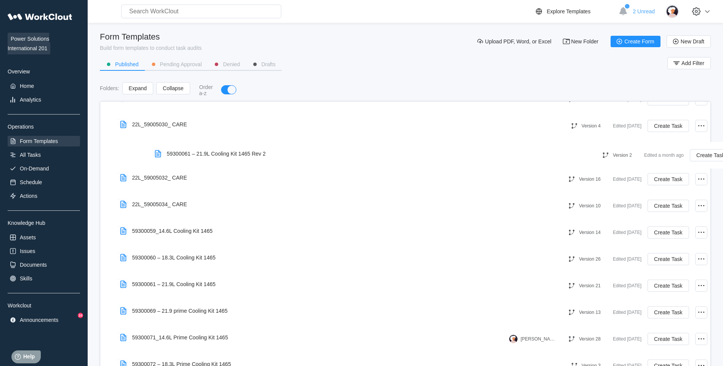
scroll to position [149, 0]
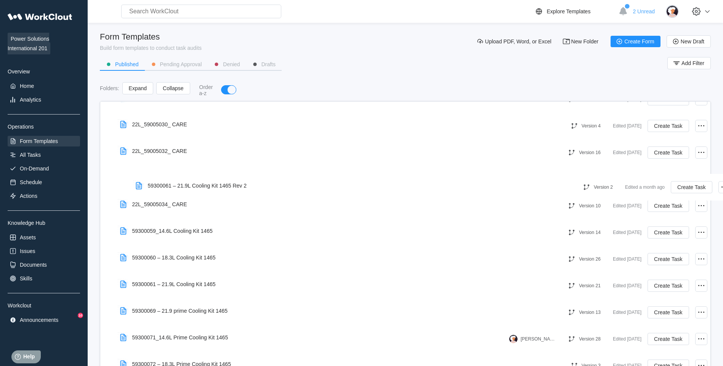
drag, startPoint x: 194, startPoint y: 231, endPoint x: 223, endPoint y: 185, distance: 54.4
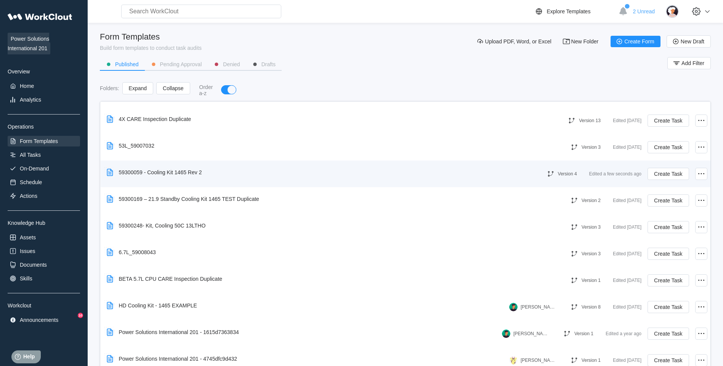
scroll to position [797, 0]
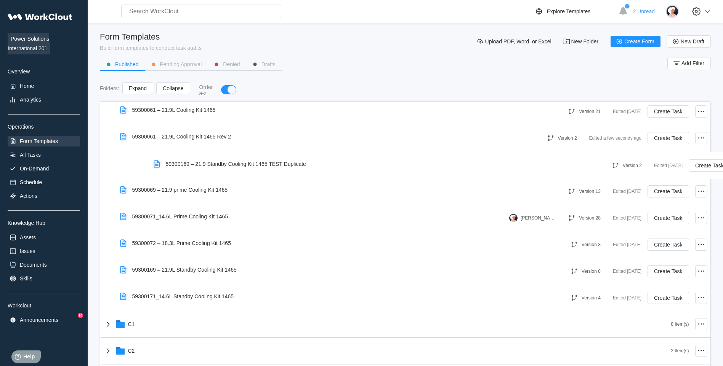
drag, startPoint x: 189, startPoint y: 224, endPoint x: 232, endPoint y: 171, distance: 68.5
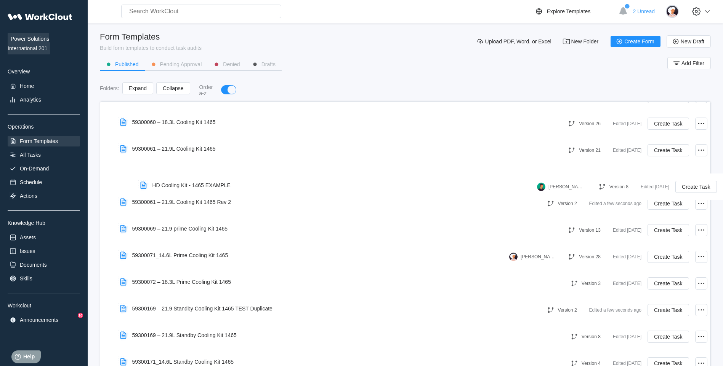
scroll to position [258, 0]
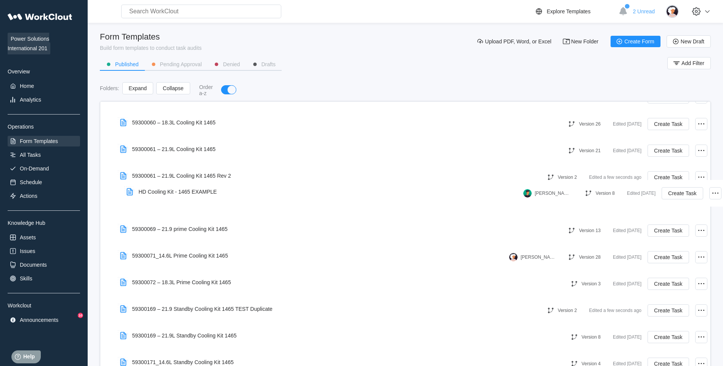
drag, startPoint x: 166, startPoint y: 241, endPoint x: 186, endPoint y: 190, distance: 54.7
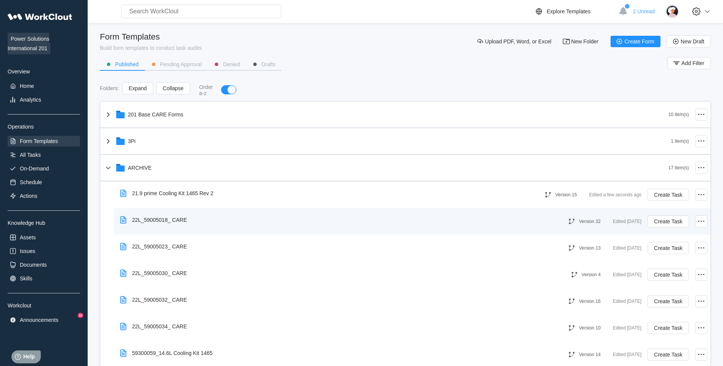
scroll to position [0, 0]
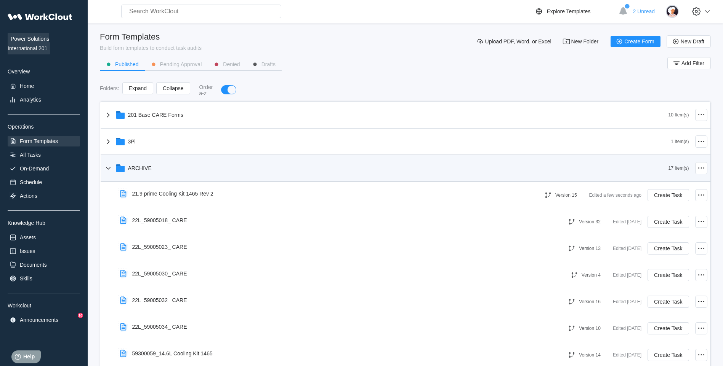
click at [211, 169] on div "ARCHIVE" at bounding box center [386, 168] width 564 height 20
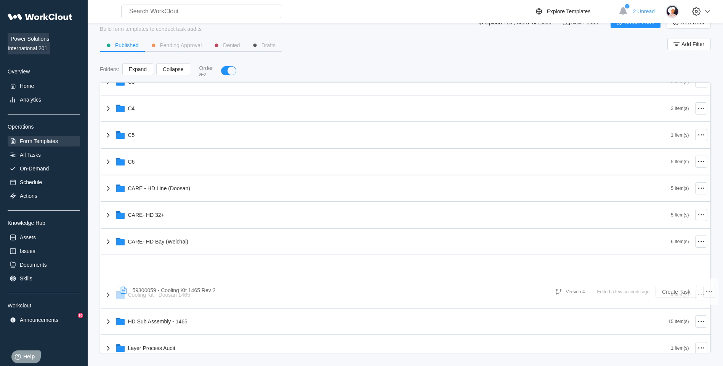
scroll to position [21, 0]
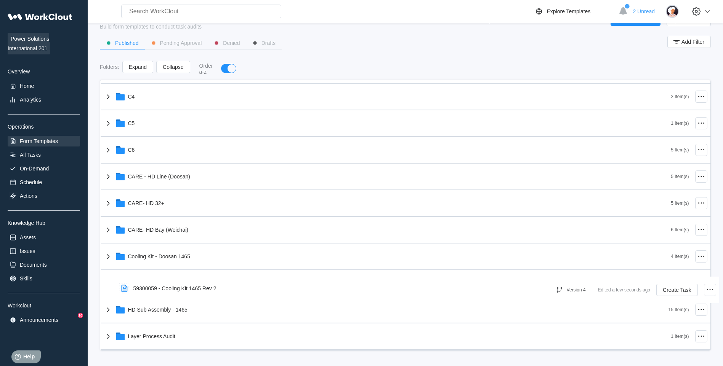
drag, startPoint x: 192, startPoint y: 248, endPoint x: 207, endPoint y: 286, distance: 40.4
click at [207, 286] on div "201 Base CARE Forms 10 Item(s) 3Pi 1 Item(s) ARCHIVE 17 Item(s) C1 8 Item(s) C2…" at bounding box center [405, 350] width 609 height 853
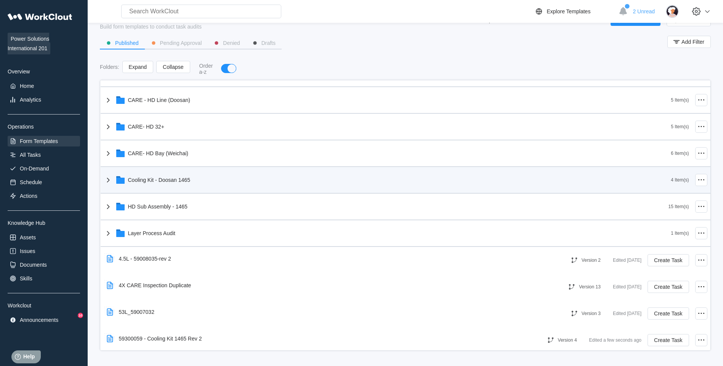
click at [184, 185] on div "Cooling Kit - Doosan 1465" at bounding box center [387, 180] width 567 height 20
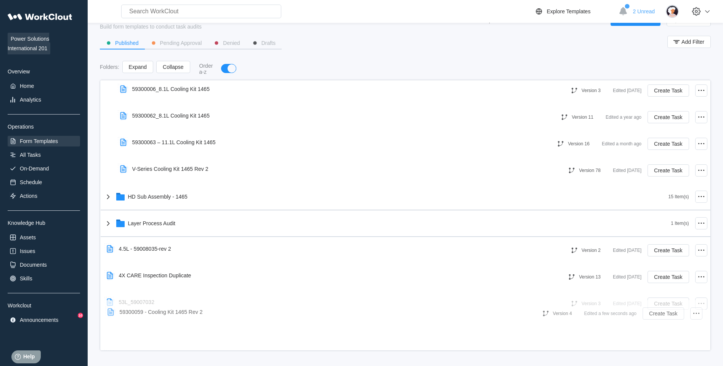
scroll to position [351, 0]
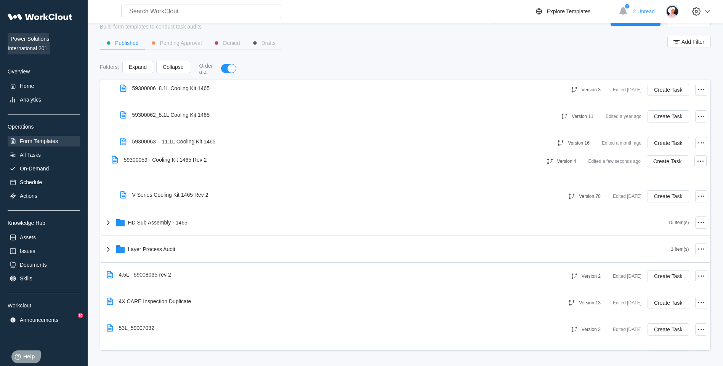
drag, startPoint x: 193, startPoint y: 333, endPoint x: 199, endPoint y: 168, distance: 165.4
click at [199, 168] on div "201 Base CARE Forms 10 Item(s) 3Pi 1 Item(s) ARCHIVE 17 Item(s) C1 8 Item(s) C2…" at bounding box center [405, 210] width 609 height 960
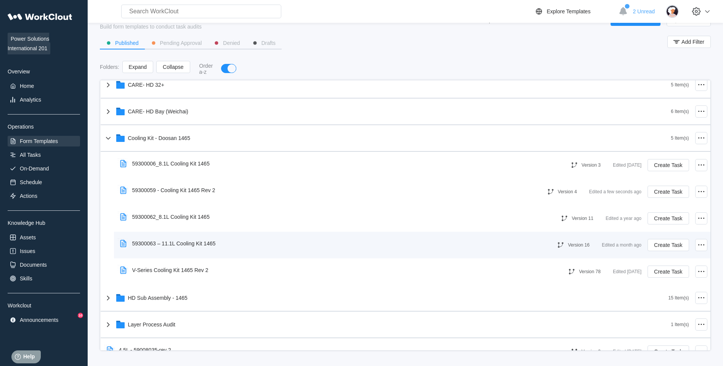
scroll to position [275, 0]
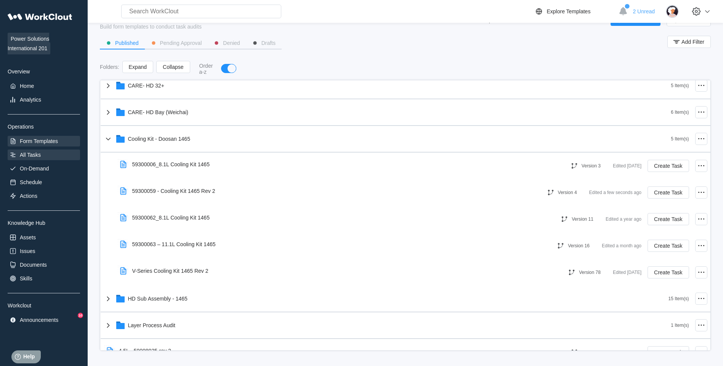
click at [40, 153] on div "All Tasks" at bounding box center [30, 155] width 21 height 6
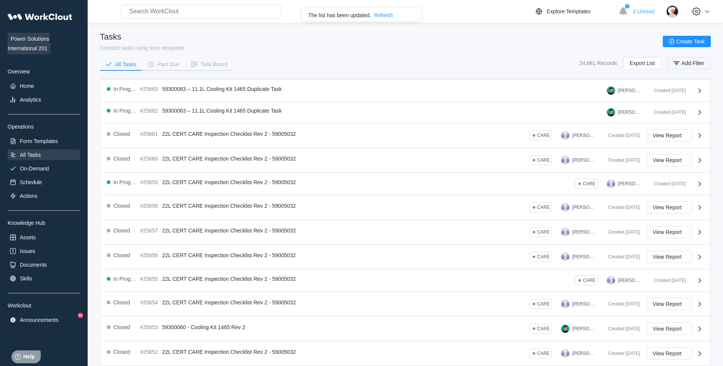
click at [689, 66] on span "Add Filter" at bounding box center [692, 63] width 23 height 5
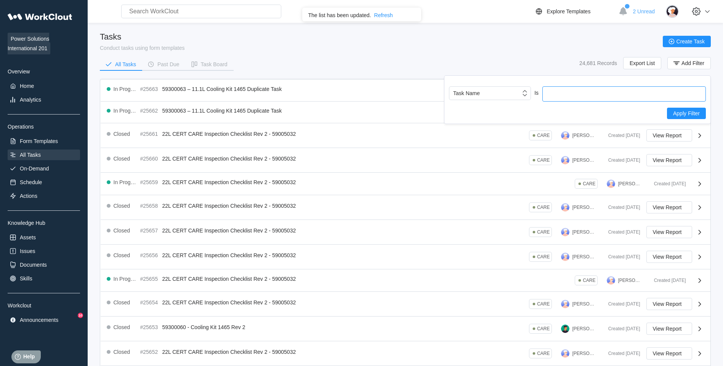
click at [558, 93] on input "text" at bounding box center [623, 93] width 163 height 15
type input "59300059"
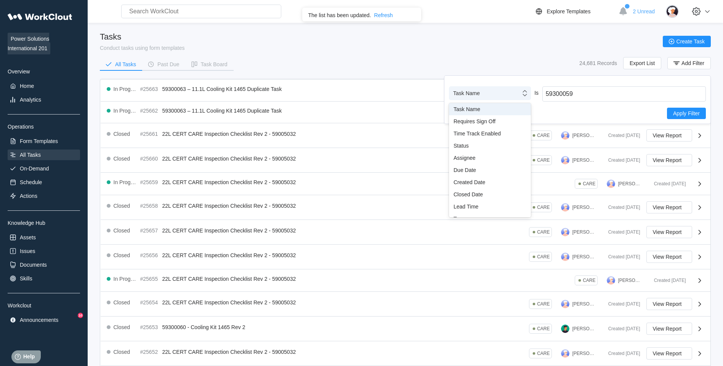
click at [497, 96] on div "Task Name" at bounding box center [484, 93] width 71 height 11
click at [475, 174] on div "Barcode ID" at bounding box center [489, 175] width 73 height 6
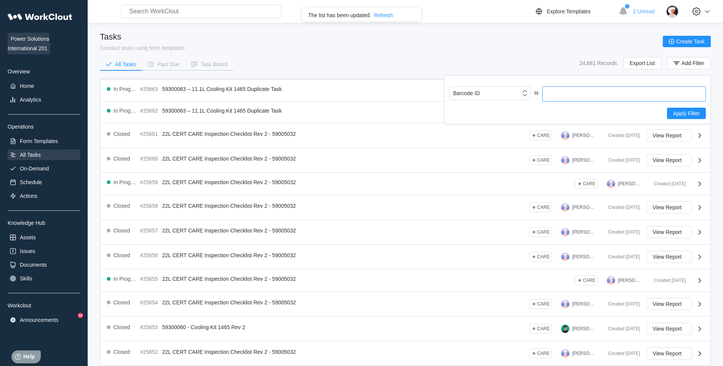
click at [566, 96] on input "text" at bounding box center [623, 93] width 163 height 15
type input "59300059"
click at [679, 116] on span "Apply Filter" at bounding box center [686, 113] width 27 height 5
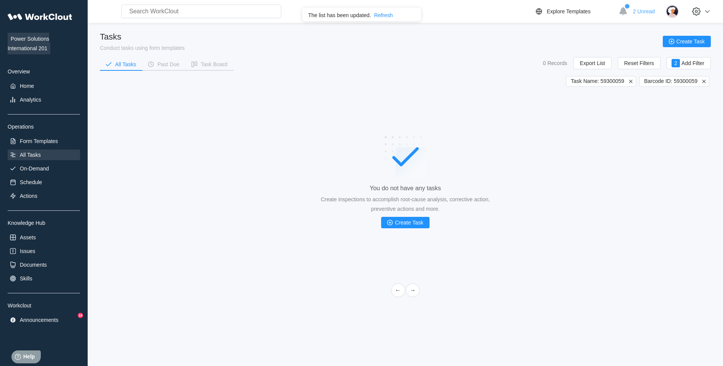
click at [629, 82] on icon at bounding box center [629, 81] width 3 height 3
click at [702, 83] on icon at bounding box center [703, 81] width 3 height 3
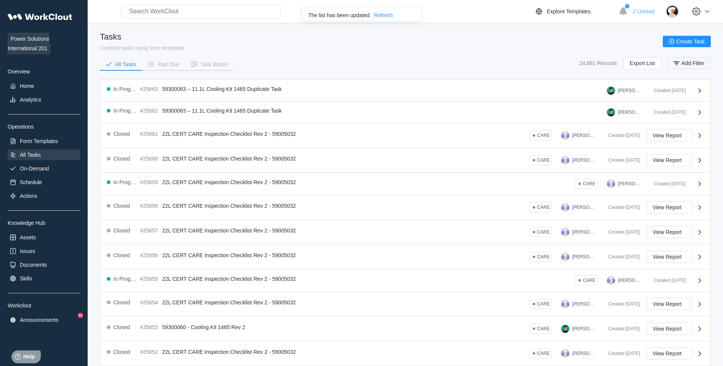
click at [683, 67] on button "Add Filter" at bounding box center [688, 63] width 43 height 12
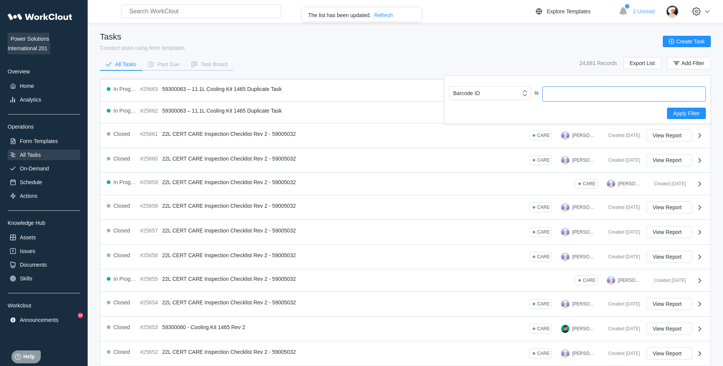
click at [607, 99] on input "text" at bounding box center [623, 93] width 163 height 15
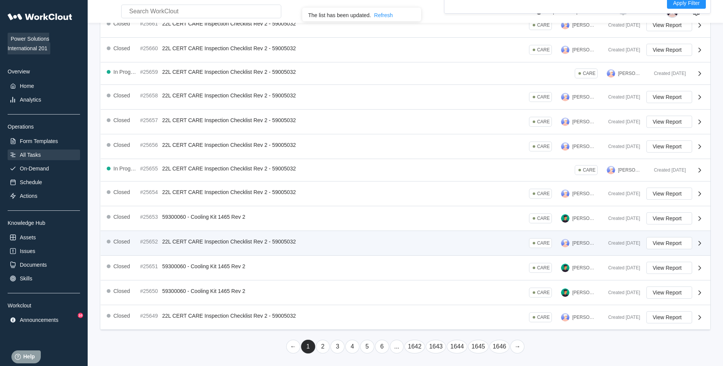
scroll to position [0, 0]
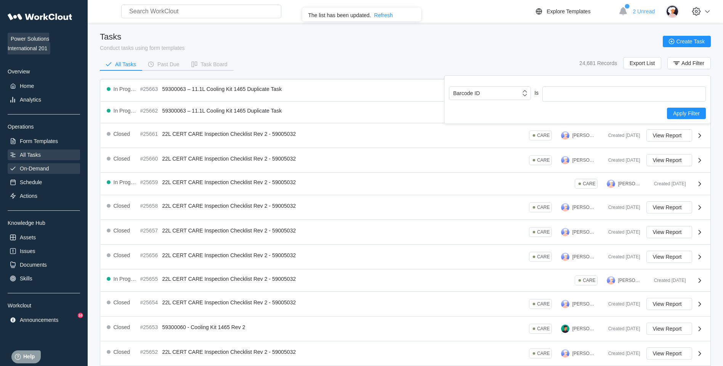
click at [51, 169] on div "On-Demand" at bounding box center [44, 168] width 72 height 11
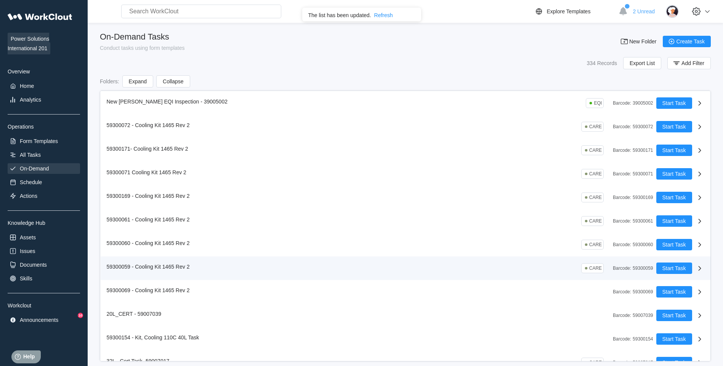
click at [207, 263] on div "59300059 - Cooling Kit 1465 Rev 2 CARE Barcode : 59300059" at bounding box center [381, 268] width 549 height 11
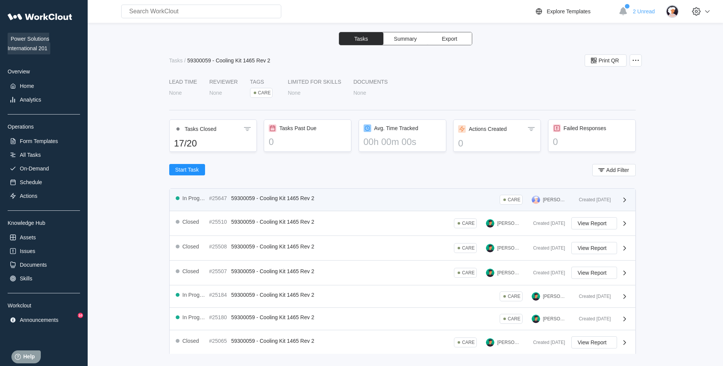
click at [429, 201] on div "In Progress #25647 59300059 - Cooling Kit 1465 Rev 2 CARE [PERSON_NAME]" at bounding box center [374, 200] width 397 height 10
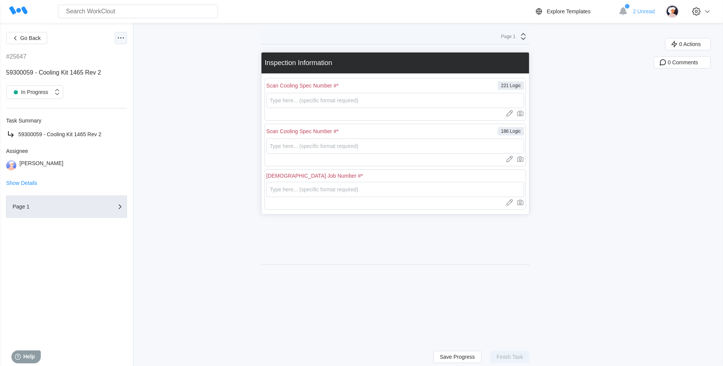
click at [126, 42] on div at bounding box center [121, 38] width 12 height 12
click at [89, 129] on div "Delete Task" at bounding box center [80, 130] width 28 height 6
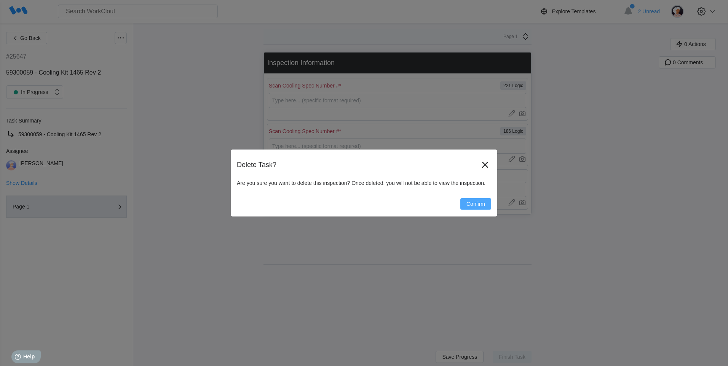
click at [475, 204] on span "Confirm" at bounding box center [476, 203] width 19 height 5
click at [484, 163] on icon at bounding box center [485, 165] width 6 height 6
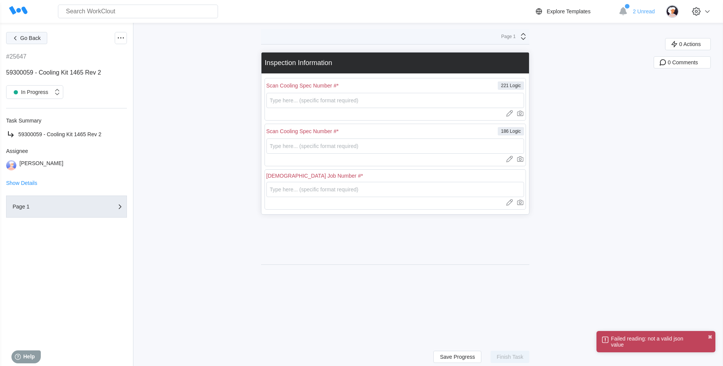
click at [30, 39] on span "Go Back" at bounding box center [30, 37] width 21 height 5
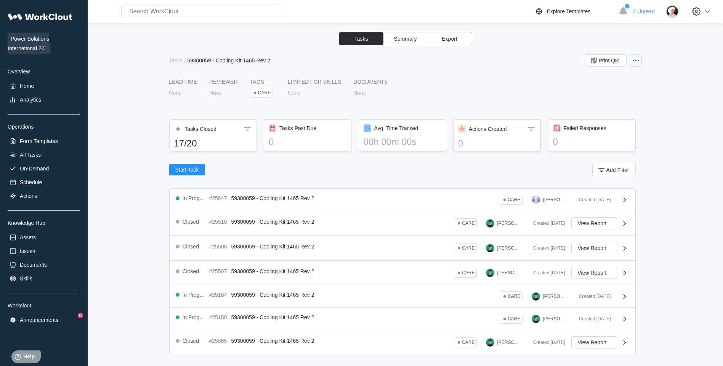
click at [639, 58] on icon at bounding box center [635, 60] width 9 height 9
click at [607, 81] on div "Edit Task" at bounding box center [603, 79] width 69 height 12
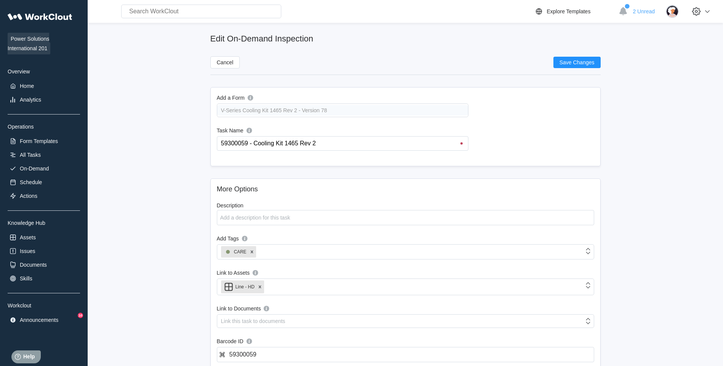
click at [219, 143] on div "59300059 - Cooling Kit 1465 Rev 2 59300059 - Cooling Kit 1465 Rev 2" at bounding box center [342, 143] width 251 height 14
click at [222, 141] on input "59300059 - Cooling Kit 1465 Rev 2" at bounding box center [344, 144] width 248 height 14
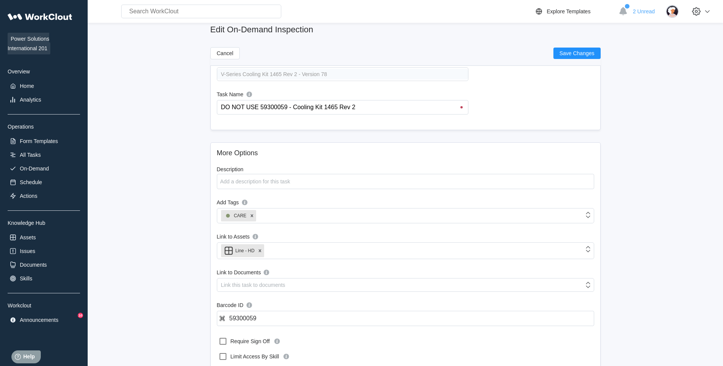
scroll to position [76, 0]
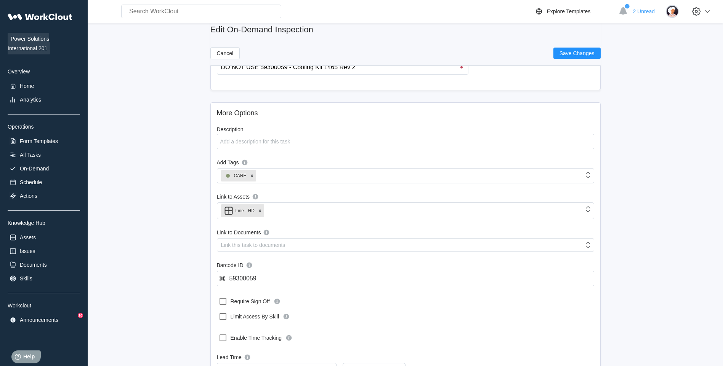
type input "DO NOT USE 59300059 - Cooling Kit 1465 Rev 2"
drag, startPoint x: 271, startPoint y: 281, endPoint x: 223, endPoint y: 265, distance: 50.4
click at [228, 276] on input "59300059" at bounding box center [405, 278] width 377 height 15
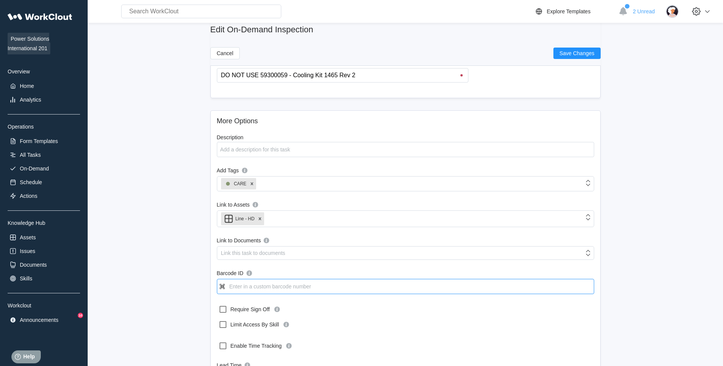
scroll to position [0, 0]
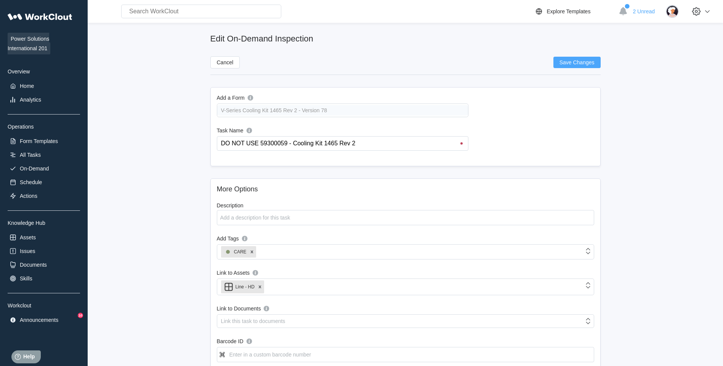
click at [554, 63] on button "Save Changes" at bounding box center [576, 62] width 47 height 11
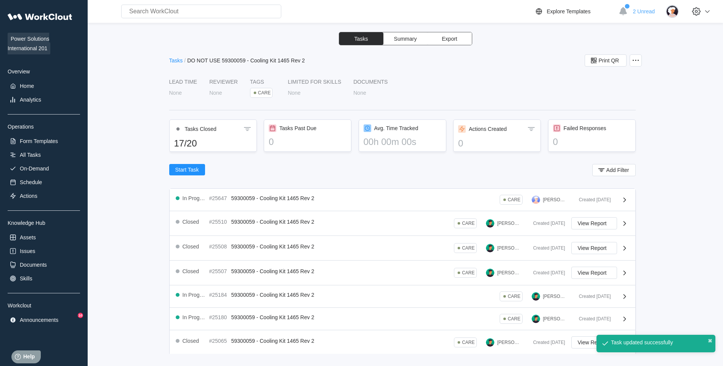
click at [174, 61] on div "Tasks" at bounding box center [176, 61] width 14 height 6
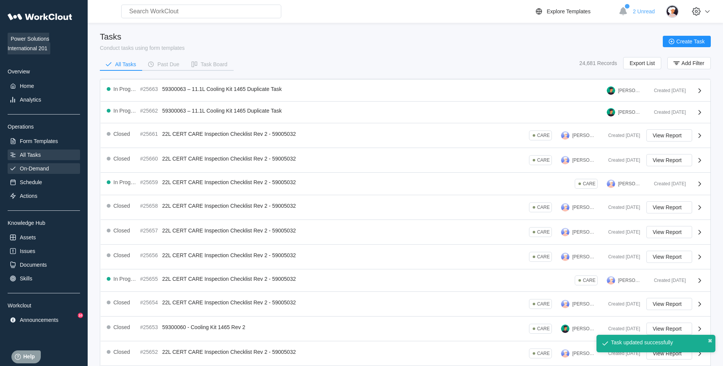
click at [38, 170] on div "On-Demand" at bounding box center [34, 169] width 29 height 6
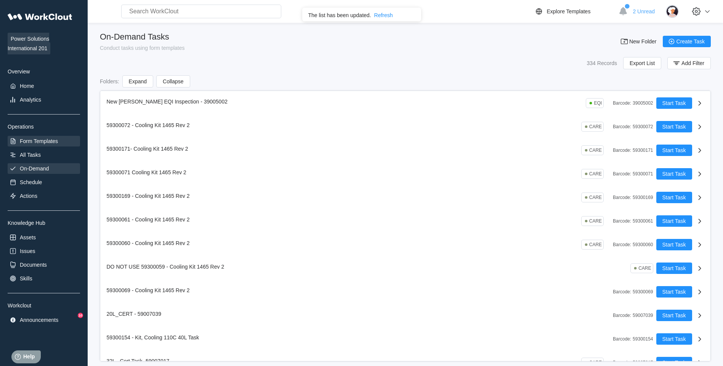
click at [39, 143] on div "Form Templates" at bounding box center [39, 141] width 38 height 6
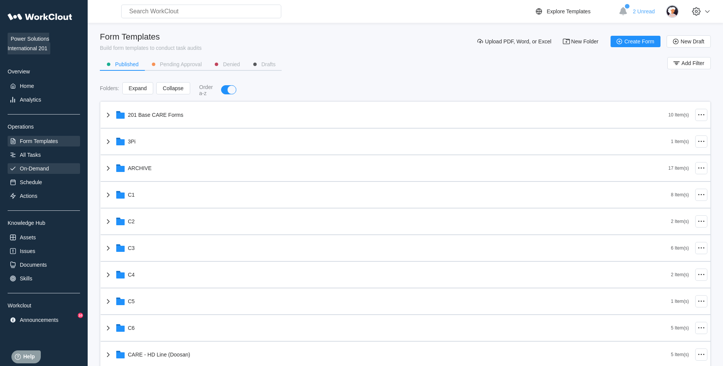
click at [40, 168] on div "On-Demand" at bounding box center [34, 169] width 29 height 6
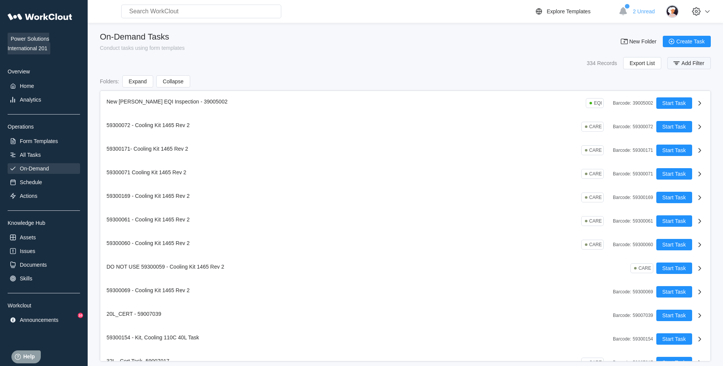
click at [682, 62] on span "Add Filter" at bounding box center [692, 63] width 23 height 5
click at [500, 91] on div "Task Name" at bounding box center [484, 93] width 71 height 11
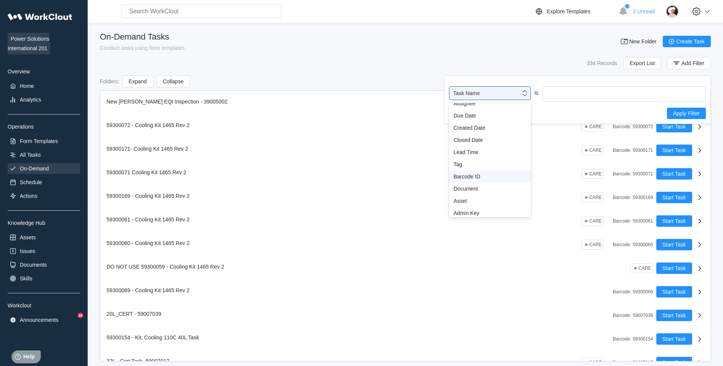
scroll to position [56, 0]
click at [467, 175] on div "Barcode ID" at bounding box center [489, 175] width 73 height 6
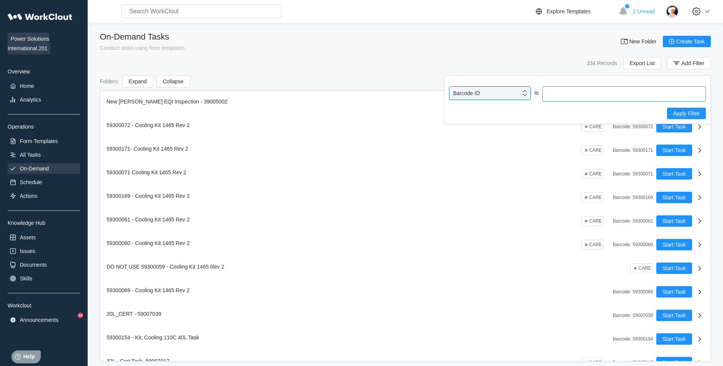
click at [595, 95] on input "text" at bounding box center [623, 93] width 163 height 15
type input "59300059"
click at [678, 112] on span "Apply Filter" at bounding box center [686, 113] width 27 height 5
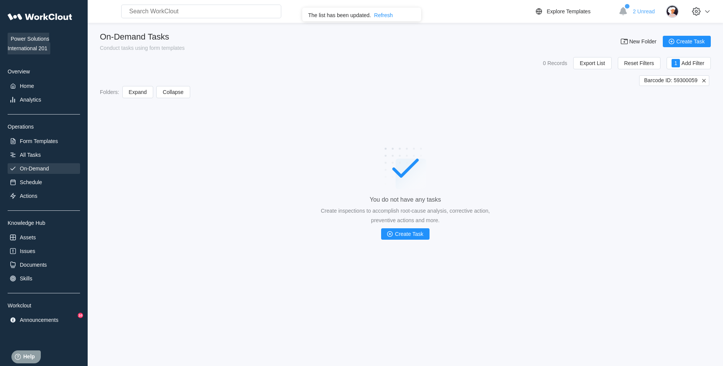
click at [705, 82] on icon at bounding box center [703, 80] width 7 height 7
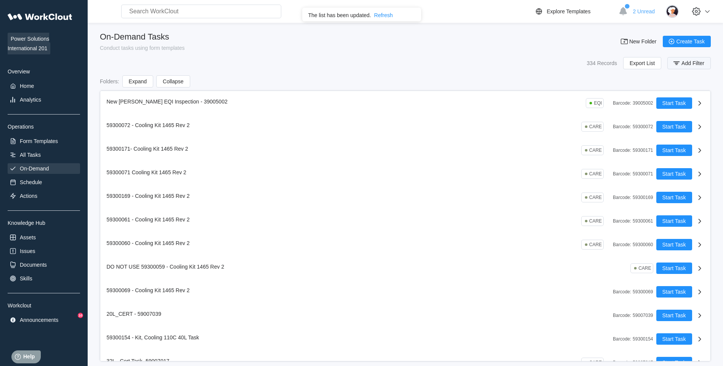
click at [694, 64] on span "Add Filter" at bounding box center [692, 63] width 23 height 5
click at [502, 86] on div "Barcode ID Is Apply Filter" at bounding box center [577, 99] width 267 height 49
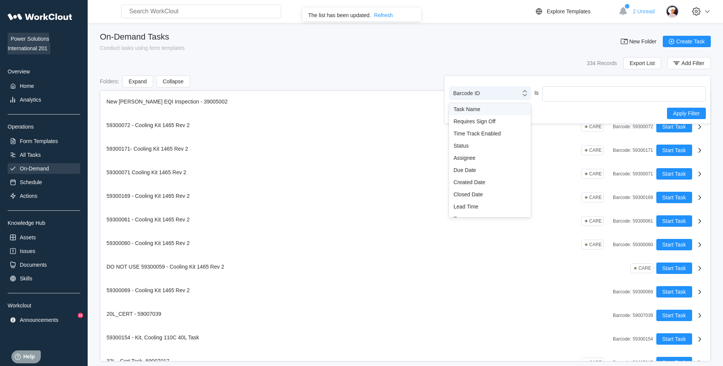
click at [497, 92] on div "Barcode ID" at bounding box center [484, 93] width 71 height 11
click at [488, 113] on div "Task Name" at bounding box center [490, 109] width 82 height 12
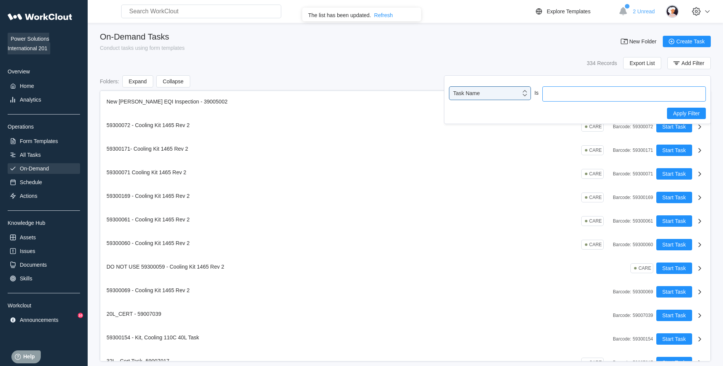
click at [552, 94] on input "text" at bounding box center [623, 93] width 163 height 15
type input "59300059"
click at [690, 111] on button "Apply Filter" at bounding box center [686, 113] width 39 height 11
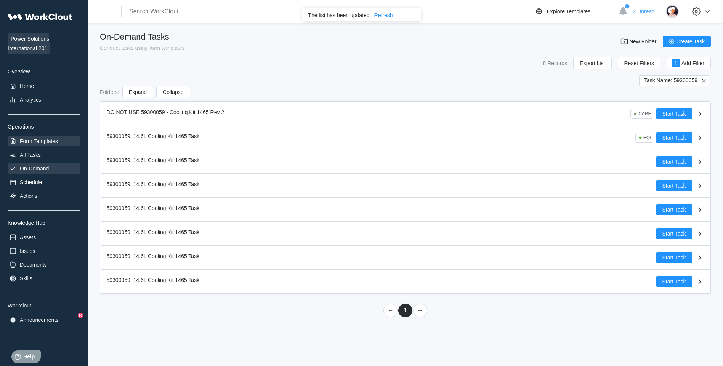
click at [44, 141] on div "Form Templates" at bounding box center [39, 141] width 38 height 6
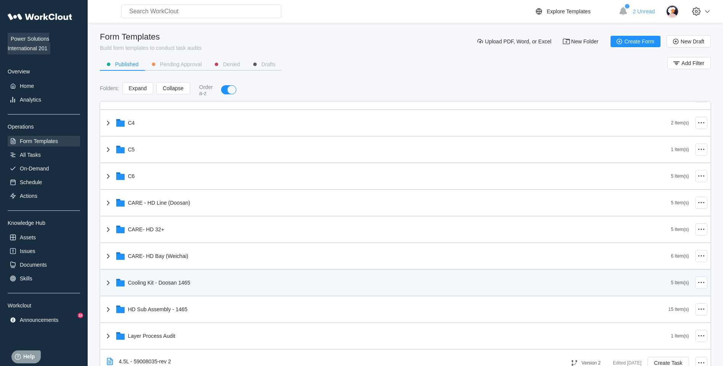
scroll to position [152, 0]
click at [191, 286] on div "Cooling Kit - Doosan 1465" at bounding box center [387, 283] width 567 height 20
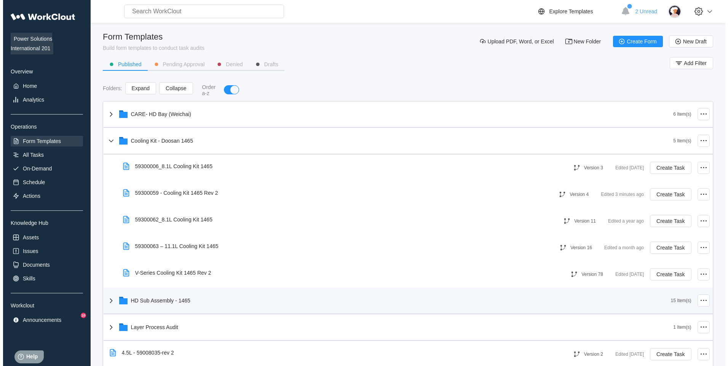
scroll to position [343, 0]
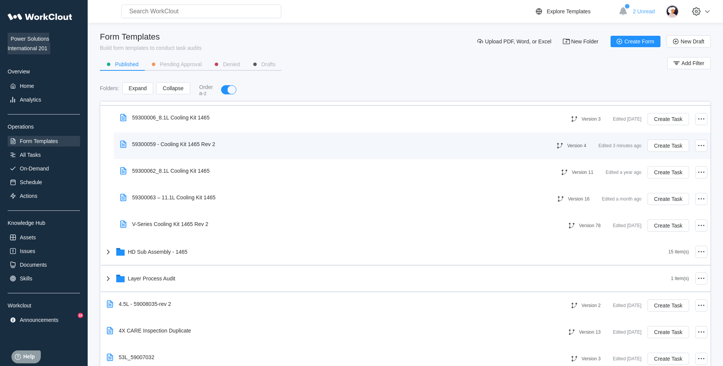
click at [641, 147] on div "Version 4 Edited 3 minutes ago Create Task" at bounding box center [623, 146] width 166 height 21
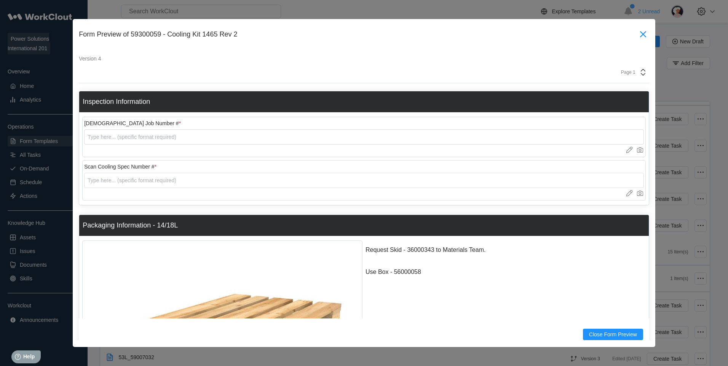
click at [638, 33] on icon at bounding box center [643, 34] width 12 height 12
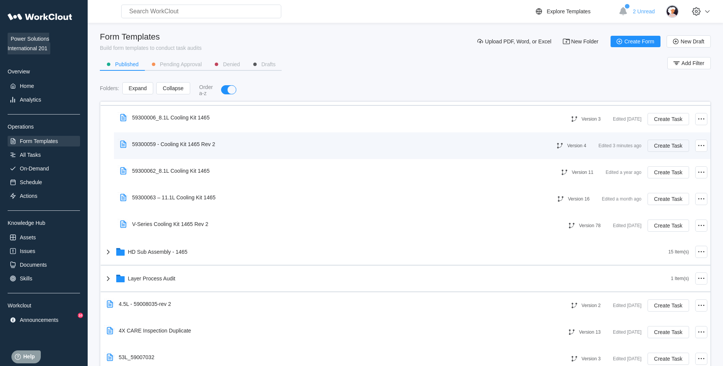
click at [662, 146] on span "Create Task" at bounding box center [668, 145] width 28 height 5
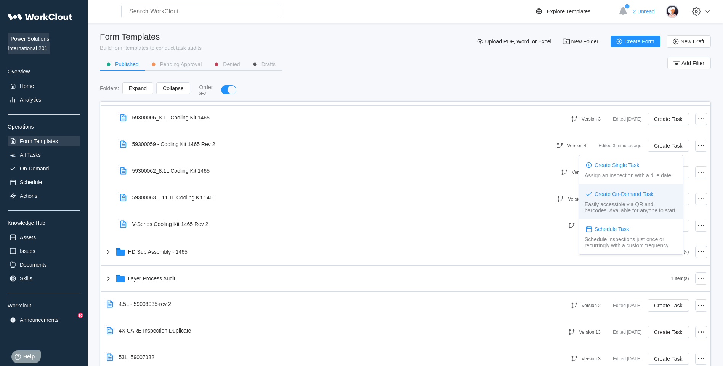
click at [642, 198] on div "Create On-Demand Task" at bounding box center [630, 194] width 93 height 8
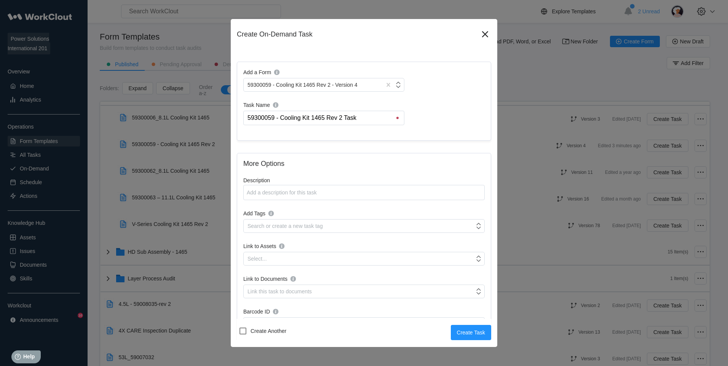
click at [372, 115] on input "59300059 - Cooling Kit 1465 Rev 2 Task" at bounding box center [325, 118] width 157 height 14
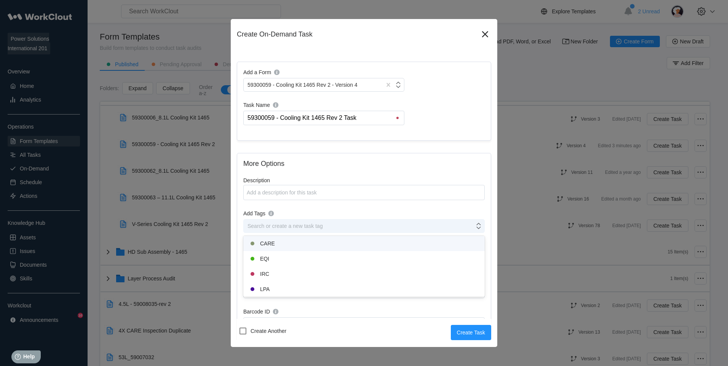
click at [320, 225] on div "Search or create a new task tag" at bounding box center [285, 226] width 75 height 6
click at [271, 240] on div "CARE" at bounding box center [364, 243] width 232 height 9
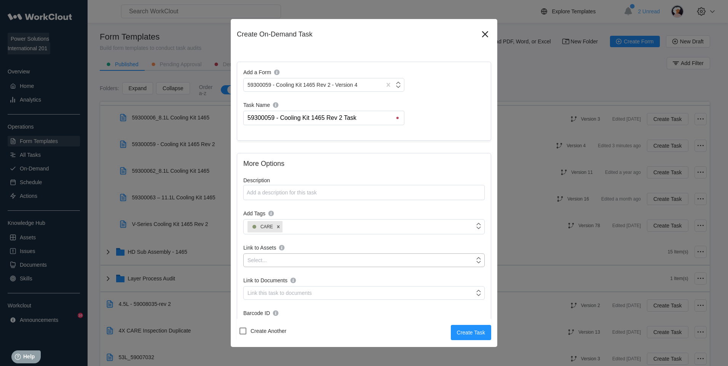
click at [290, 262] on div "Select..." at bounding box center [359, 260] width 231 height 11
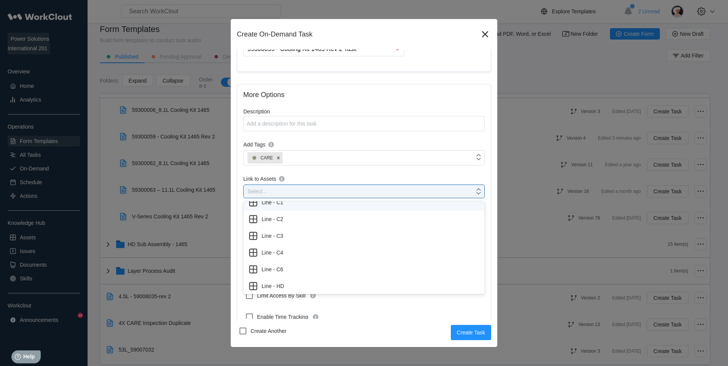
scroll to position [76, 0]
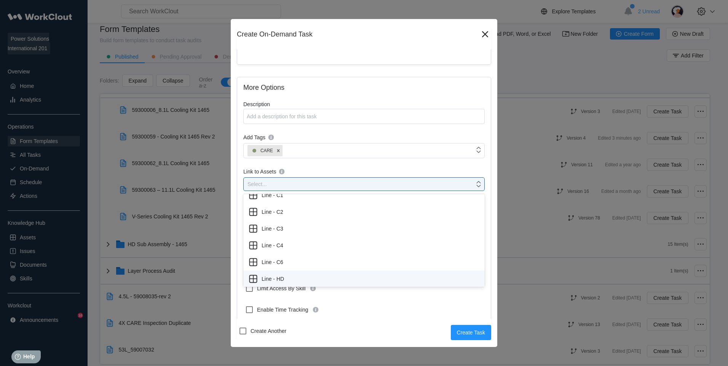
click at [277, 279] on div "Line - HD" at bounding box center [364, 279] width 232 height 11
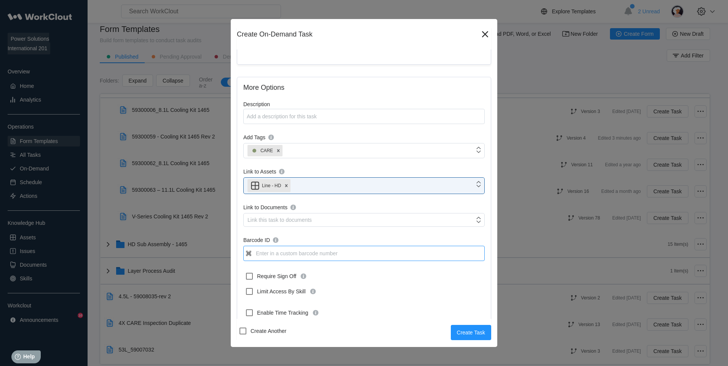
click at [316, 254] on input "Barcode ID" at bounding box center [363, 253] width 241 height 15
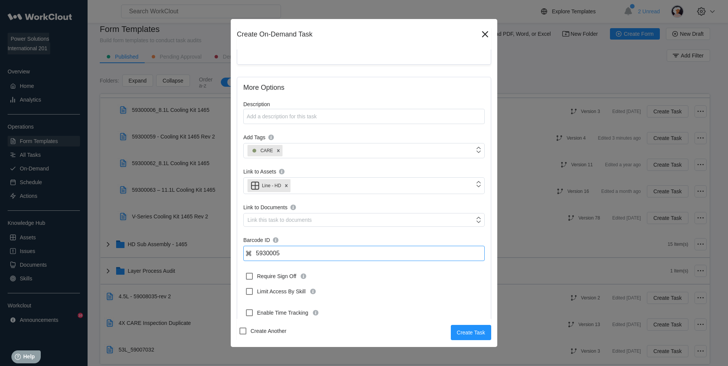
type input "59300059"
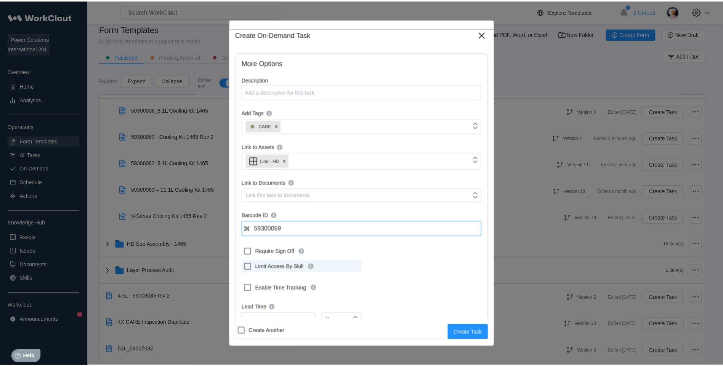
scroll to position [126, 0]
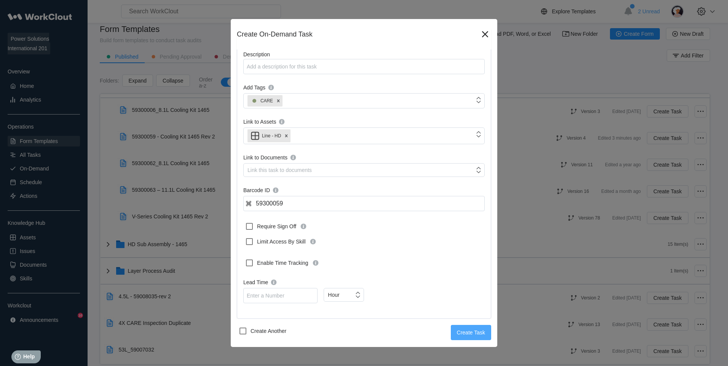
click at [468, 333] on span "Create Task" at bounding box center [471, 332] width 28 height 5
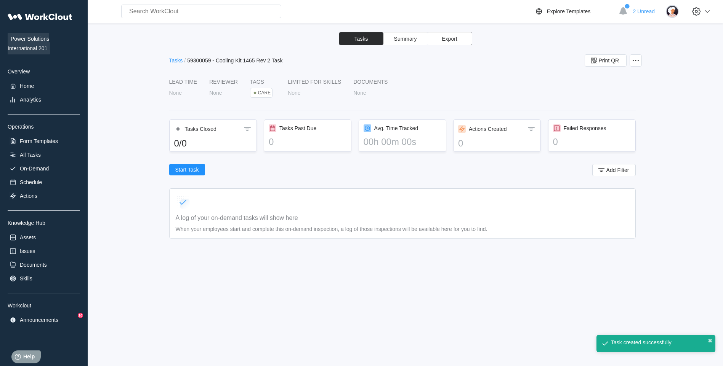
click at [176, 63] on div "Tasks" at bounding box center [176, 61] width 14 height 6
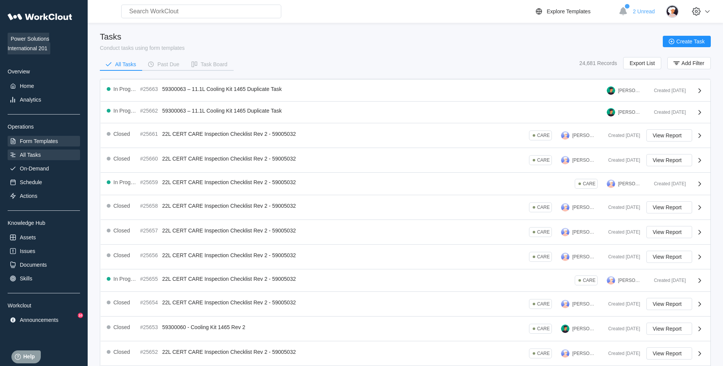
click at [40, 143] on div "Form Templates" at bounding box center [39, 141] width 38 height 6
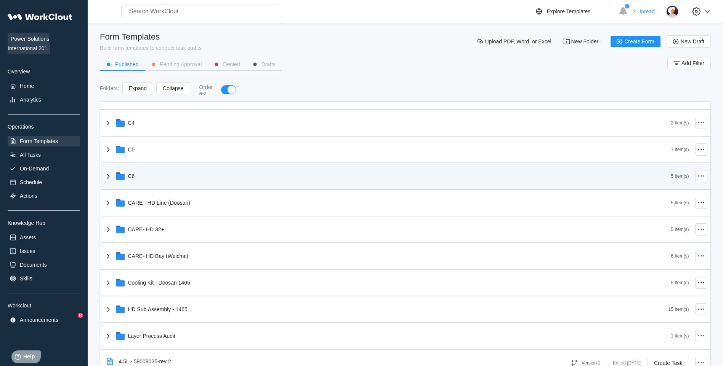
scroll to position [152, 0]
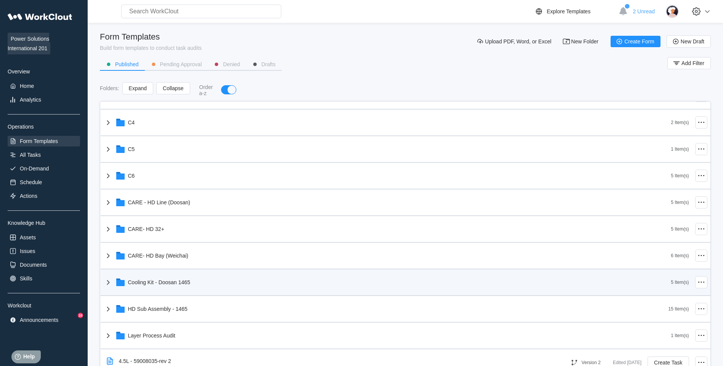
click at [221, 280] on div "Cooling Kit - Doosan 1465" at bounding box center [387, 283] width 567 height 20
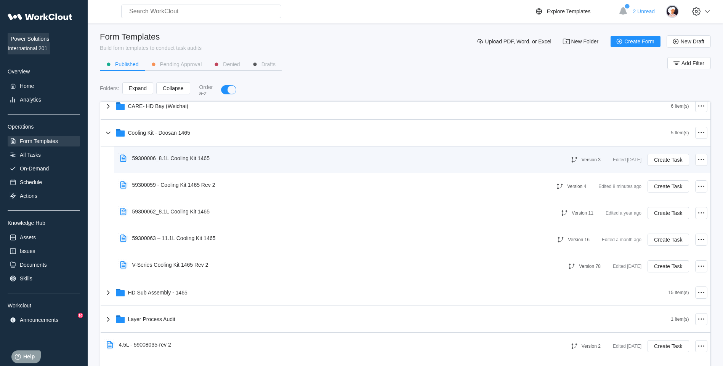
scroll to position [305, 0]
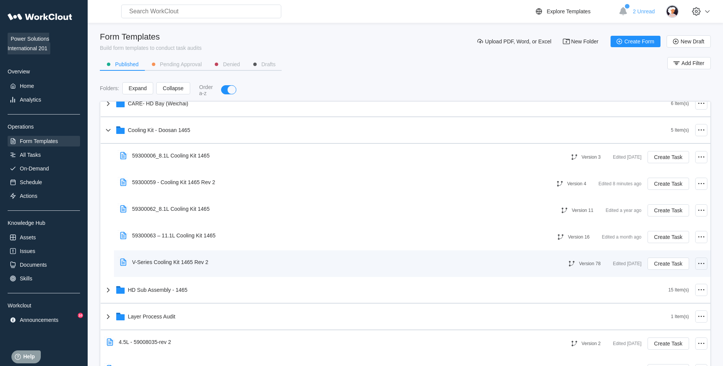
click at [699, 265] on div at bounding box center [701, 264] width 12 height 12
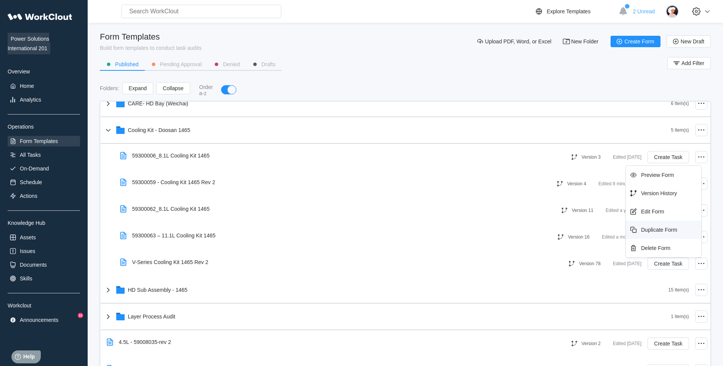
click at [661, 227] on div "Duplicate Form" at bounding box center [662, 230] width 69 height 12
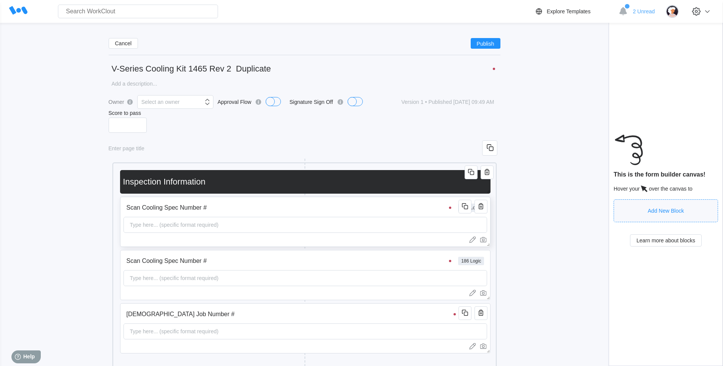
click at [383, 205] on input "Scan Cooling Spec Number #" at bounding box center [289, 207] width 333 height 15
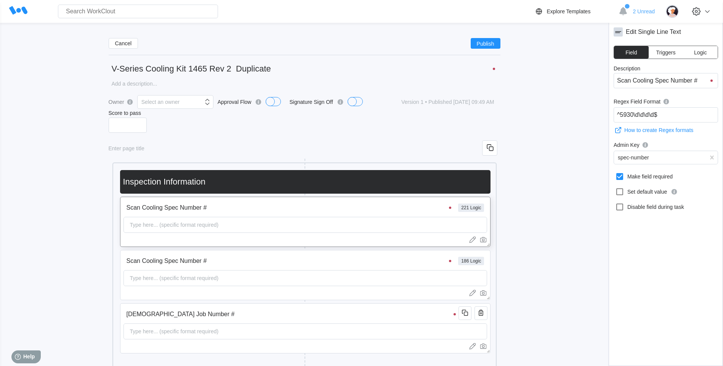
click at [696, 57] on button "Logic" at bounding box center [700, 52] width 35 height 13
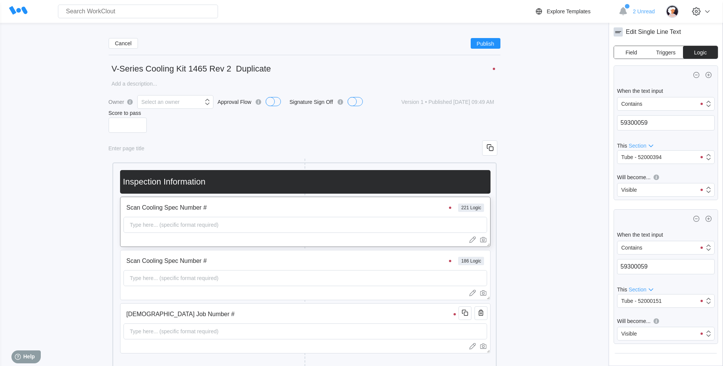
click at [702, 54] on span "Logic" at bounding box center [700, 52] width 13 height 5
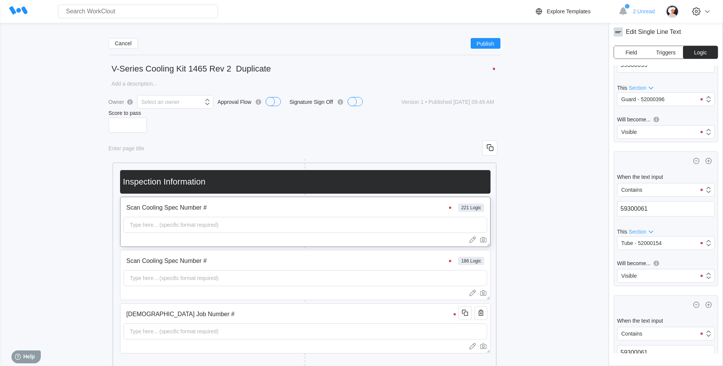
scroll to position [2323, 0]
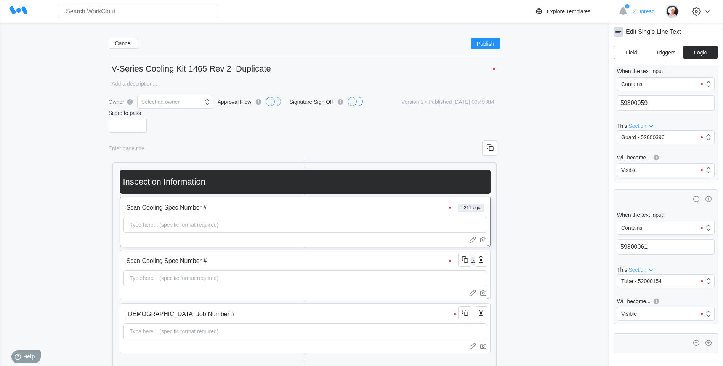
click at [143, 66] on input "V-Series Cooling Kit 1465 Rev 2 Duplicate" at bounding box center [305, 68] width 392 height 15
drag, startPoint x: 144, startPoint y: 66, endPoint x: 110, endPoint y: 73, distance: 35.3
click at [110, 73] on input "V-Series Cooling Kit 1465 Rev 2 Duplicate" at bounding box center [305, 68] width 392 height 15
click at [147, 68] on input "593000Cooling Kit 1465 Rev 2 Duplicate" at bounding box center [305, 68] width 392 height 15
click at [131, 69] on input "593000Cooling Kit 1465 Rev 2 Duplicate" at bounding box center [305, 68] width 392 height 15
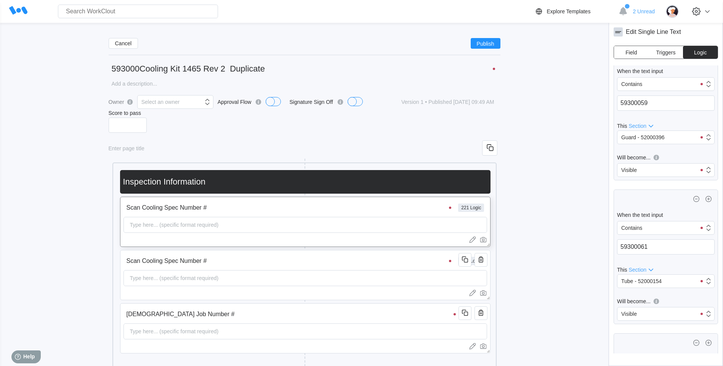
click at [139, 70] on input "593000Cooling Kit 1465 Rev 2 Duplicate" at bounding box center [305, 68] width 392 height 15
click at [150, 67] on input "59300061 - Cooling Kit 1465 Rev 2 Duplicate" at bounding box center [305, 68] width 392 height 15
drag, startPoint x: 296, startPoint y: 66, endPoint x: 245, endPoint y: 65, distance: 51.4
click at [245, 65] on input "59300061- Cooling Kit 1465 Rev 2 Duplicate" at bounding box center [305, 68] width 392 height 15
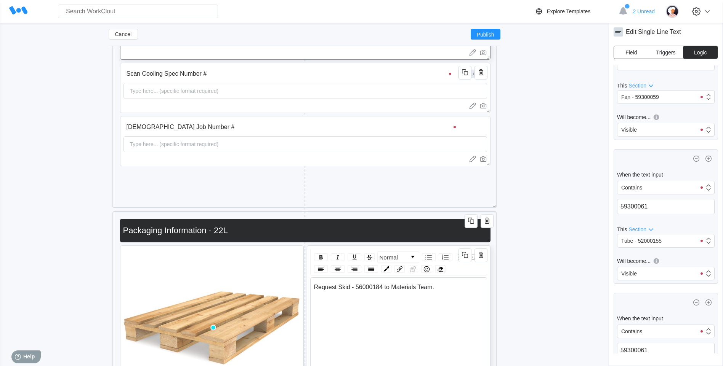
scroll to position [273, 0]
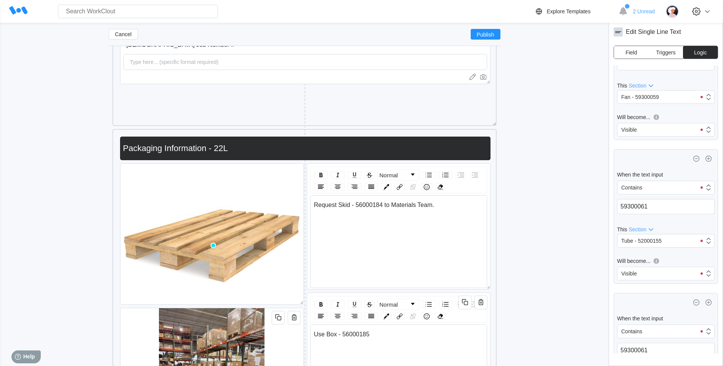
type input "59300061- Cooling Kit 1465 Rev 2"
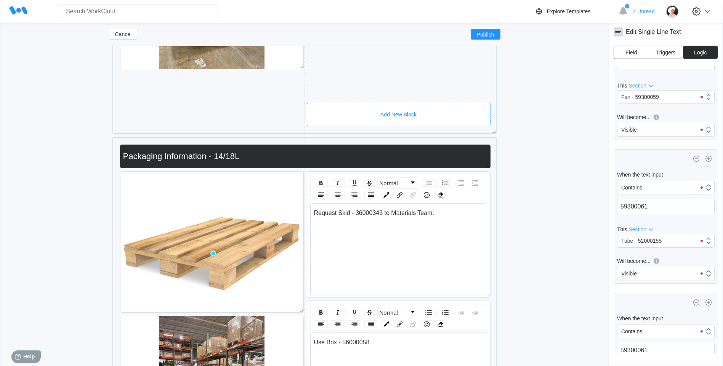
scroll to position [654, 0]
click at [463, 145] on div "Packaging Information - 14/18L" at bounding box center [305, 156] width 370 height 24
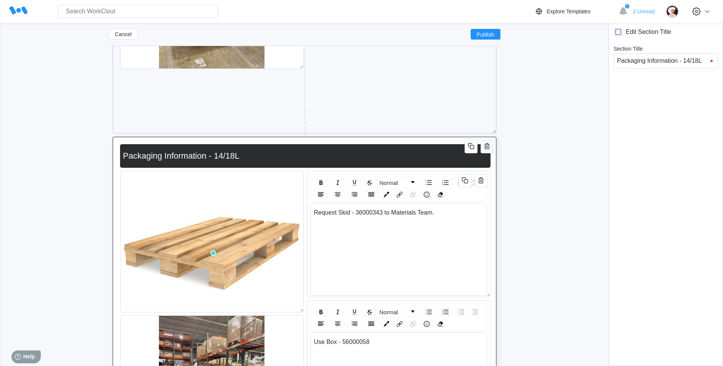
click at [484, 147] on icon "button" at bounding box center [486, 146] width 9 height 9
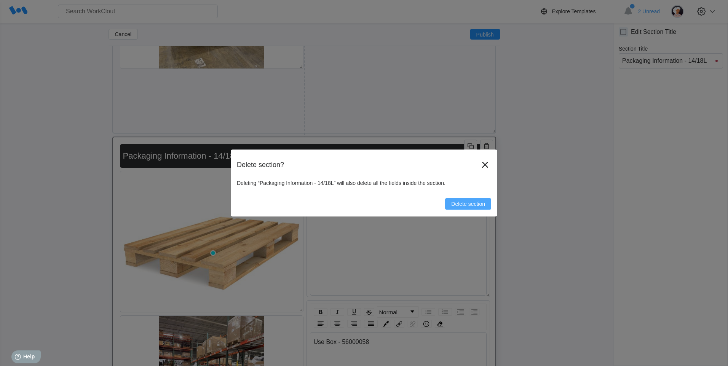
click at [473, 200] on button "Delete section" at bounding box center [468, 203] width 46 height 11
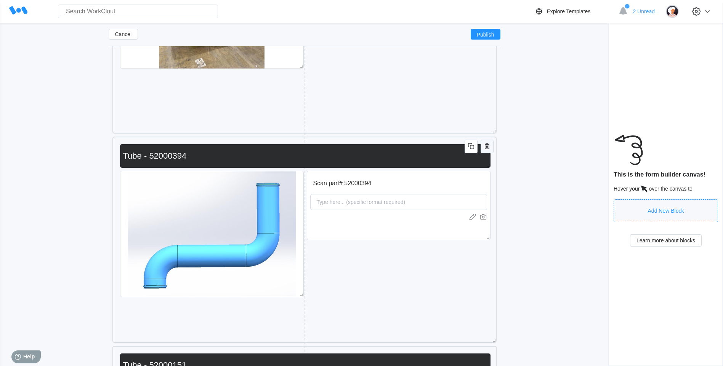
click at [489, 149] on icon "button" at bounding box center [486, 146] width 9 height 9
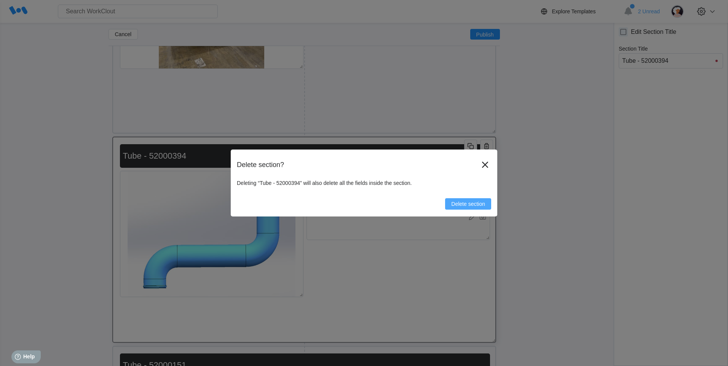
click at [476, 203] on span "Delete section" at bounding box center [468, 203] width 34 height 5
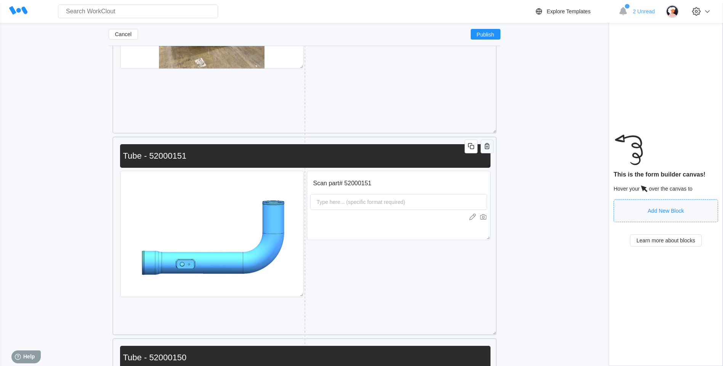
click at [488, 149] on icon "button" at bounding box center [487, 146] width 5 height 6
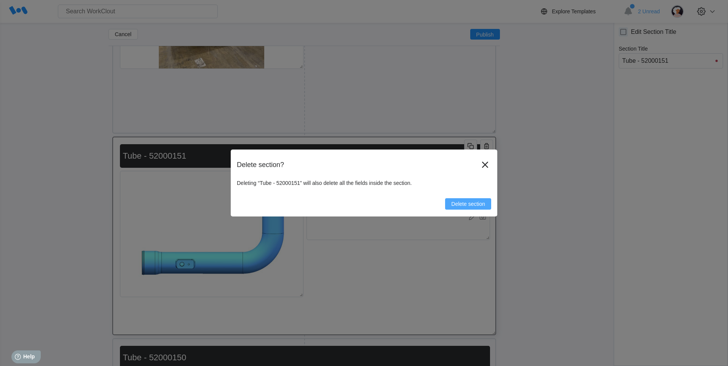
click at [470, 205] on span "Delete section" at bounding box center [468, 203] width 34 height 5
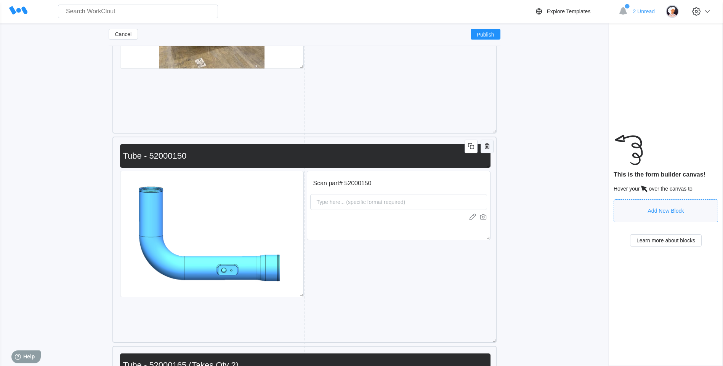
click at [489, 149] on icon "button" at bounding box center [486, 146] width 9 height 9
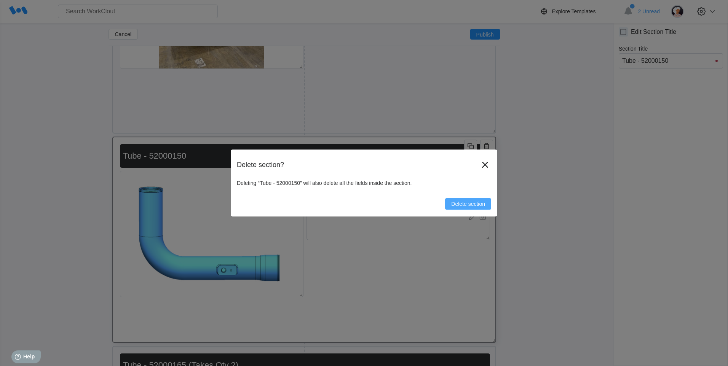
click at [470, 207] on span "Delete section" at bounding box center [468, 203] width 34 height 5
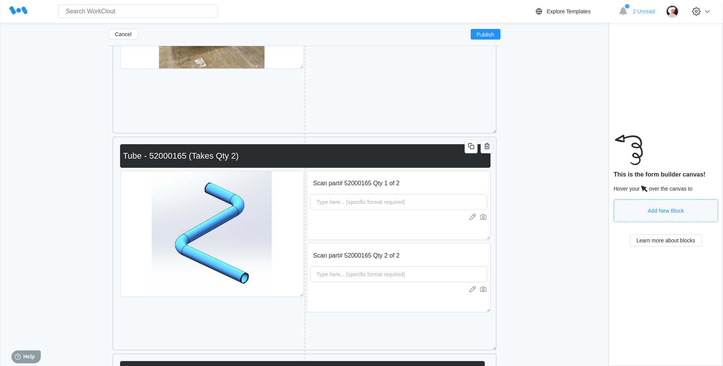
click at [486, 148] on icon "button" at bounding box center [486, 146] width 9 height 9
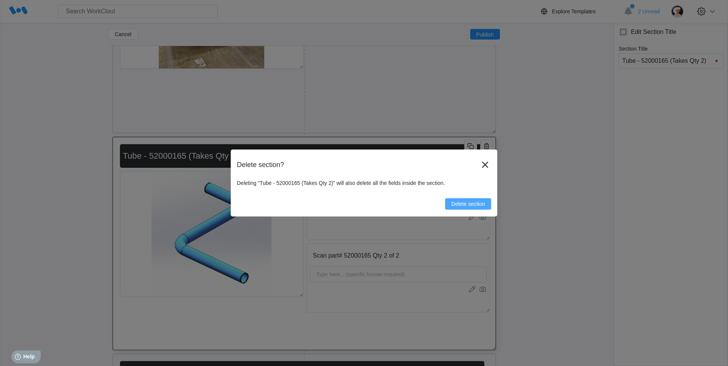
click at [465, 203] on span "Delete section" at bounding box center [468, 203] width 34 height 5
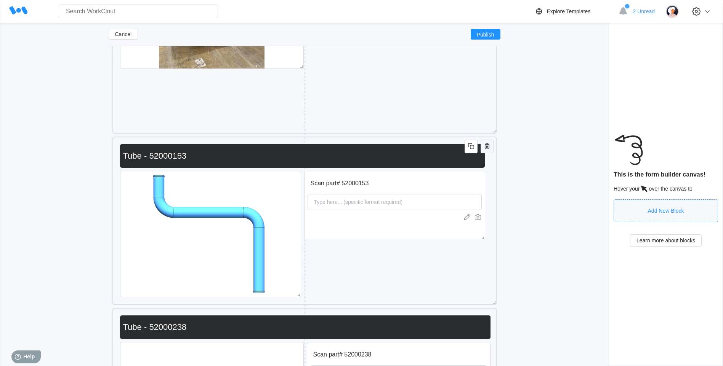
click at [486, 149] on icon "button" at bounding box center [487, 146] width 5 height 6
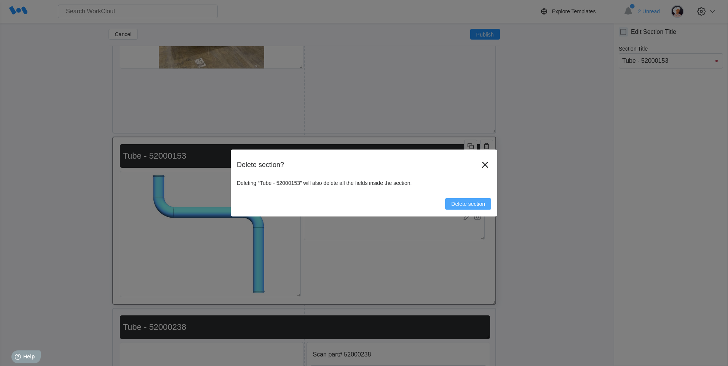
click at [480, 202] on span "Delete section" at bounding box center [468, 203] width 34 height 5
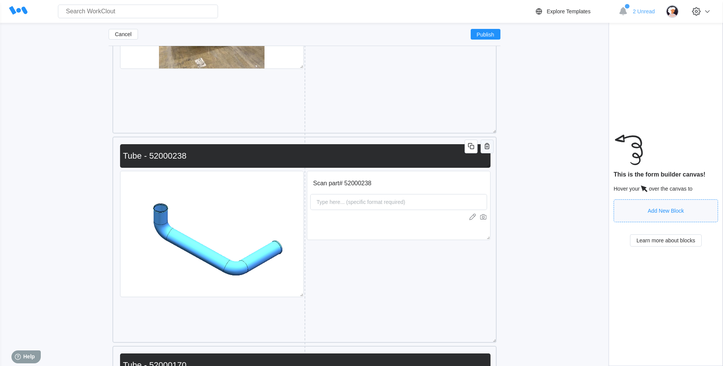
click at [487, 146] on icon "button" at bounding box center [487, 147] width 2 height 2
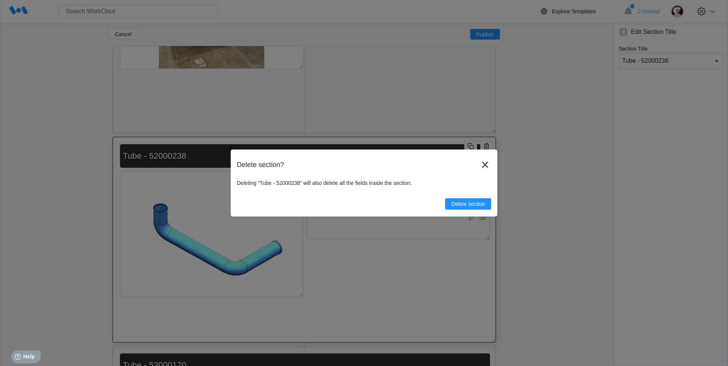
click at [463, 195] on div "Delete section" at bounding box center [364, 201] width 254 height 18
click at [466, 204] on span "Delete section" at bounding box center [468, 203] width 34 height 5
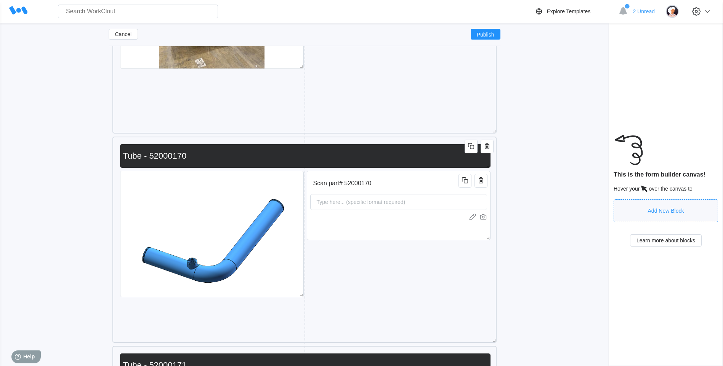
click at [489, 154] on div "Tube - 52000170" at bounding box center [305, 156] width 370 height 24
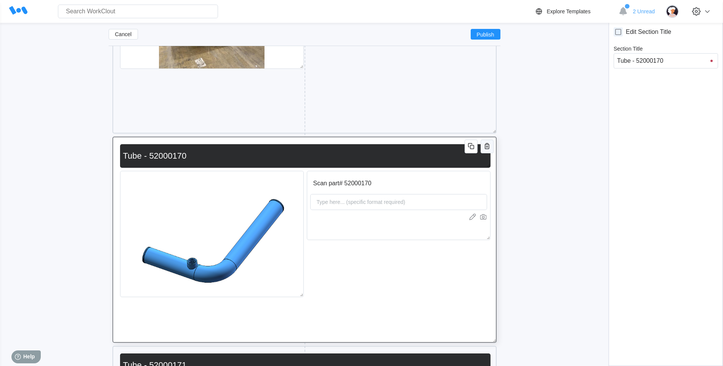
click at [492, 146] on button "button" at bounding box center [486, 147] width 13 height 14
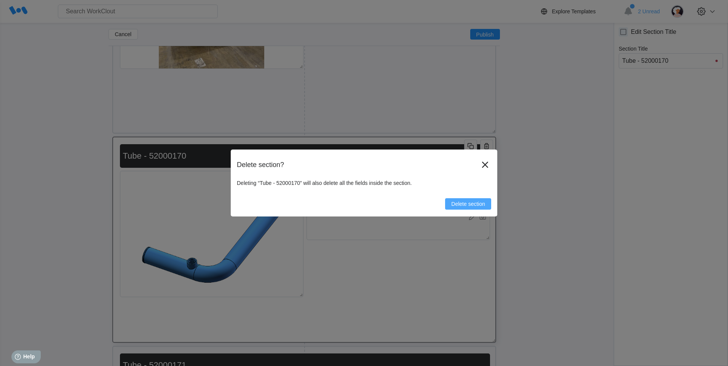
click at [451, 205] on span "Delete section" at bounding box center [468, 203] width 34 height 5
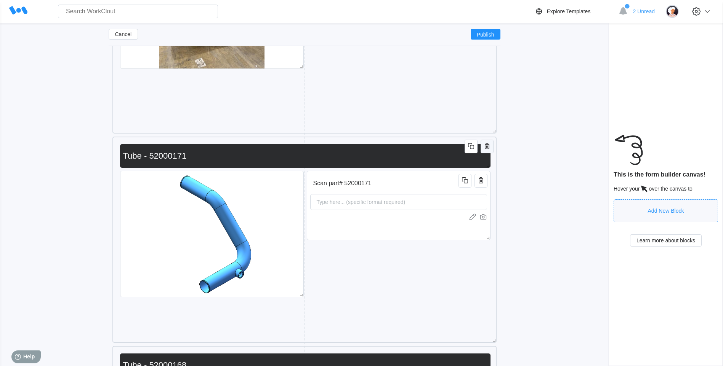
click at [486, 144] on icon "button" at bounding box center [487, 146] width 5 height 6
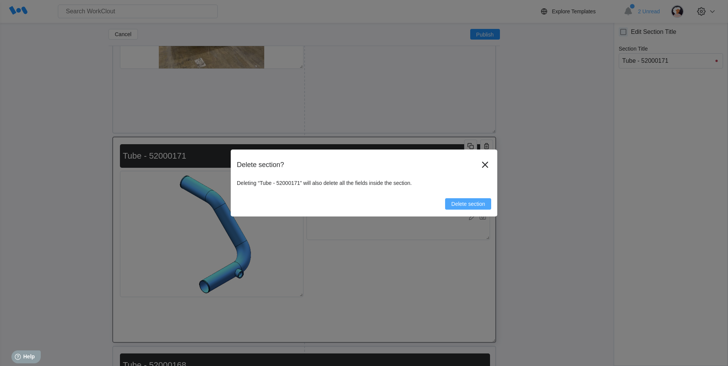
click at [464, 203] on span "Delete section" at bounding box center [468, 203] width 34 height 5
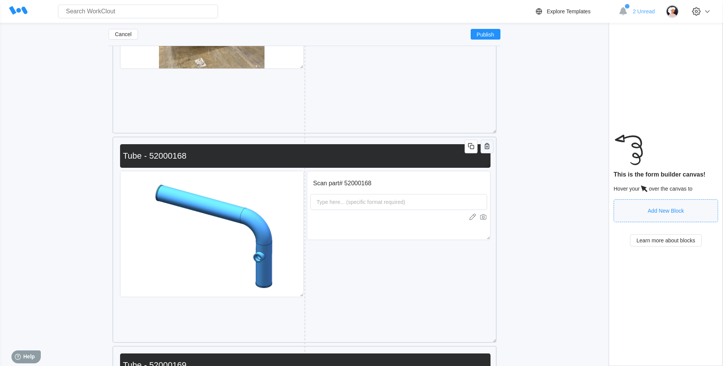
click at [489, 151] on span "button" at bounding box center [486, 147] width 9 height 10
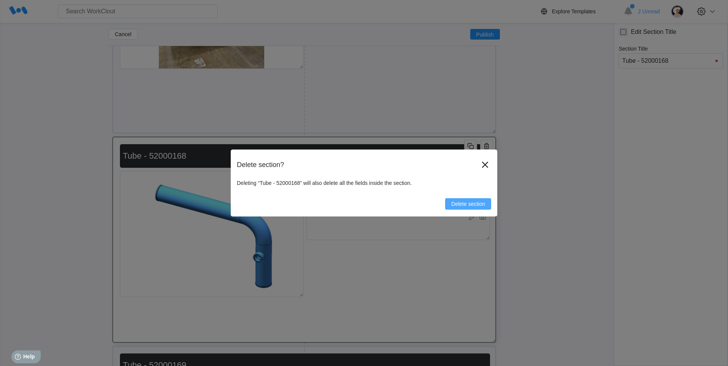
click at [471, 204] on span "Delete section" at bounding box center [468, 203] width 34 height 5
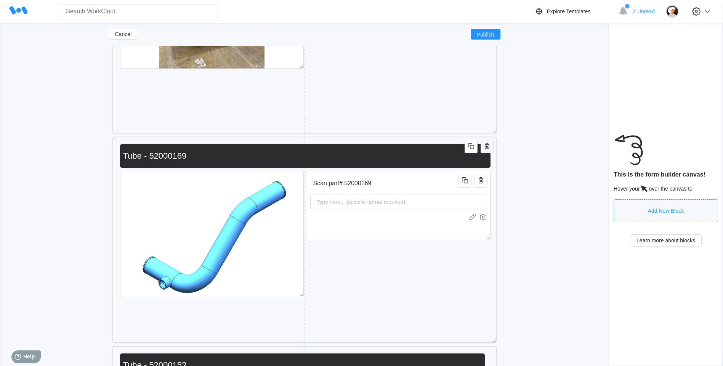
click at [484, 148] on icon "button" at bounding box center [486, 146] width 9 height 9
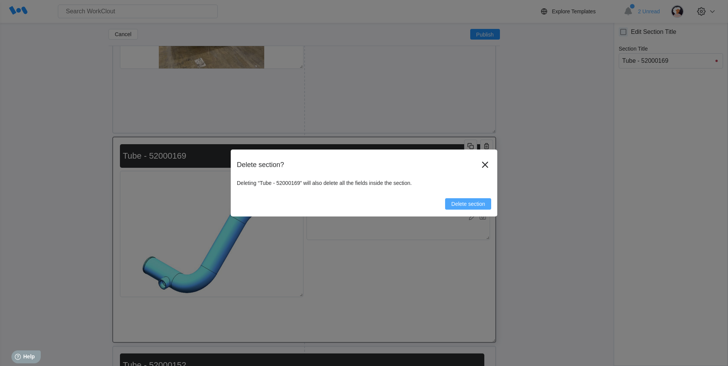
click at [459, 203] on span "Delete section" at bounding box center [468, 203] width 34 height 5
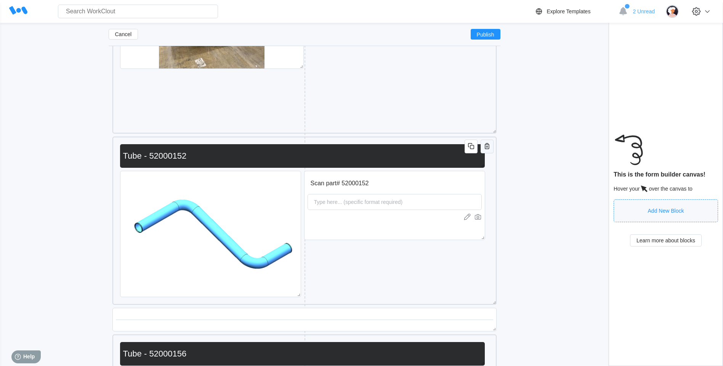
click at [488, 153] on button "button" at bounding box center [486, 147] width 13 height 14
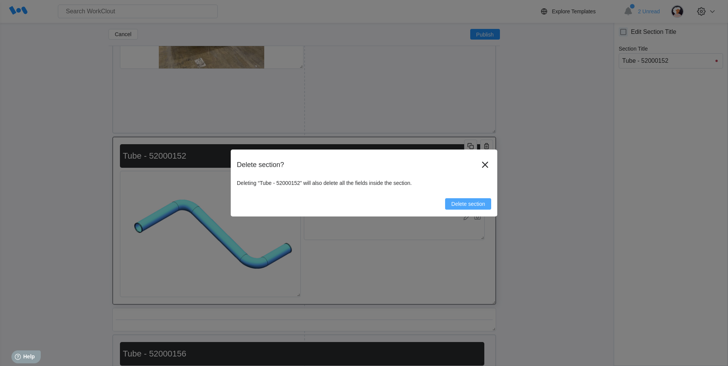
click at [477, 200] on button "Delete section" at bounding box center [468, 203] width 46 height 11
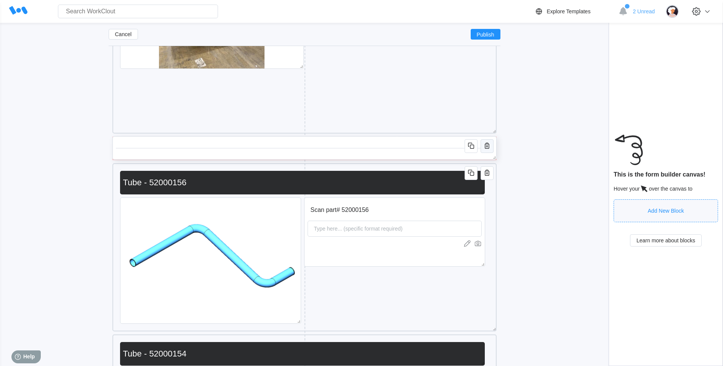
click at [480, 145] on button "button" at bounding box center [486, 146] width 13 height 14
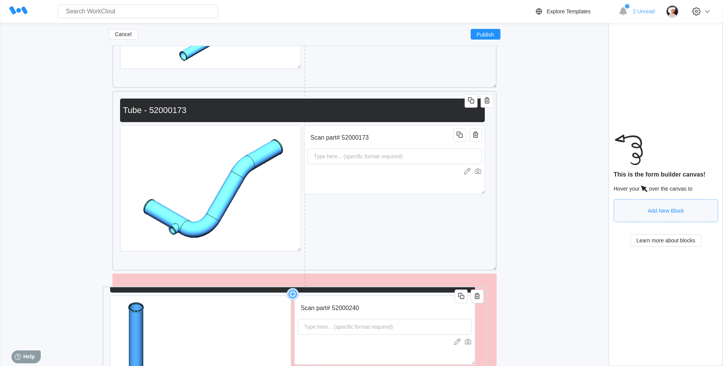
scroll to position [0, 0]
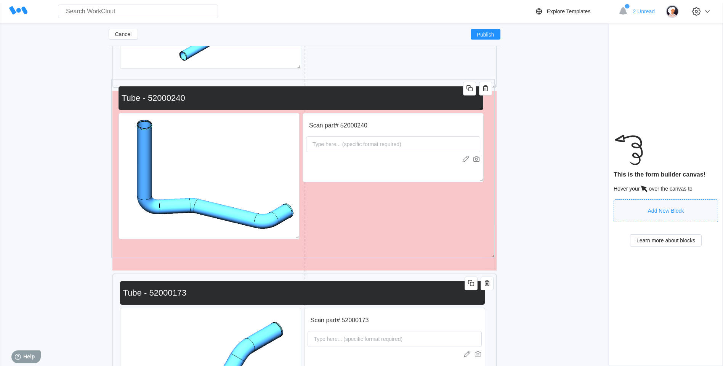
drag, startPoint x: 378, startPoint y: 93, endPoint x: 377, endPoint y: 81, distance: 12.3
click at [377, 81] on div "Scan part# 52000240 Type here... (specific format required) Tube - 52000240" at bounding box center [303, 169] width 384 height 180
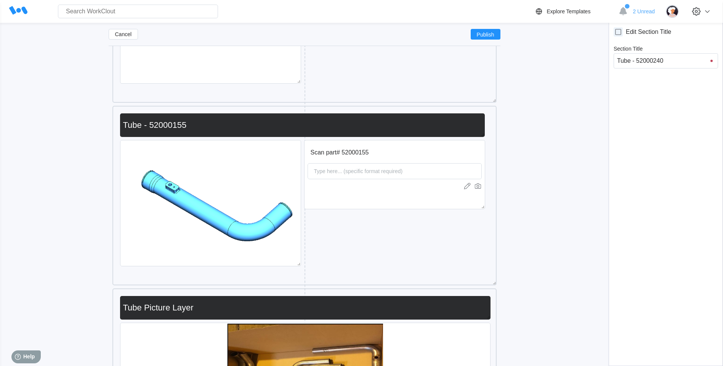
scroll to position [1949, 0]
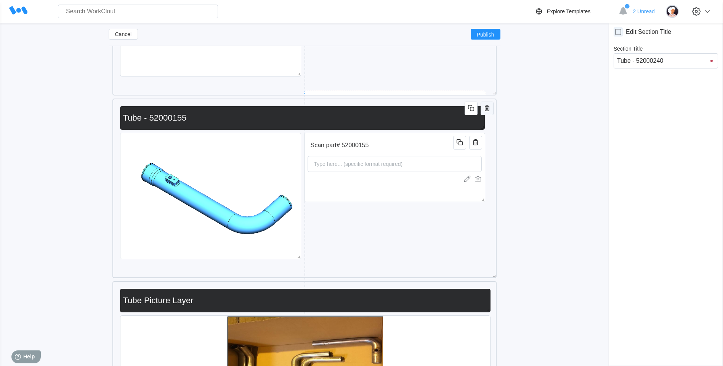
click at [486, 109] on icon "button" at bounding box center [487, 109] width 2 height 2
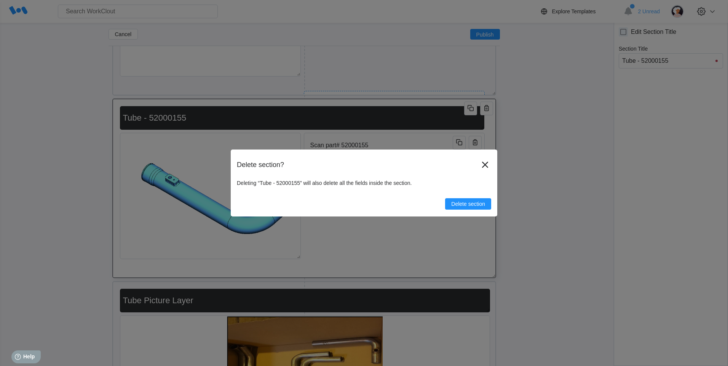
click at [468, 216] on div "Delete section? Deleting “Tube - 52000155” will also delete all the fields insi…" at bounding box center [364, 183] width 267 height 67
click at [466, 206] on span "Delete section" at bounding box center [468, 203] width 34 height 5
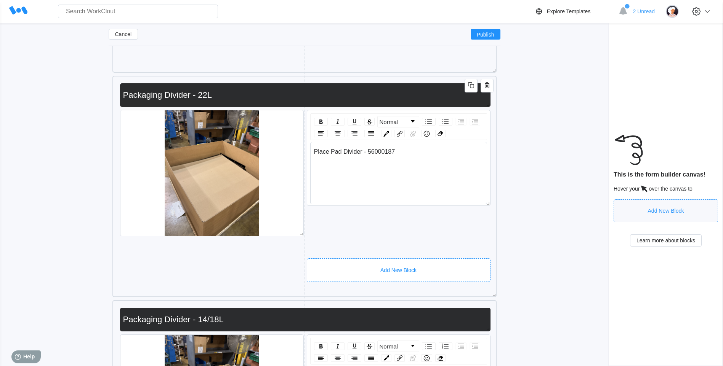
scroll to position [2406, 0]
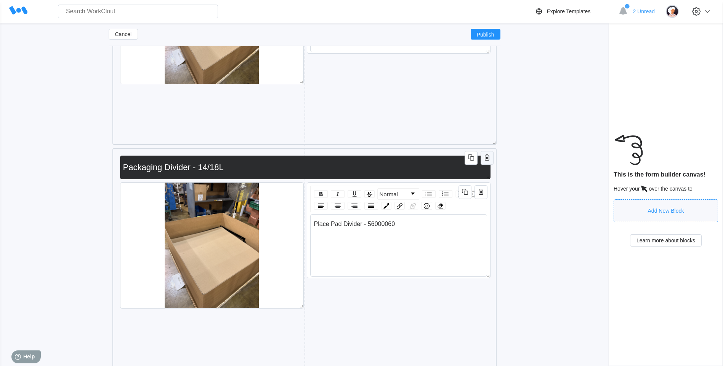
click at [487, 160] on icon "button" at bounding box center [487, 158] width 5 height 6
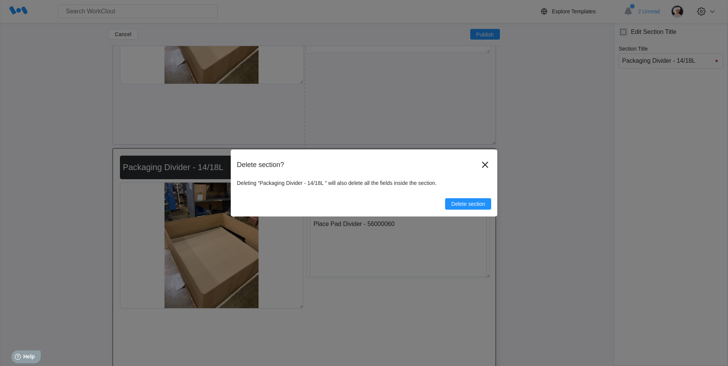
click at [477, 194] on div "Delete section" at bounding box center [364, 201] width 254 height 18
click at [478, 203] on span "Delete section" at bounding box center [468, 203] width 34 height 5
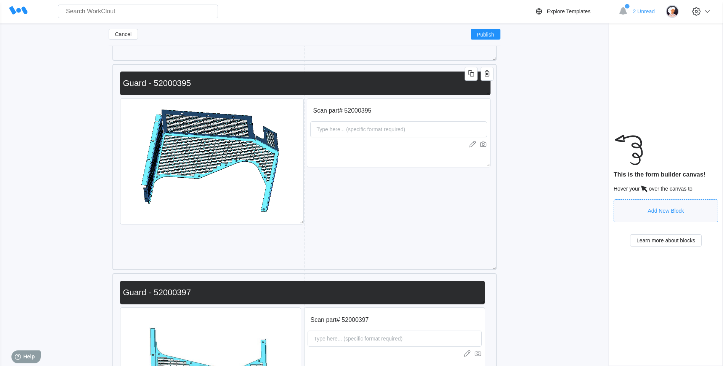
scroll to position [2482, 0]
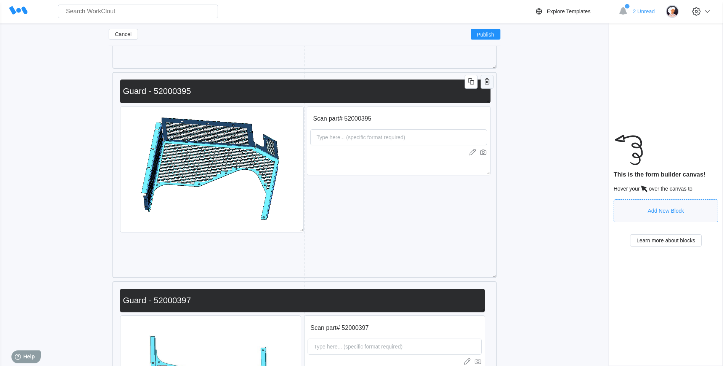
click at [491, 77] on icon "button" at bounding box center [486, 81] width 9 height 9
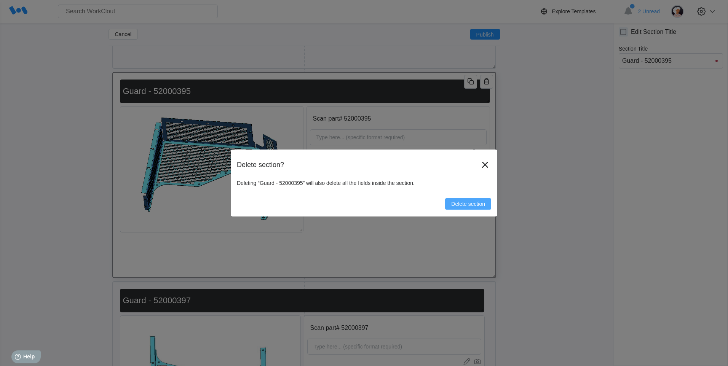
click at [458, 208] on button "Delete section" at bounding box center [468, 203] width 46 height 11
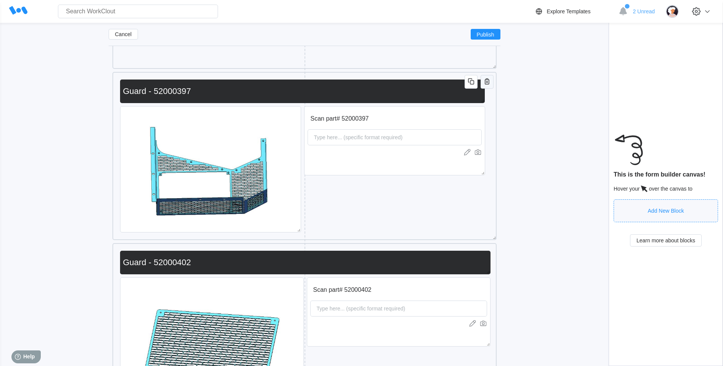
click at [484, 78] on icon "button" at bounding box center [486, 81] width 9 height 9
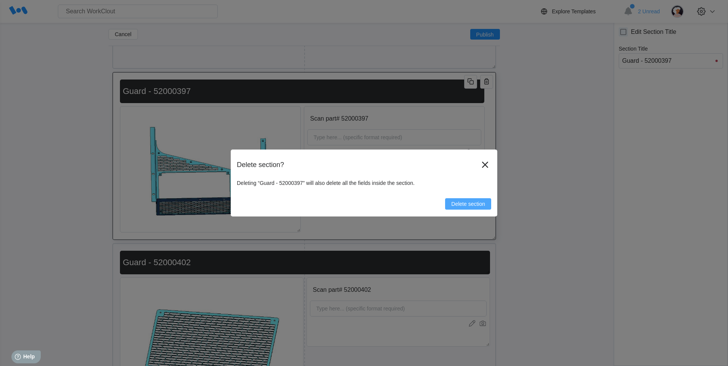
click at [469, 206] on span "Delete section" at bounding box center [468, 203] width 34 height 5
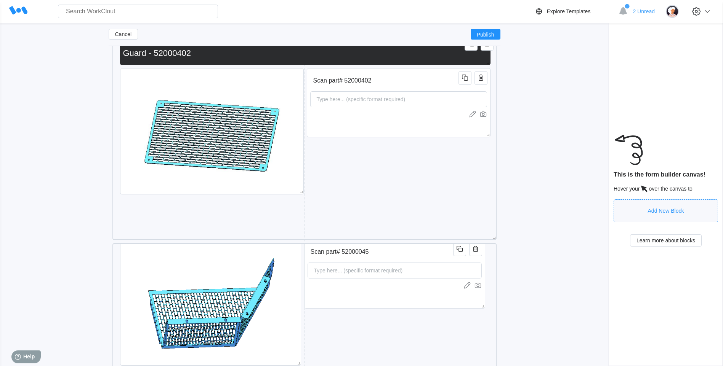
scroll to position [2672, 0]
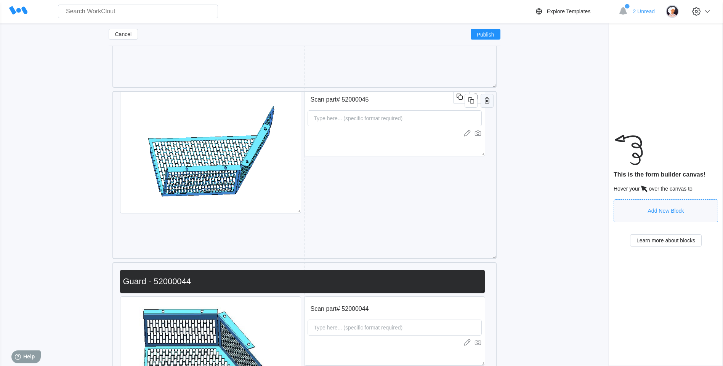
click at [487, 102] on icon "button" at bounding box center [486, 100] width 9 height 9
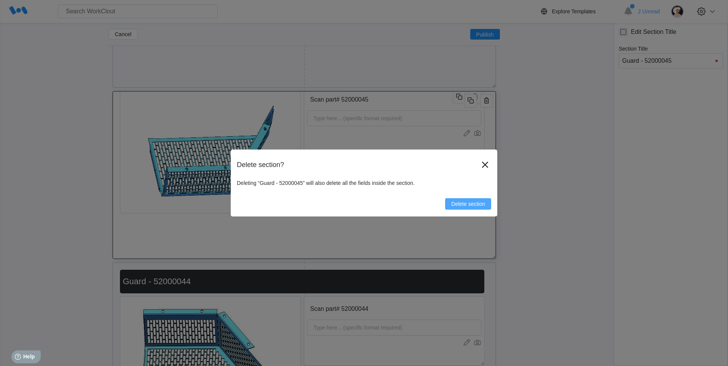
click at [476, 204] on span "Delete section" at bounding box center [468, 203] width 34 height 5
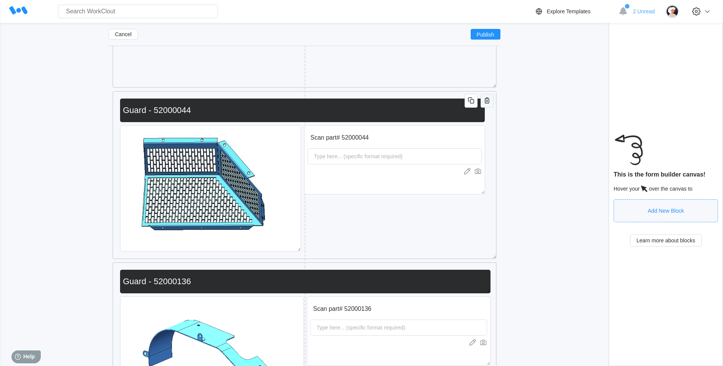
click at [486, 98] on icon "button" at bounding box center [486, 100] width 9 height 9
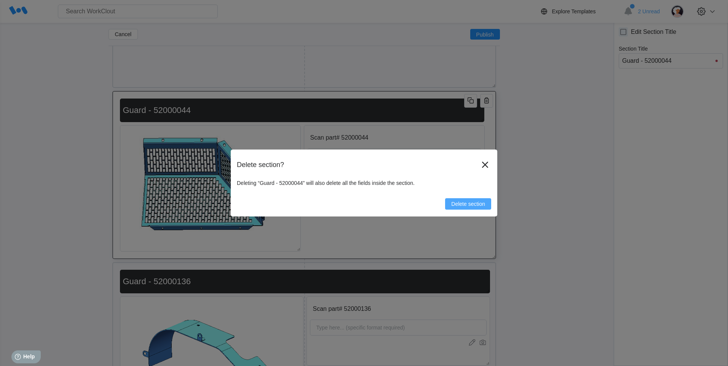
click at [456, 201] on span "Delete section" at bounding box center [468, 203] width 34 height 5
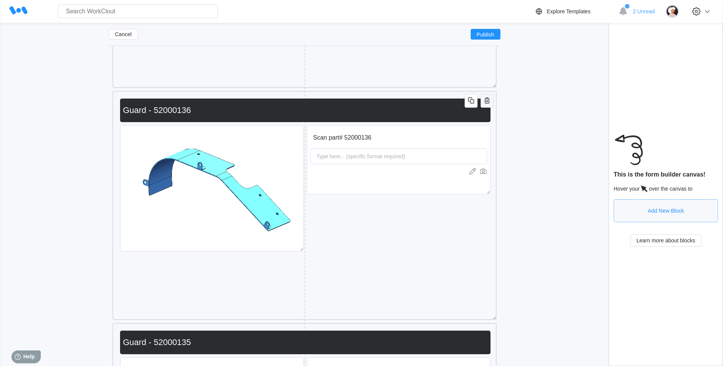
click at [490, 107] on button "button" at bounding box center [486, 101] width 13 height 14
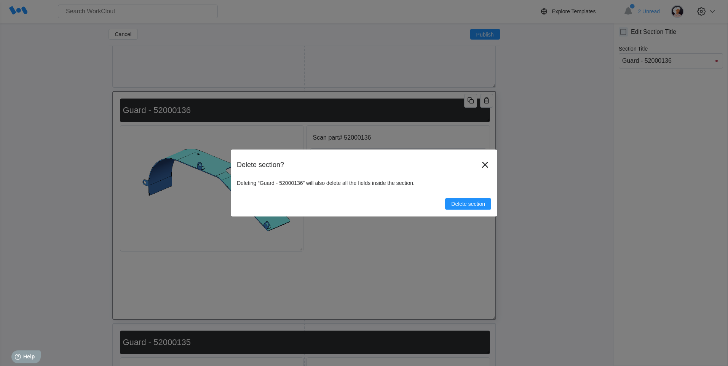
click at [477, 209] on button "Delete section" at bounding box center [468, 203] width 46 height 11
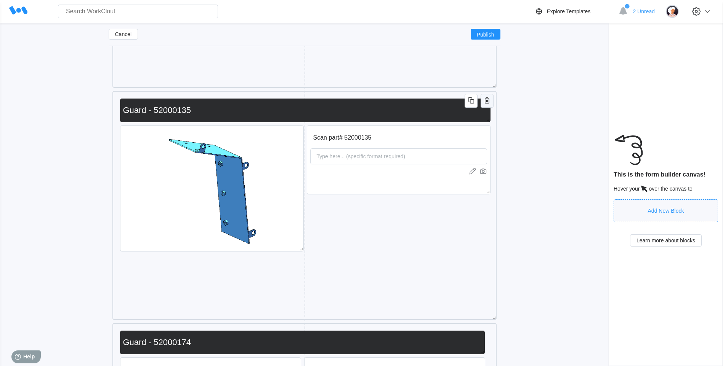
click at [488, 107] on button "button" at bounding box center [486, 101] width 13 height 14
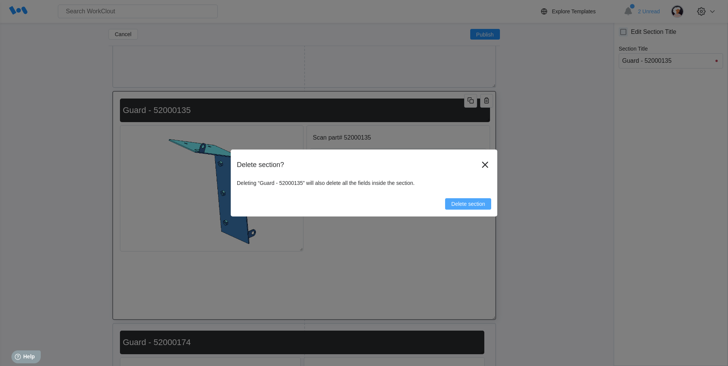
click at [460, 209] on div "Delete section? Deleting “Guard - 52000135” will also delete all the fields ins…" at bounding box center [364, 183] width 267 height 67
click at [459, 209] on button "Delete section" at bounding box center [468, 203] width 46 height 11
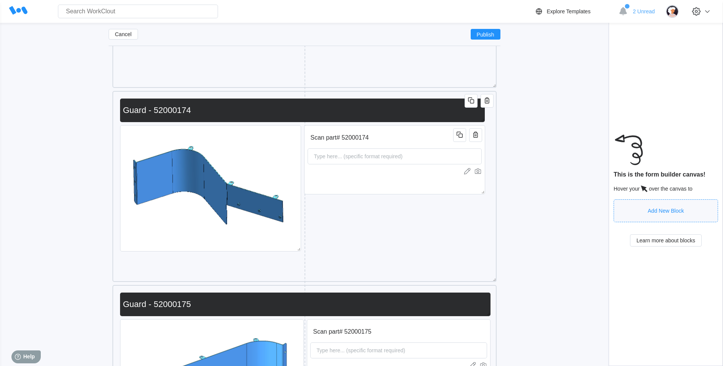
click at [461, 203] on div "Scan part# 52000174 Type here... (specific format required) Guard - 52000174" at bounding box center [304, 206] width 376 height 222
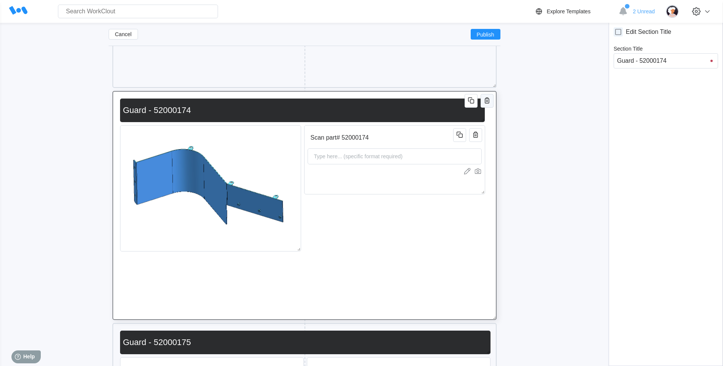
click at [486, 101] on icon "button" at bounding box center [486, 100] width 9 height 9
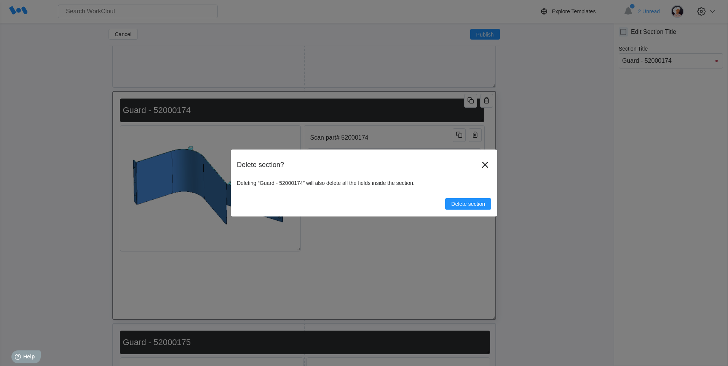
click at [457, 207] on span "Delete section" at bounding box center [468, 203] width 34 height 5
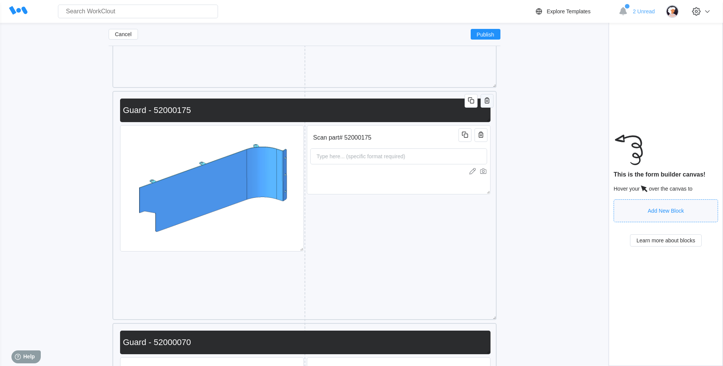
click at [489, 98] on icon "button" at bounding box center [486, 100] width 9 height 9
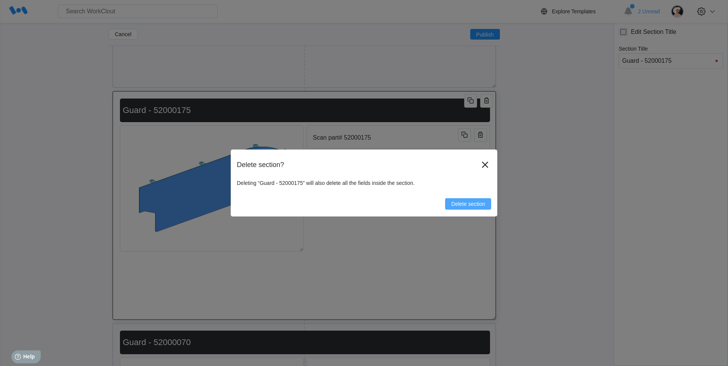
click at [470, 201] on span "Delete section" at bounding box center [468, 203] width 34 height 5
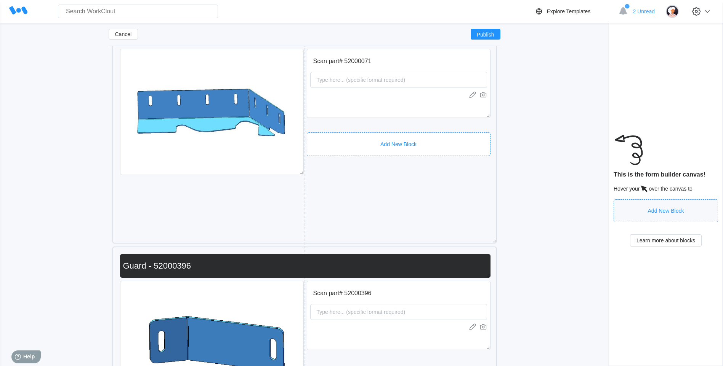
scroll to position [3053, 0]
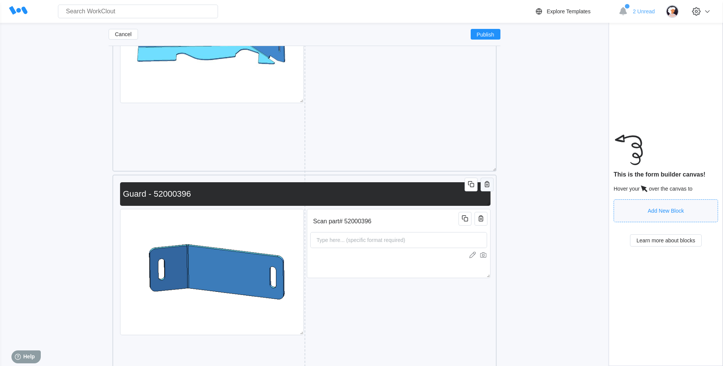
click at [485, 185] on icon "button" at bounding box center [486, 184] width 9 height 9
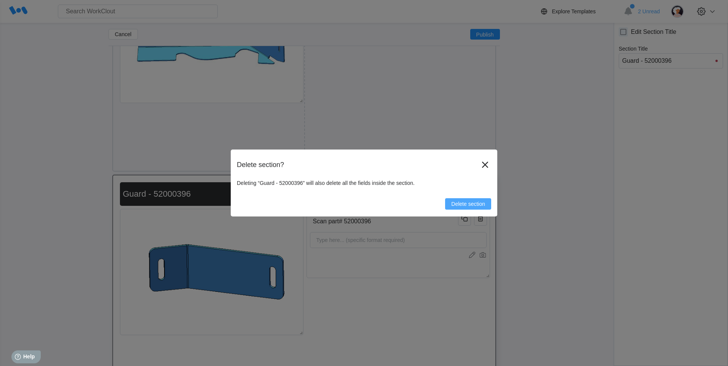
click at [475, 205] on span "Delete section" at bounding box center [468, 203] width 34 height 5
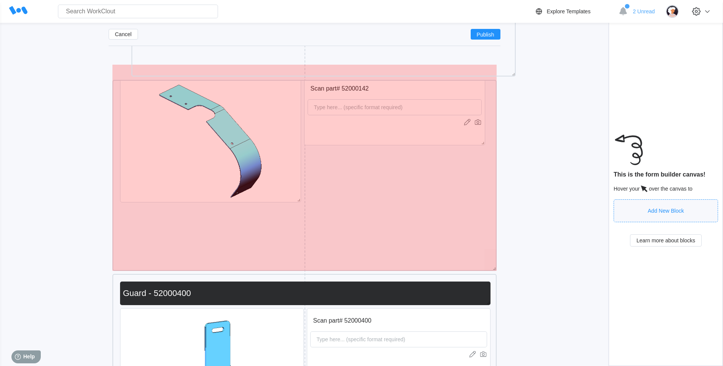
scroll to position [4645, 0]
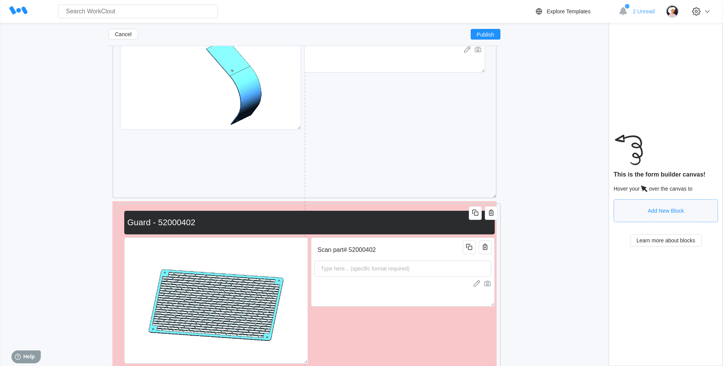
drag, startPoint x: 355, startPoint y: 125, endPoint x: 360, endPoint y: 222, distance: 97.2
click at [360, 222] on input "Guard - 52000402" at bounding box center [307, 222] width 367 height 15
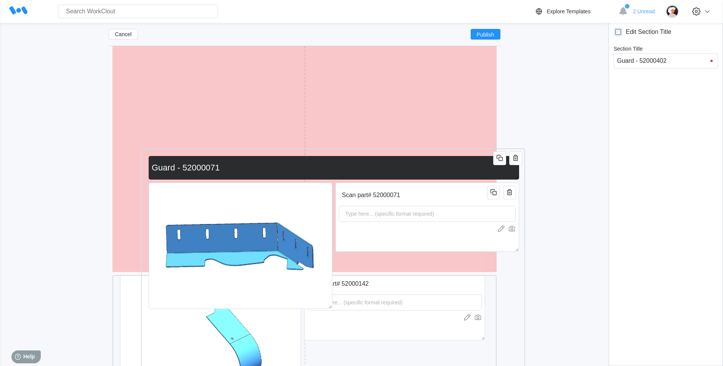
scroll to position [4511, 0]
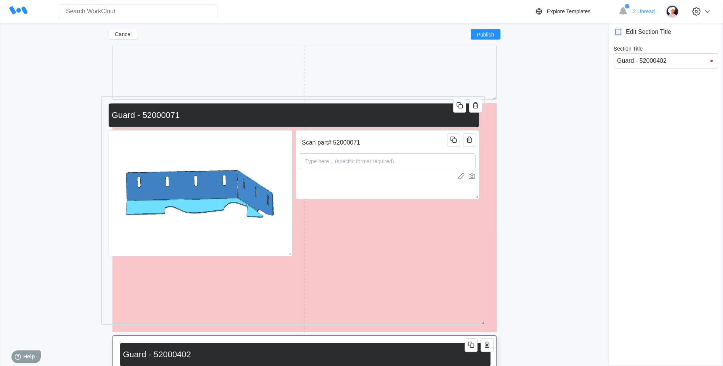
drag, startPoint x: 363, startPoint y: 136, endPoint x: 352, endPoint y: 111, distance: 28.0
click at [352, 111] on input "Guard - 52000071" at bounding box center [292, 115] width 367 height 15
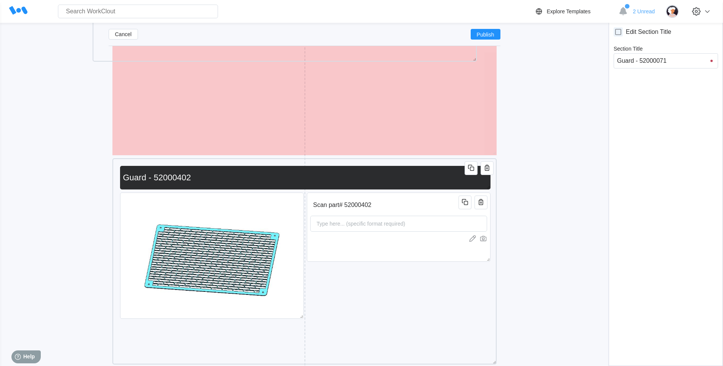
scroll to position [4487, 0]
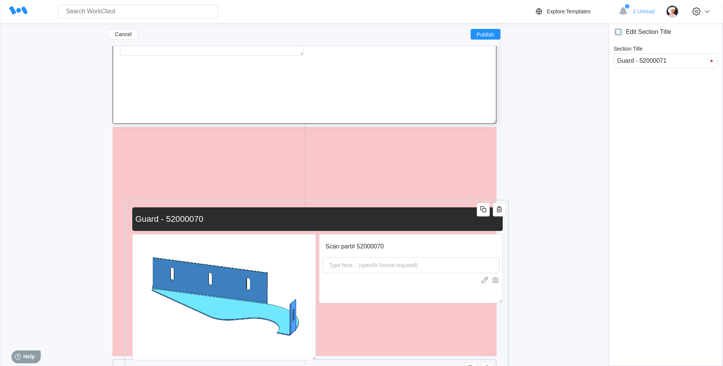
drag, startPoint x: 367, startPoint y: 181, endPoint x: 374, endPoint y: 172, distance: 11.9
click at [374, 204] on div "Scan part# 52000070 Type here... (specific format required) Guard - 52000070" at bounding box center [316, 315] width 376 height 222
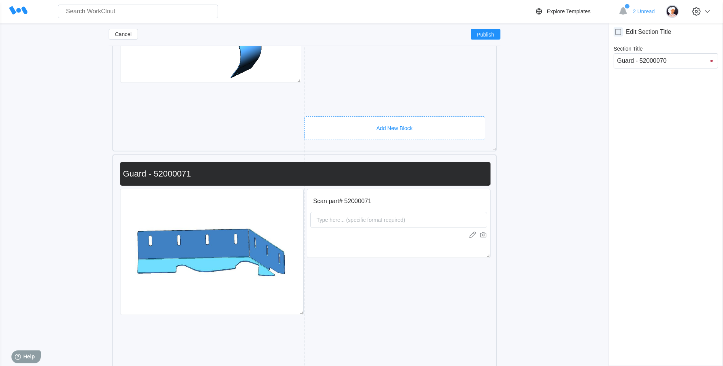
scroll to position [4335, 0]
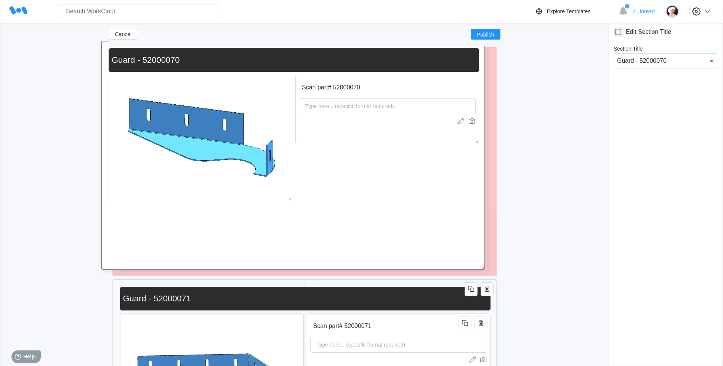
drag, startPoint x: 344, startPoint y: 284, endPoint x: 339, endPoint y: 70, distance: 214.1
click at [339, 70] on div "Scan part# 52000070 Type here... (specific format required) Guard - 52000070" at bounding box center [293, 156] width 376 height 222
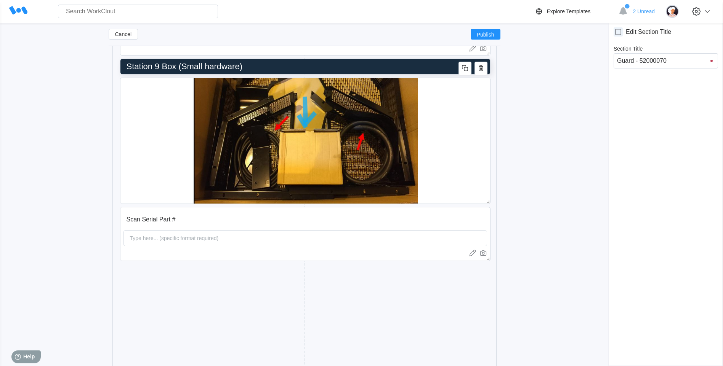
scroll to position [5935, 0]
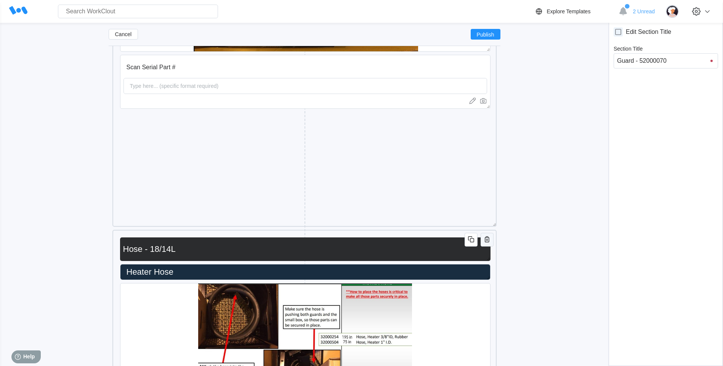
click at [488, 239] on icon "button" at bounding box center [487, 240] width 5 height 6
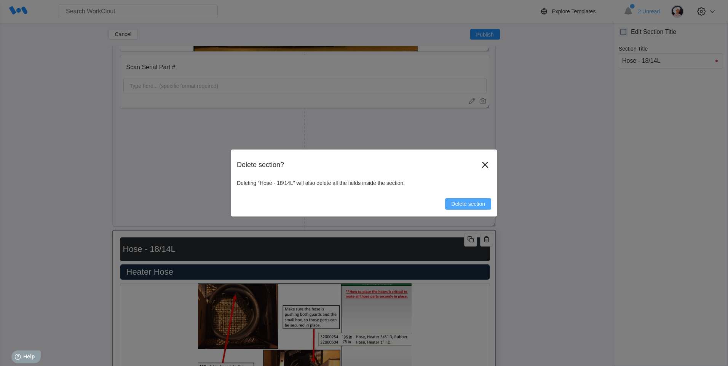
click at [464, 201] on button "Delete section" at bounding box center [468, 203] width 46 height 11
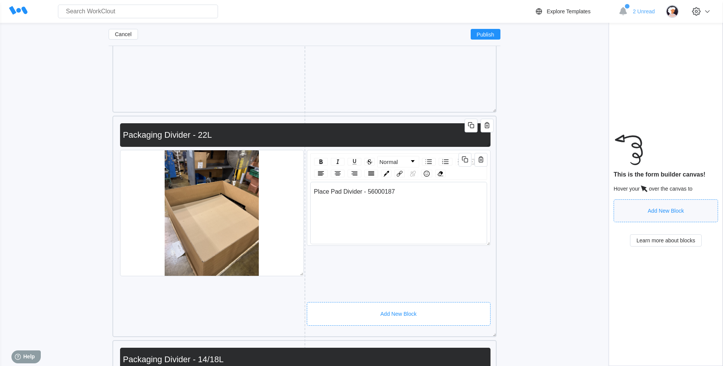
scroll to position [6240, 0]
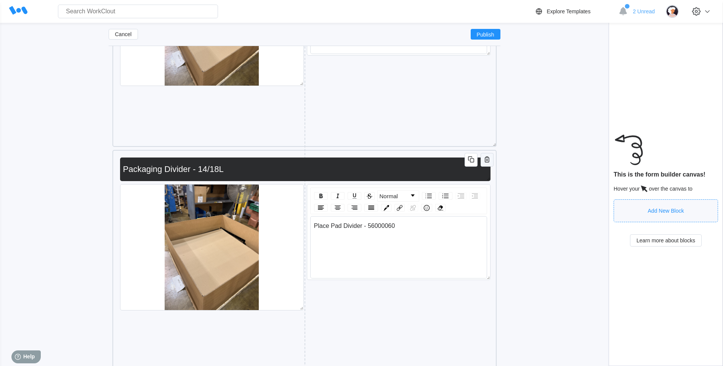
click at [488, 159] on icon "button" at bounding box center [487, 160] width 5 height 6
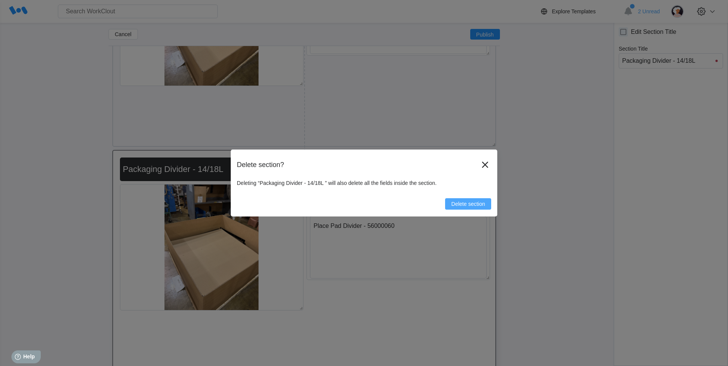
click at [474, 208] on button "Delete section" at bounding box center [468, 203] width 46 height 11
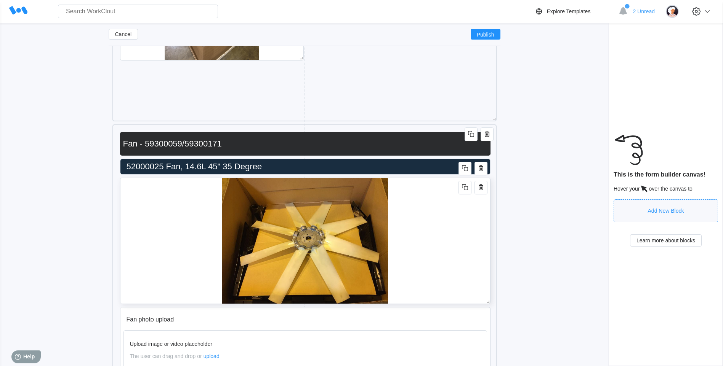
scroll to position [6316, 0]
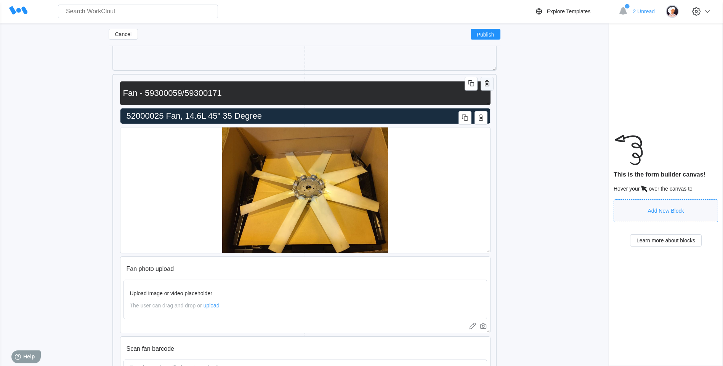
click at [483, 83] on icon "button" at bounding box center [486, 83] width 9 height 9
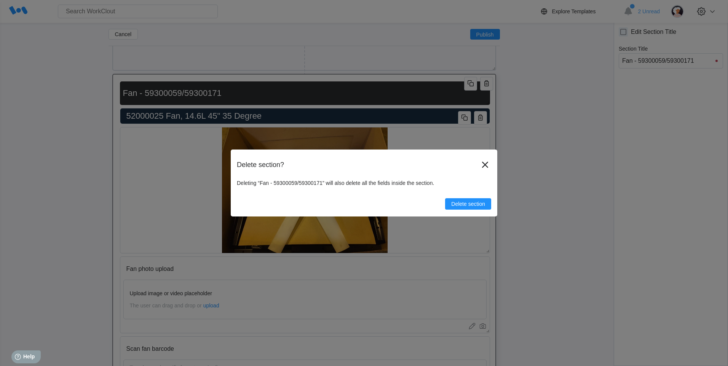
click at [480, 193] on div "Delete section" at bounding box center [364, 201] width 254 height 18
click at [480, 203] on span "Delete section" at bounding box center [468, 203] width 34 height 5
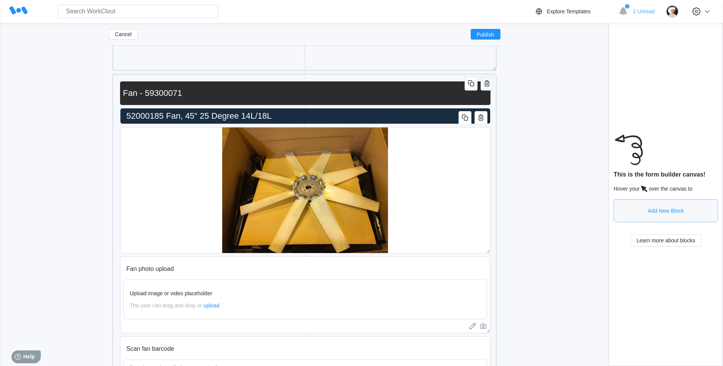
click at [484, 86] on icon "button" at bounding box center [486, 83] width 9 height 9
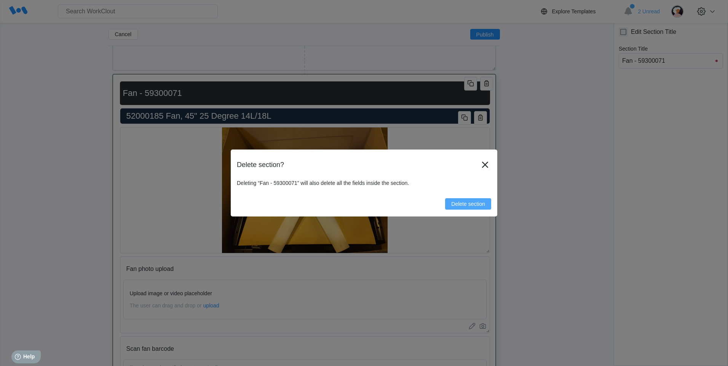
click at [477, 206] on span "Delete section" at bounding box center [468, 203] width 34 height 5
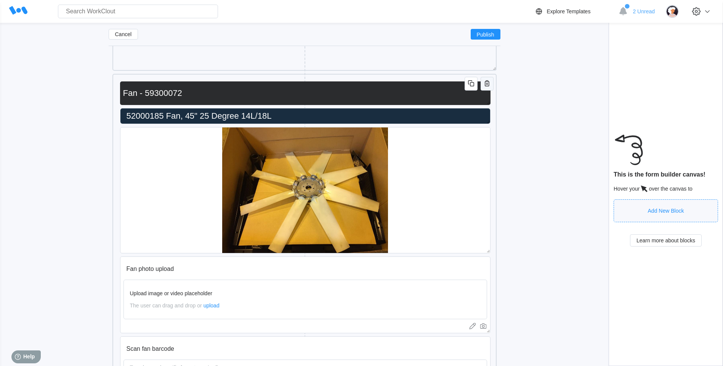
click at [486, 86] on icon "button" at bounding box center [487, 83] width 5 height 6
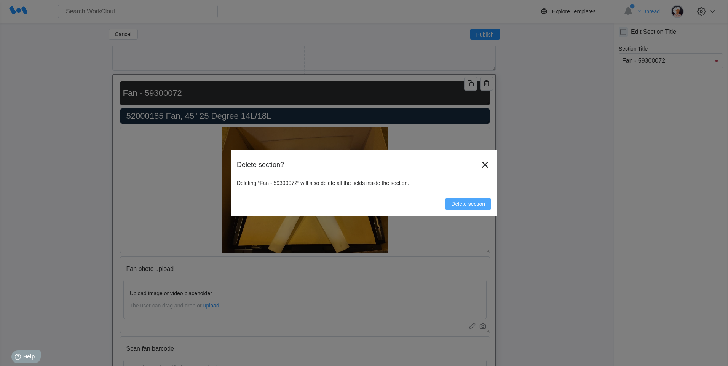
click at [470, 206] on span "Delete section" at bounding box center [468, 203] width 34 height 5
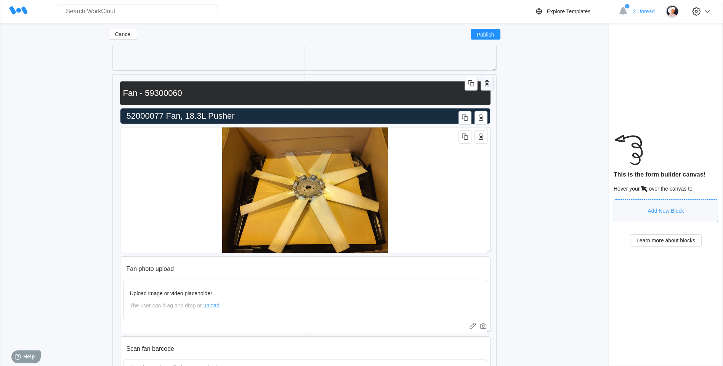
click at [489, 85] on icon "button" at bounding box center [486, 83] width 9 height 9
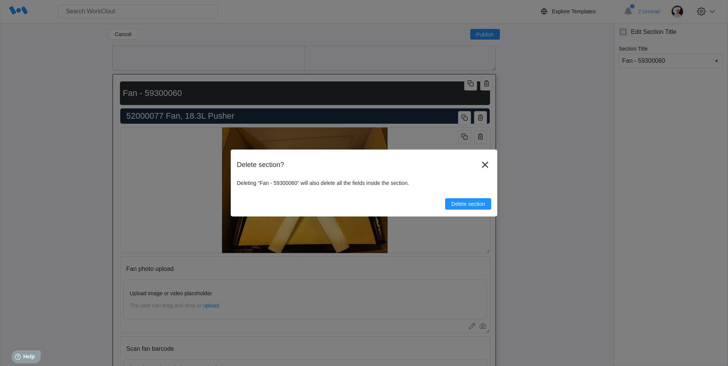
click at [477, 213] on div "Delete section? Deleting “Fan - 59300060” will also delete all the fields insid…" at bounding box center [364, 183] width 267 height 67
click at [477, 208] on button "Delete section" at bounding box center [468, 203] width 46 height 11
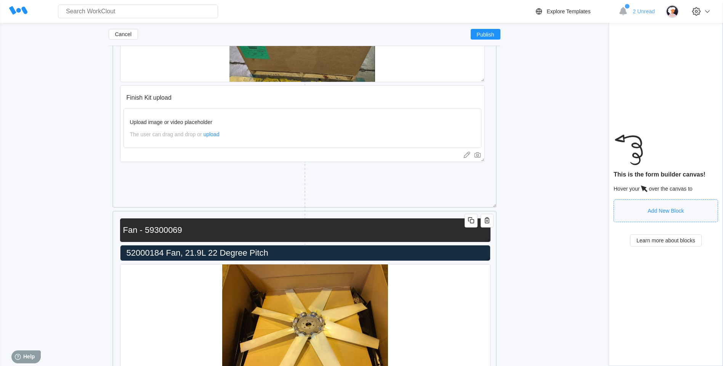
scroll to position [6925, 0]
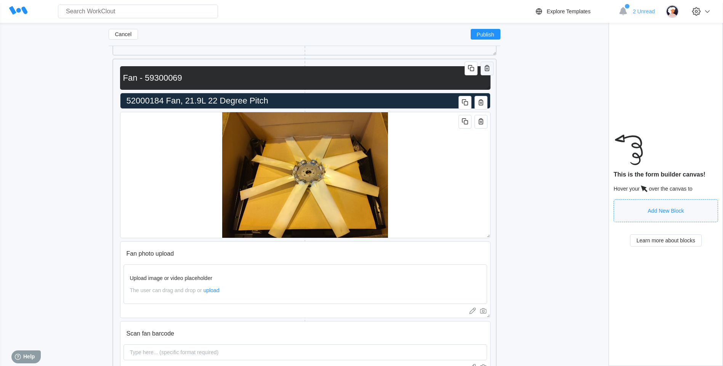
click at [485, 70] on icon "button" at bounding box center [487, 68] width 5 height 6
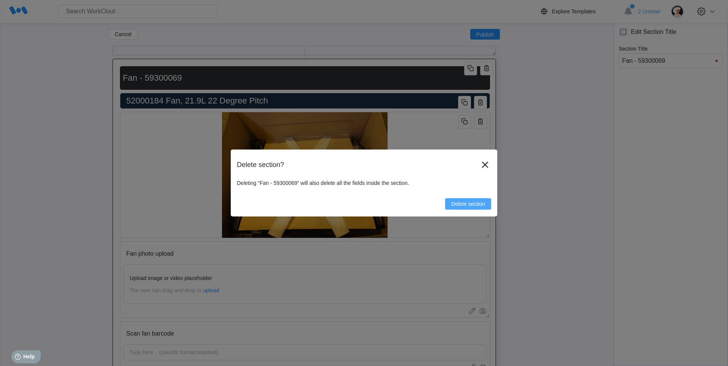
click at [466, 200] on button "Delete section" at bounding box center [468, 203] width 46 height 11
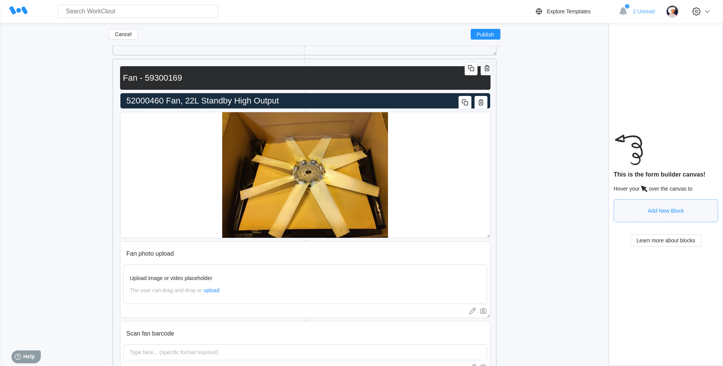
click at [487, 72] on icon "button" at bounding box center [486, 68] width 9 height 9
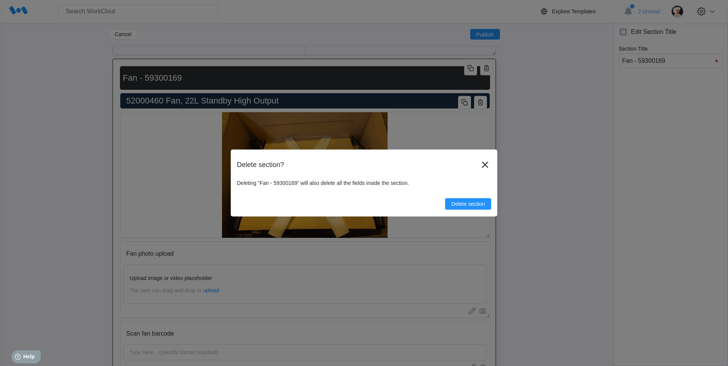
click at [469, 203] on span "Delete section" at bounding box center [468, 203] width 34 height 5
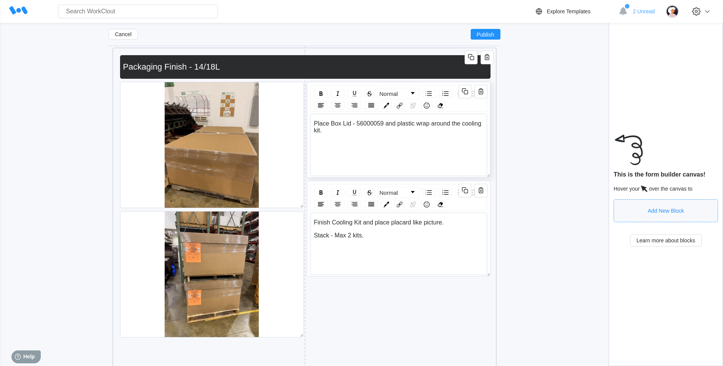
scroll to position [7268, 0]
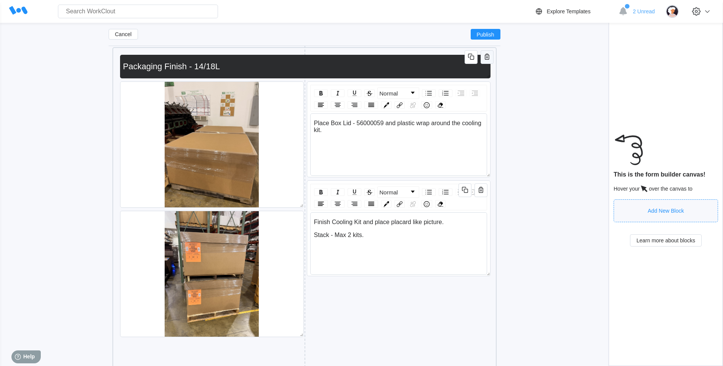
click at [487, 58] on icon "button" at bounding box center [486, 56] width 9 height 9
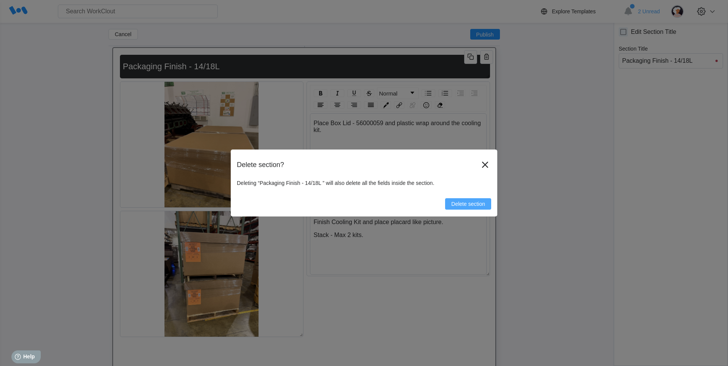
click at [467, 207] on span "Delete section" at bounding box center [468, 203] width 34 height 5
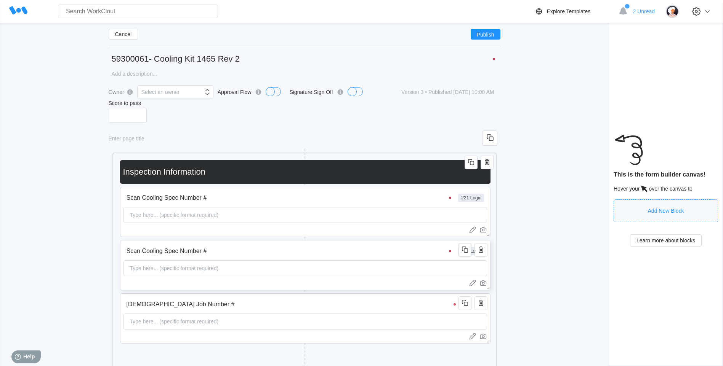
scroll to position [13, 0]
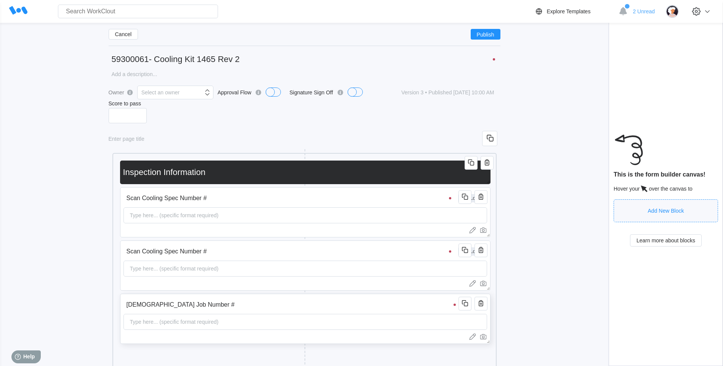
click at [433, 306] on input "[DEMOGRAPHIC_DATA] Job Number #" at bounding box center [291, 304] width 337 height 15
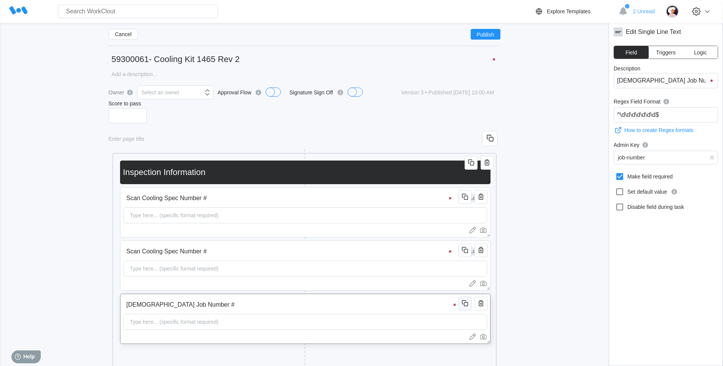
click at [464, 304] on icon "button" at bounding box center [464, 303] width 9 height 9
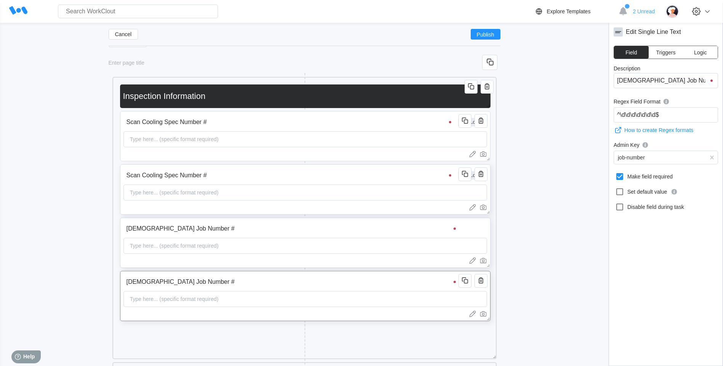
click at [274, 182] on input "Scan Cooling Spec Number #" at bounding box center [289, 175] width 333 height 15
drag, startPoint x: 703, startPoint y: 79, endPoint x: 587, endPoint y: 85, distance: 116.3
click at [210, 284] on input "[DEMOGRAPHIC_DATA] Job Number #" at bounding box center [291, 282] width 337 height 15
drag, startPoint x: 691, startPoint y: 81, endPoint x: 540, endPoint y: 85, distance: 151.7
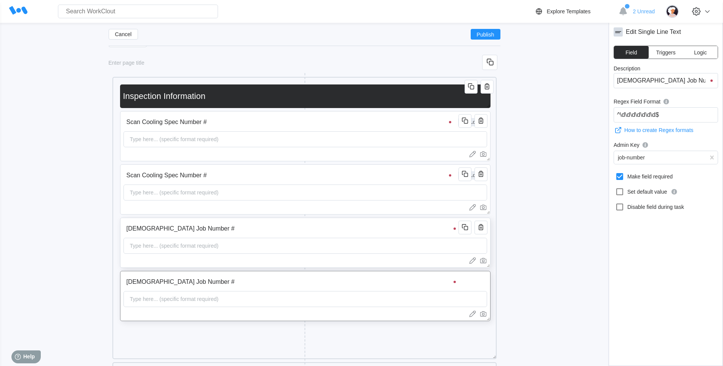
type input "Scan Cooling Spec Number #"
click at [227, 226] on input "[DEMOGRAPHIC_DATA] Job Number #" at bounding box center [291, 228] width 337 height 15
drag, startPoint x: 677, startPoint y: 117, endPoint x: 555, endPoint y: 122, distance: 122.7
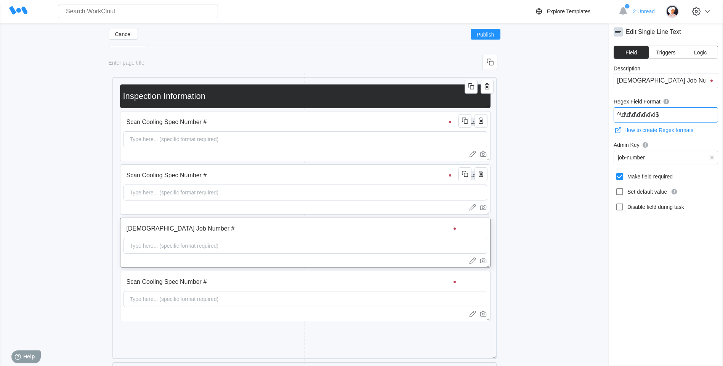
click at [363, 170] on input "Scan Cooling Spec Number #" at bounding box center [289, 175] width 333 height 15
drag, startPoint x: 676, startPoint y: 112, endPoint x: 562, endPoint y: 118, distance: 114.1
click at [306, 287] on input "Scan Cooling Spec Number #" at bounding box center [291, 282] width 337 height 15
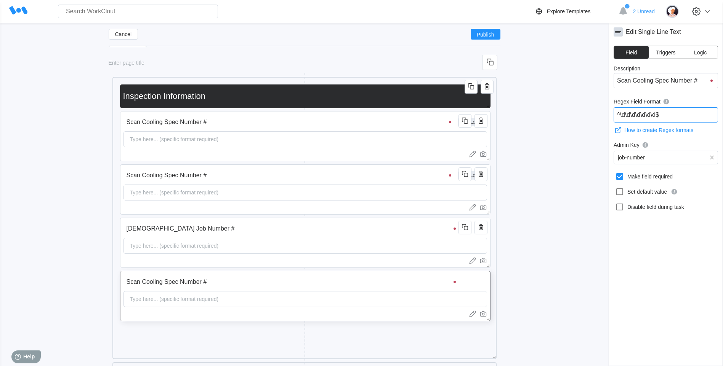
drag, startPoint x: 679, startPoint y: 121, endPoint x: 548, endPoint y: 133, distance: 131.2
paste input "5930"
type input "^5930\d\d\d\d$"
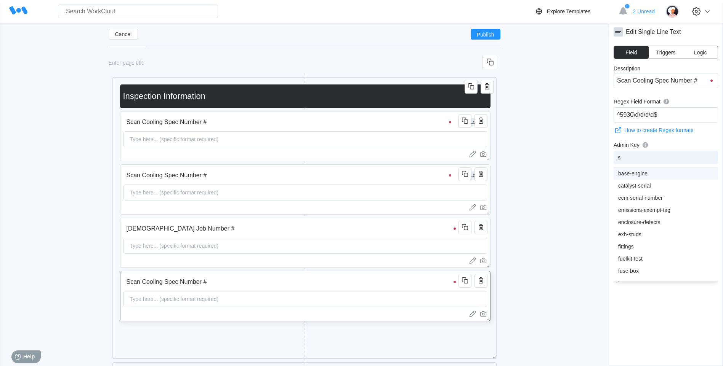
type input "spe"
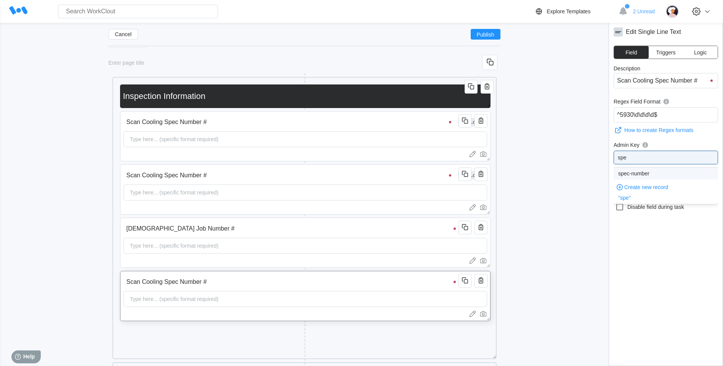
click at [650, 173] on div "spec-number" at bounding box center [665, 174] width 95 height 6
click at [479, 175] on icon "button" at bounding box center [480, 174] width 9 height 9
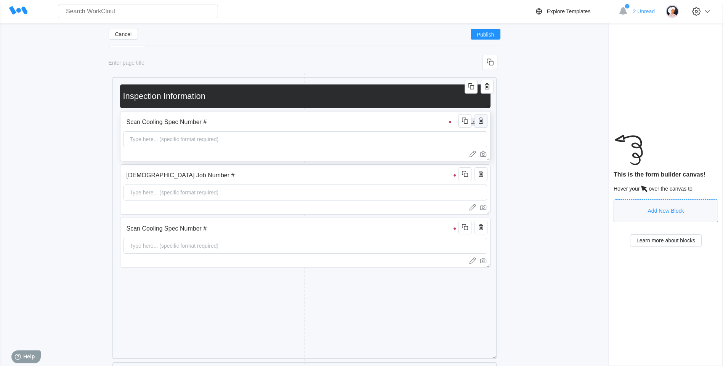
click at [480, 120] on icon "button" at bounding box center [480, 120] width 9 height 9
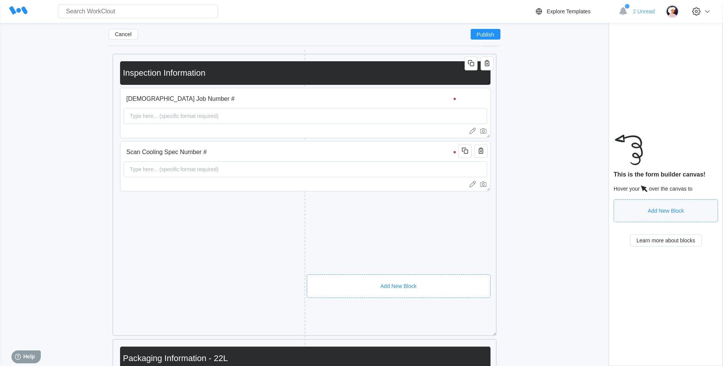
scroll to position [165, 0]
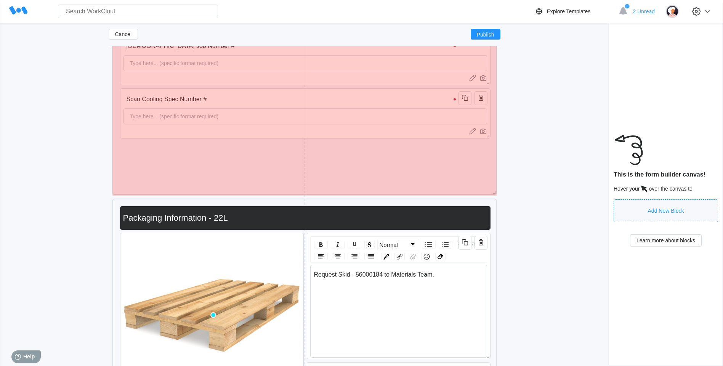
drag, startPoint x: 494, startPoint y: 280, endPoint x: 493, endPoint y: 191, distance: 89.5
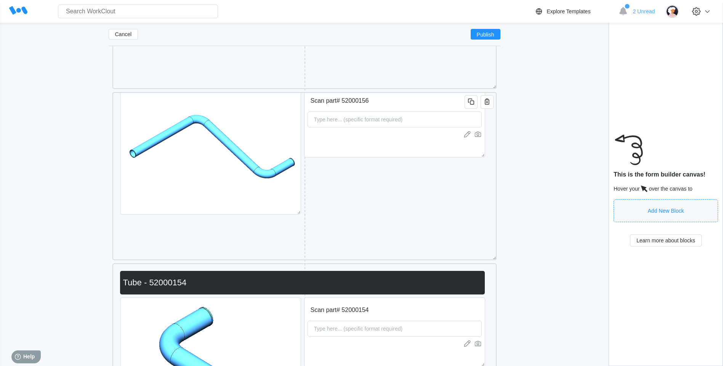
scroll to position [0, 0]
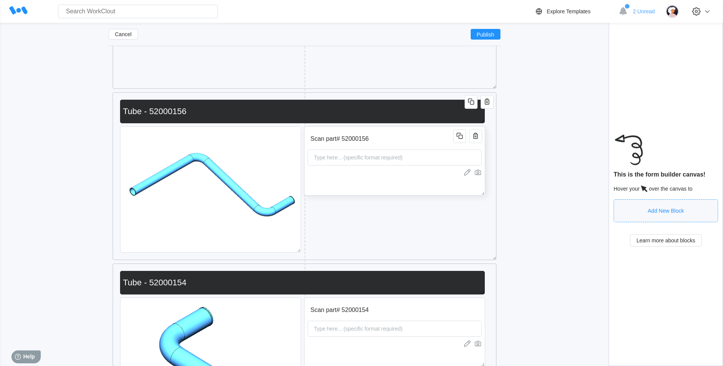
click at [427, 139] on input "Scan part# 52000156" at bounding box center [381, 138] width 148 height 15
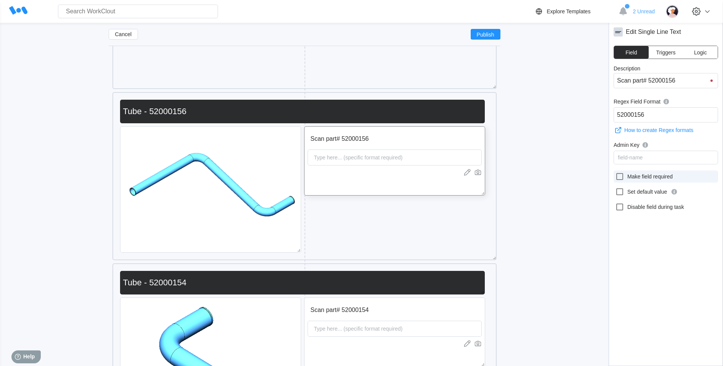
drag, startPoint x: 616, startPoint y: 178, endPoint x: 623, endPoint y: 176, distance: 6.9
click at [617, 178] on icon at bounding box center [619, 176] width 7 height 7
click at [615, 173] on input "Make field required" at bounding box center [615, 172] width 0 height 0
click at [623, 176] on icon at bounding box center [619, 176] width 7 height 7
click at [615, 173] on input "Make field required" at bounding box center [615, 172] width 0 height 0
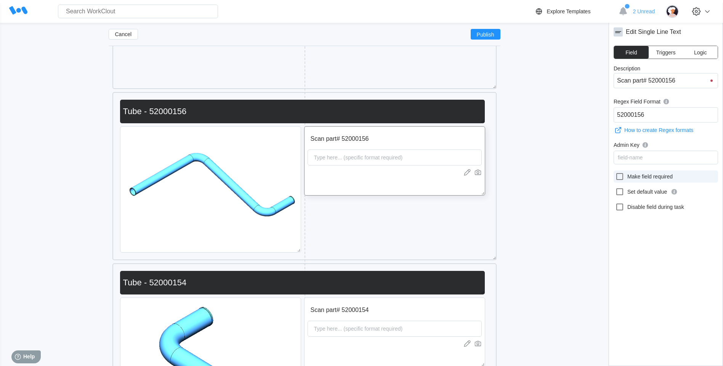
click at [623, 176] on icon at bounding box center [619, 176] width 7 height 7
click at [615, 173] on input "Make field required" at bounding box center [615, 172] width 0 height 0
checkbox input "true"
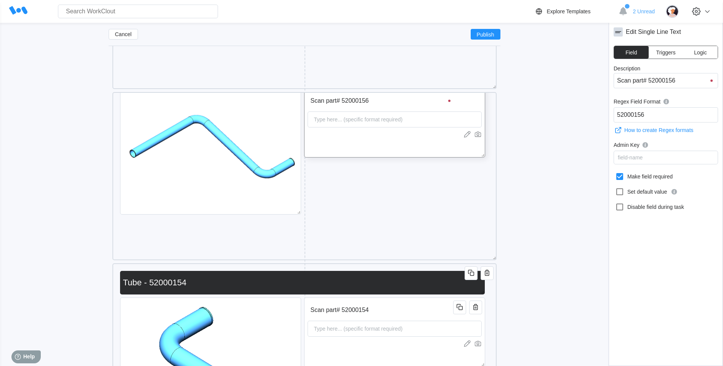
drag, startPoint x: 421, startPoint y: 310, endPoint x: 446, endPoint y: 292, distance: 30.5
click at [422, 310] on input "Scan part# 52000154" at bounding box center [381, 310] width 148 height 15
click at [620, 178] on icon at bounding box center [619, 176] width 9 height 9
click at [615, 173] on input "Make field required" at bounding box center [615, 172] width 0 height 0
checkbox input "true"
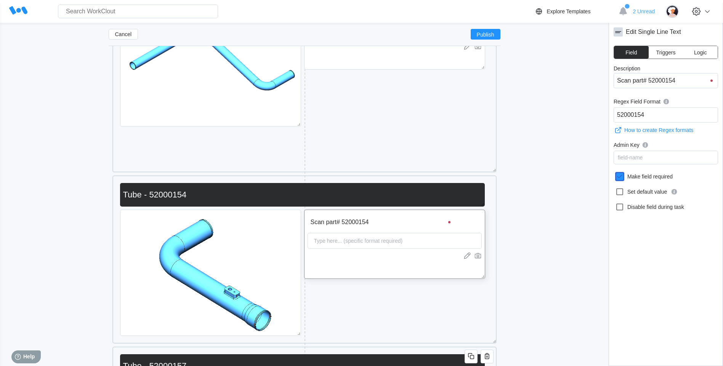
scroll to position [812, 0]
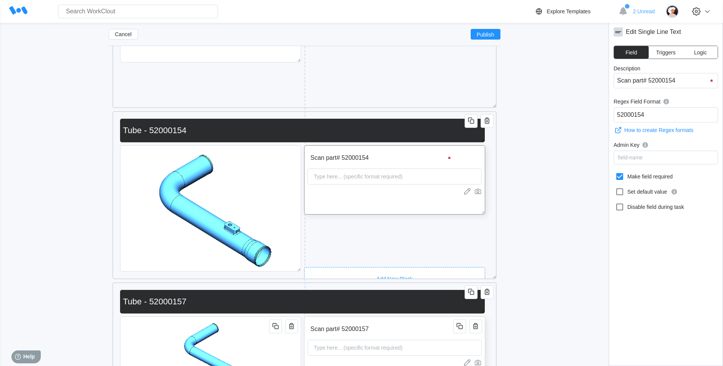
click at [400, 323] on input "Scan part# 52000157" at bounding box center [381, 329] width 148 height 15
click at [620, 176] on icon at bounding box center [619, 176] width 9 height 9
click at [615, 173] on input "Make field required" at bounding box center [615, 172] width 0 height 0
checkbox input "true"
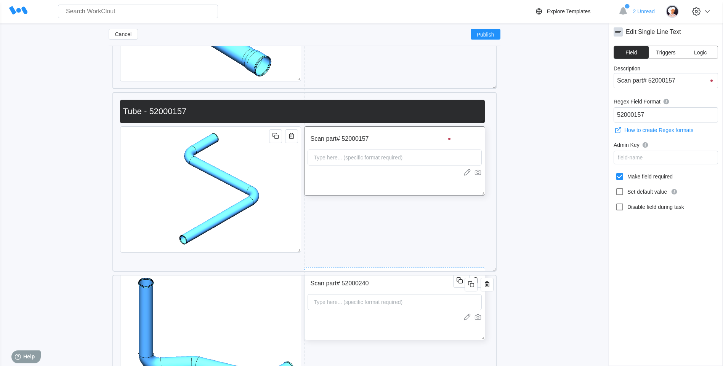
click at [399, 285] on input "Scan part# 52000240" at bounding box center [381, 283] width 148 height 15
click at [620, 177] on icon at bounding box center [619, 176] width 9 height 9
click at [615, 173] on input "Make field required" at bounding box center [615, 172] width 0 height 0
checkbox input "true"
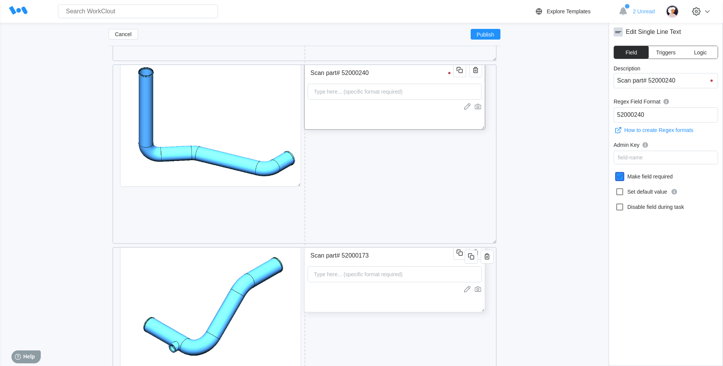
scroll to position [1270, 0]
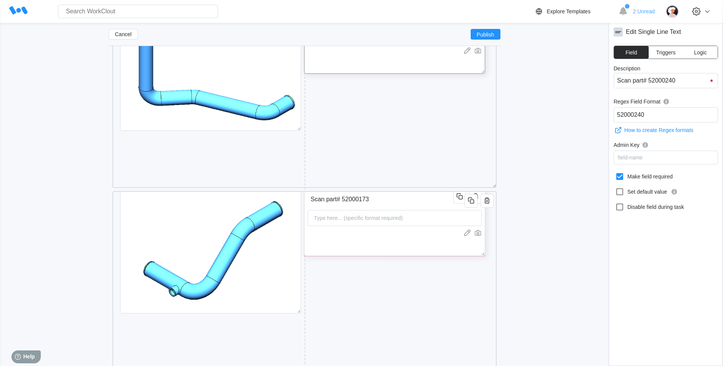
click at [408, 203] on input "Scan part# 52000173" at bounding box center [381, 199] width 148 height 15
click at [620, 178] on icon at bounding box center [619, 176] width 9 height 9
click at [615, 173] on input "Make field required" at bounding box center [615, 172] width 0 height 0
checkbox input "true"
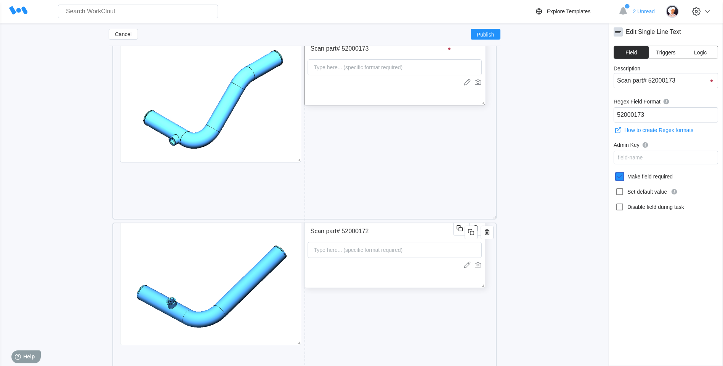
scroll to position [1422, 0]
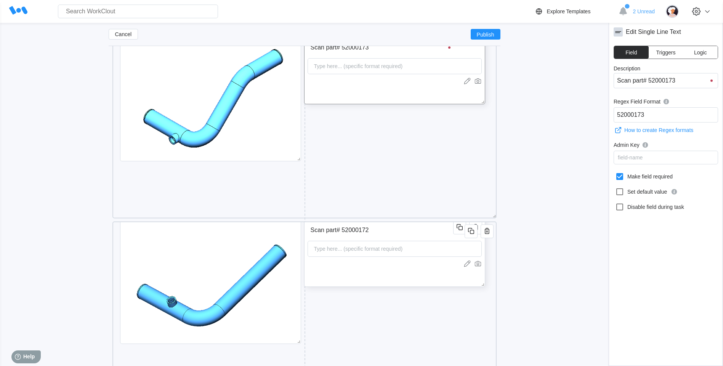
click at [405, 230] on input "Scan part# 52000172" at bounding box center [381, 230] width 148 height 15
click at [616, 178] on icon at bounding box center [619, 176] width 7 height 7
click at [615, 173] on input "Make field required" at bounding box center [615, 172] width 0 height 0
checkbox input "true"
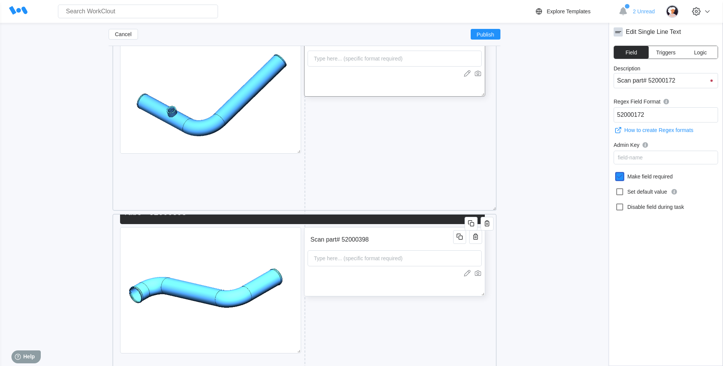
scroll to position [38, 0]
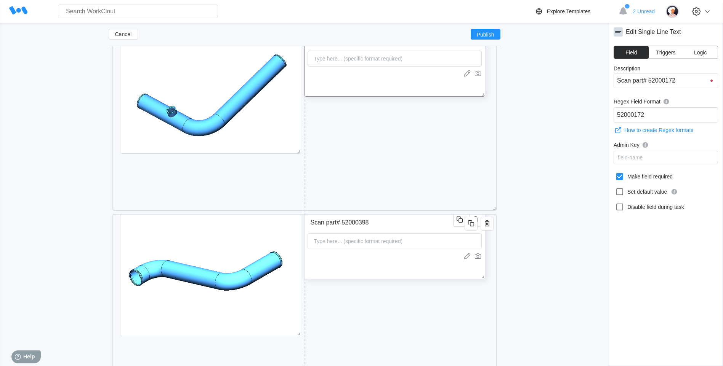
click at [411, 221] on input "Scan part# 52000398" at bounding box center [381, 222] width 148 height 15
click at [620, 181] on label "Make field required" at bounding box center [665, 177] width 104 height 12
click at [615, 173] on input "Make field required" at bounding box center [615, 172] width 0 height 0
checkbox input "true"
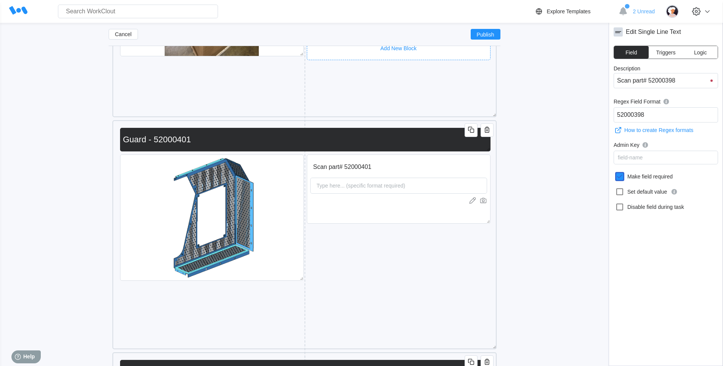
scroll to position [2450, 0]
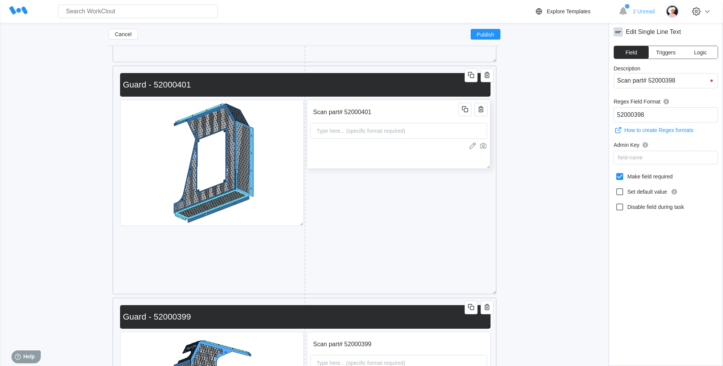
click at [411, 110] on input "Scan part# 52000401" at bounding box center [385, 112] width 151 height 15
click at [619, 176] on icon at bounding box center [619, 176] width 9 height 9
click at [615, 173] on input "Make field required" at bounding box center [615, 172] width 0 height 0
checkbox input "true"
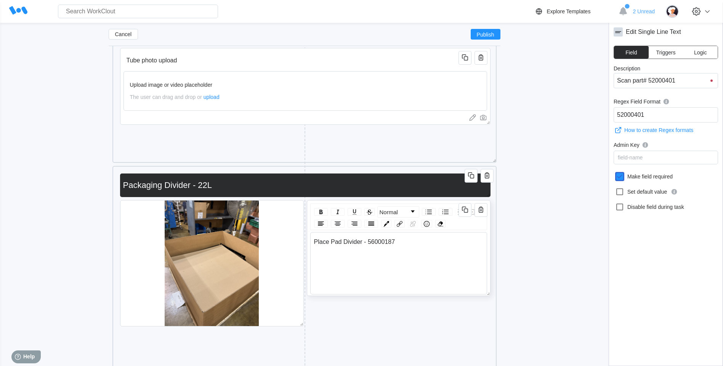
scroll to position [2031, 0]
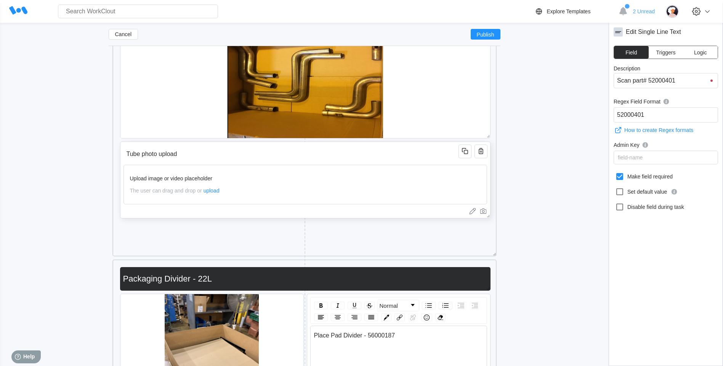
click at [374, 152] on input "Tube photo upload" at bounding box center [291, 154] width 337 height 15
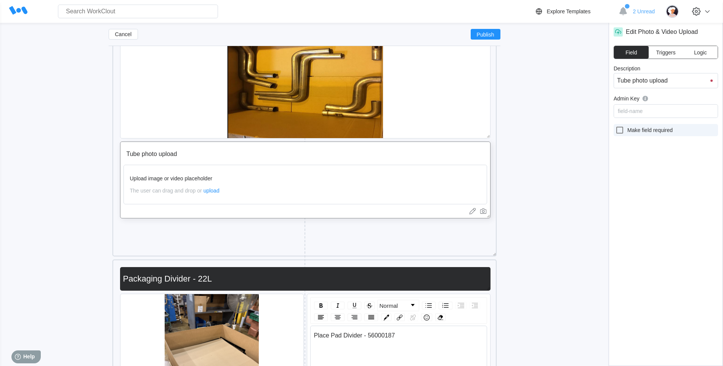
click at [622, 131] on icon at bounding box center [619, 130] width 7 height 7
click at [615, 126] on input "Make field required" at bounding box center [615, 126] width 0 height 0
checkbox input "true"
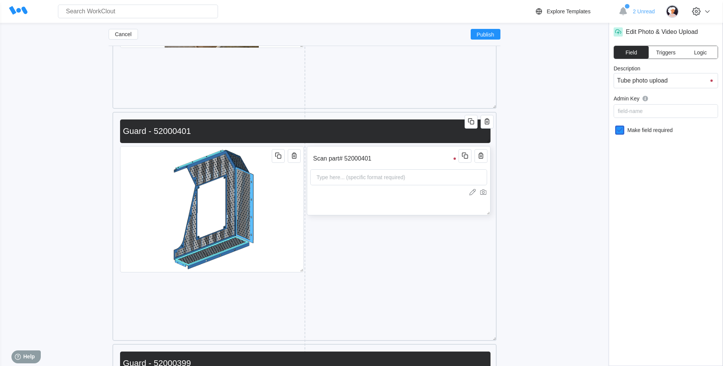
scroll to position [2412, 0]
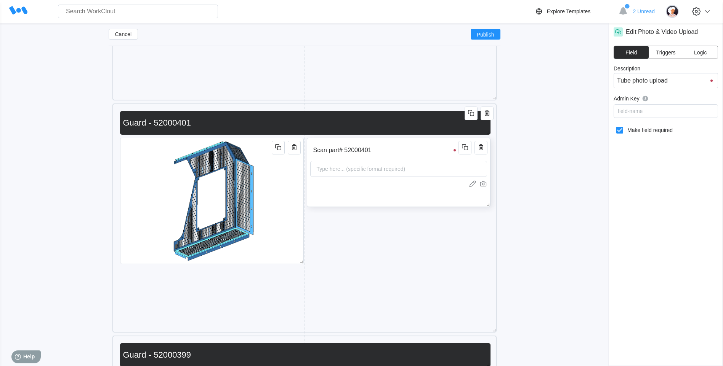
click at [375, 197] on div "Scan part# 52000401 Type here... (specific format required)" at bounding box center [399, 172] width 184 height 69
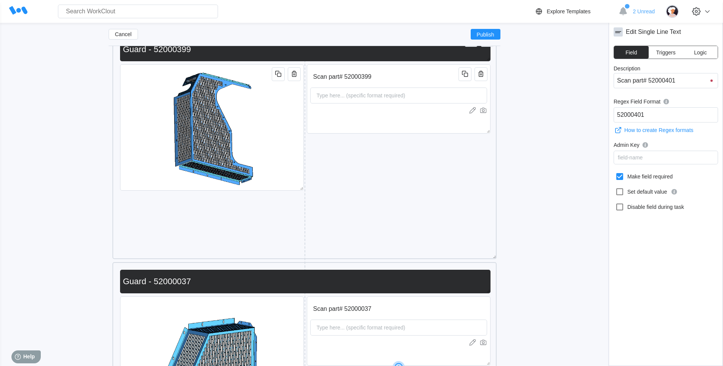
scroll to position [2717, 0]
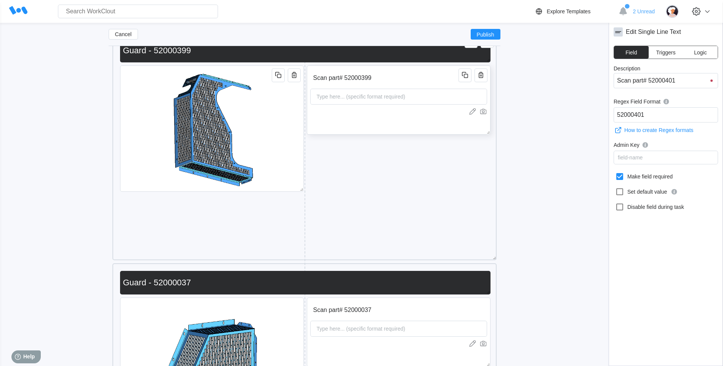
click at [367, 122] on div "Scan part# 52000399 Type here... (specific format required)" at bounding box center [399, 100] width 184 height 69
drag, startPoint x: 613, startPoint y: 171, endPoint x: 622, endPoint y: 186, distance: 17.3
click at [616, 179] on div "Edit Single Line Text Field Triggers Logic Description Scan part# 52000399 Rege…" at bounding box center [665, 195] width 114 height 344
click at [619, 174] on icon at bounding box center [619, 176] width 7 height 7
click at [615, 173] on input "Make field required" at bounding box center [615, 172] width 0 height 0
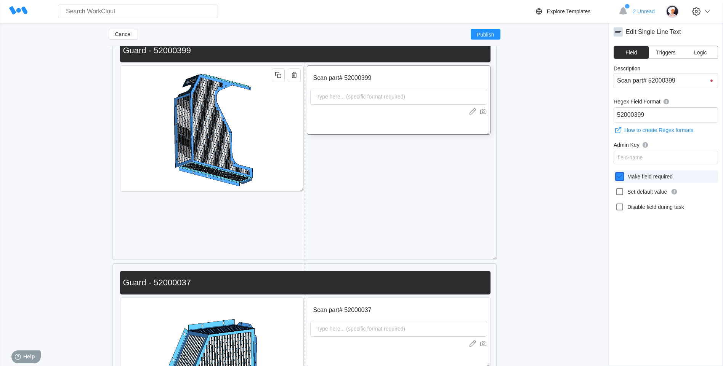
checkbox input "true"
click at [386, 309] on input "Scan part# 52000037" at bounding box center [385, 310] width 151 height 15
click at [621, 178] on icon at bounding box center [619, 176] width 9 height 9
click at [615, 173] on input "Make field required" at bounding box center [615, 172] width 0 height 0
checkbox input "true"
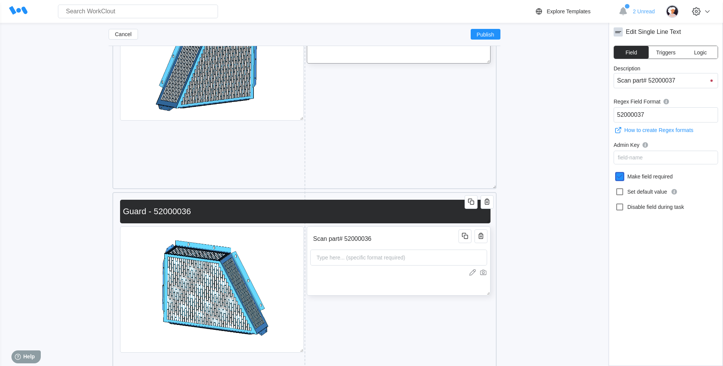
scroll to position [3022, 0]
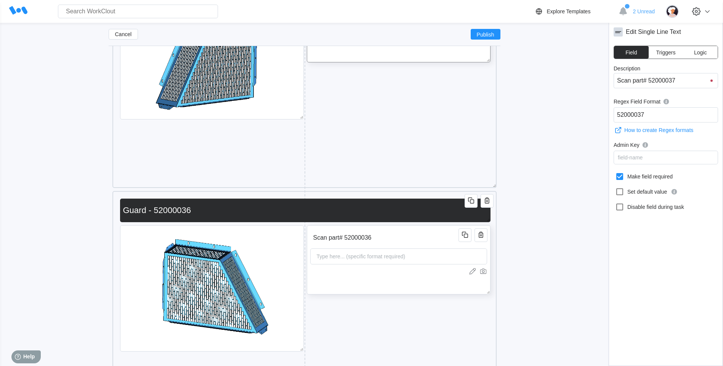
click at [408, 233] on input "Scan part# 52000036" at bounding box center [385, 237] width 151 height 15
click at [616, 183] on div "Description Scan part# 52000036 Regex Field Format 52000036 How to create Regex…" at bounding box center [665, 210] width 104 height 288
click at [616, 177] on icon at bounding box center [619, 176] width 7 height 7
click at [615, 173] on input "Make field required" at bounding box center [615, 172] width 0 height 0
checkbox input "true"
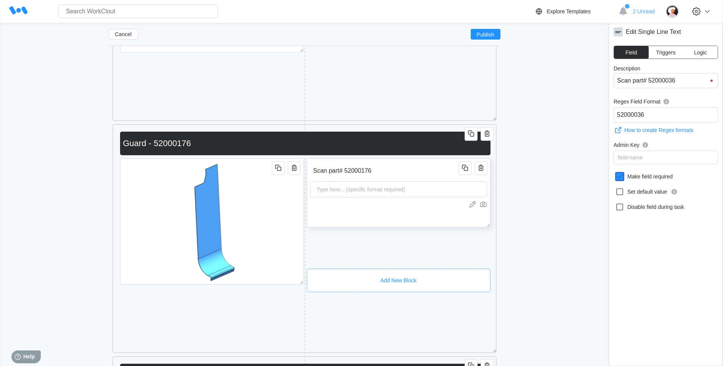
scroll to position [3326, 0]
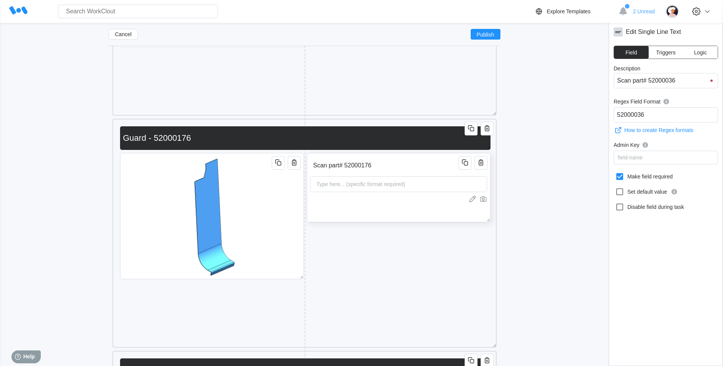
click at [421, 170] on input "Scan part# 52000176" at bounding box center [385, 165] width 151 height 15
click at [614, 178] on label "Make field required" at bounding box center [665, 177] width 104 height 12
click at [615, 173] on input "Make field required" at bounding box center [615, 172] width 0 height 0
checkbox input "true"
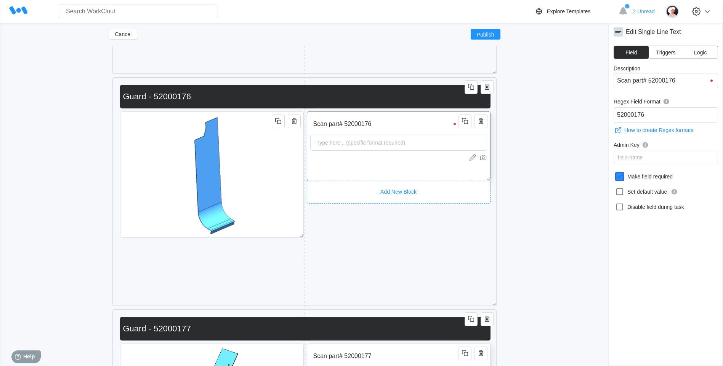
scroll to position [3479, 0]
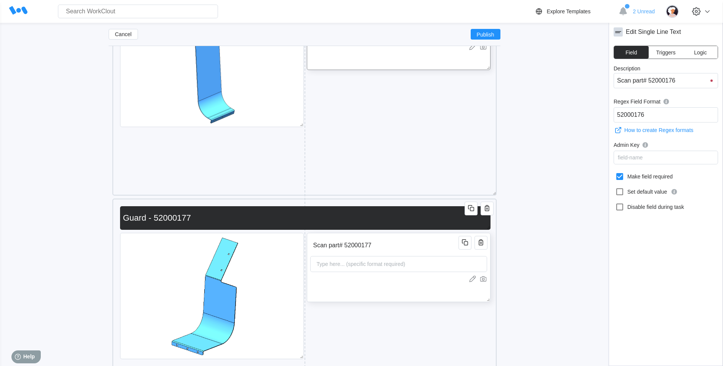
click at [384, 247] on input "Scan part# 52000177" at bounding box center [385, 245] width 151 height 15
click at [620, 175] on icon at bounding box center [619, 176] width 9 height 9
click at [615, 173] on input "Make field required" at bounding box center [615, 172] width 0 height 0
checkbox input "true"
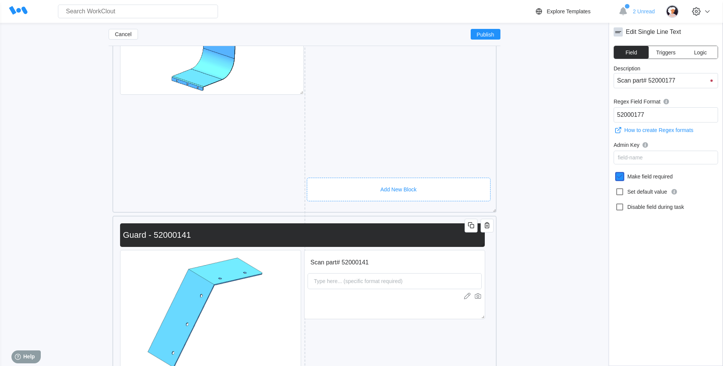
scroll to position [3822, 0]
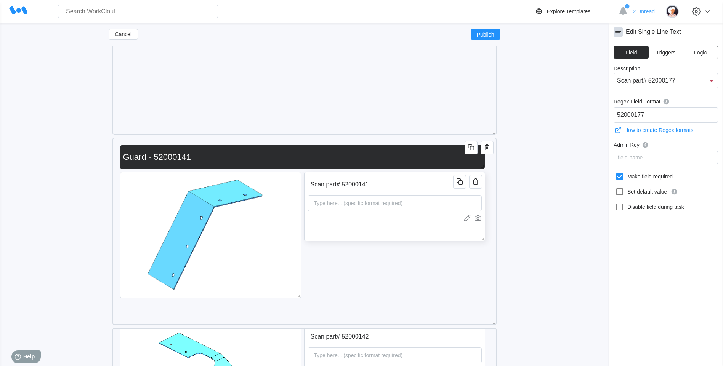
click at [400, 182] on input "Scan part# 52000141" at bounding box center [381, 184] width 148 height 15
click at [619, 177] on icon at bounding box center [619, 176] width 9 height 9
click at [615, 173] on input "Make field required" at bounding box center [615, 172] width 0 height 0
checkbox input "true"
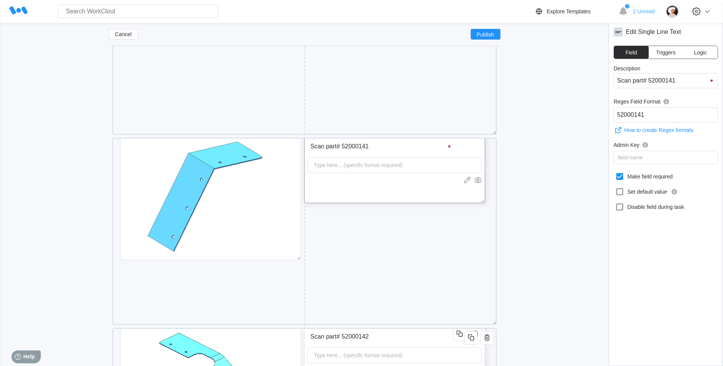
click at [376, 336] on input "Scan part# 52000142" at bounding box center [381, 336] width 148 height 15
click at [621, 176] on icon at bounding box center [619, 176] width 9 height 9
click at [615, 173] on input "Make field required" at bounding box center [615, 172] width 0 height 0
checkbox input "true"
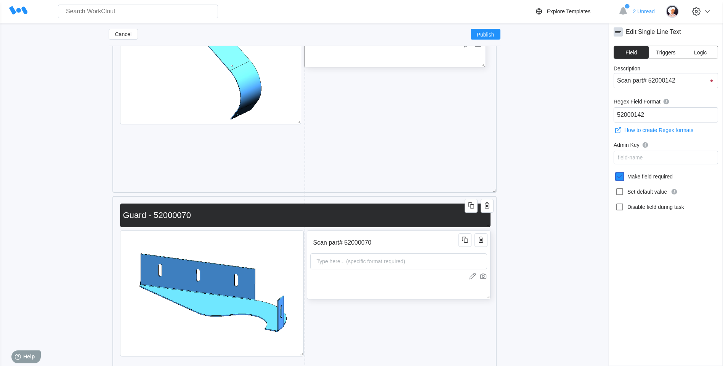
scroll to position [4164, 0]
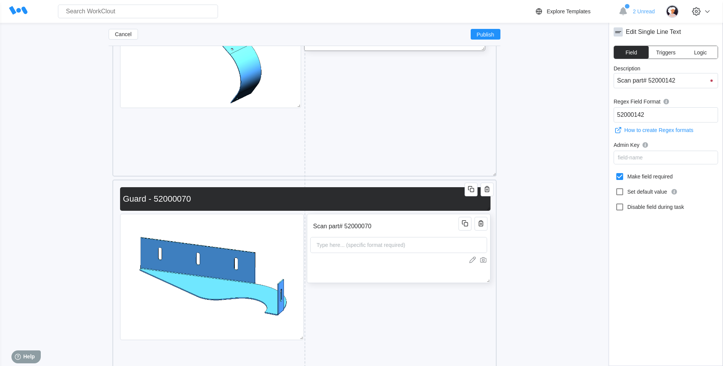
click at [411, 226] on input "Scan part# 52000070" at bounding box center [385, 226] width 151 height 15
click at [618, 178] on icon at bounding box center [619, 176] width 9 height 9
click at [615, 173] on input "Make field required" at bounding box center [615, 172] width 0 height 0
checkbox input "true"
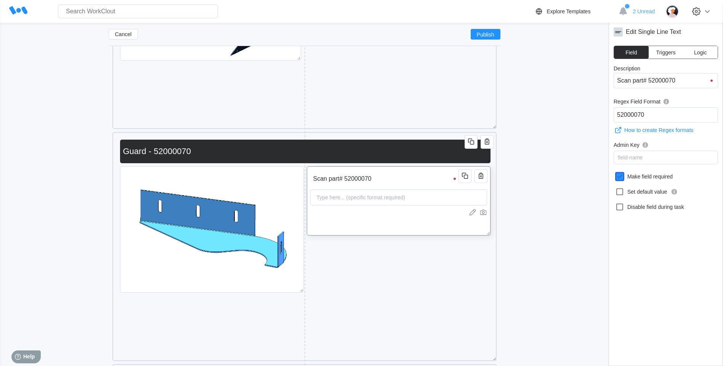
scroll to position [4317, 0]
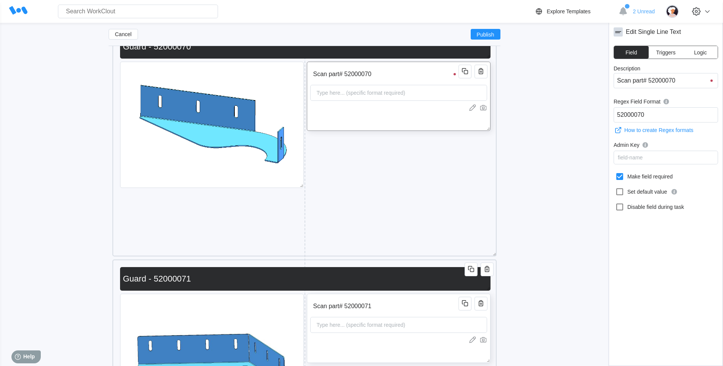
drag, startPoint x: 389, startPoint y: 311, endPoint x: 391, endPoint y: 307, distance: 5.0
click at [389, 310] on input "Scan part# 52000071" at bounding box center [385, 306] width 151 height 15
click at [623, 179] on icon at bounding box center [619, 176] width 7 height 7
click at [615, 173] on input "Make field required" at bounding box center [615, 172] width 0 height 0
checkbox input "true"
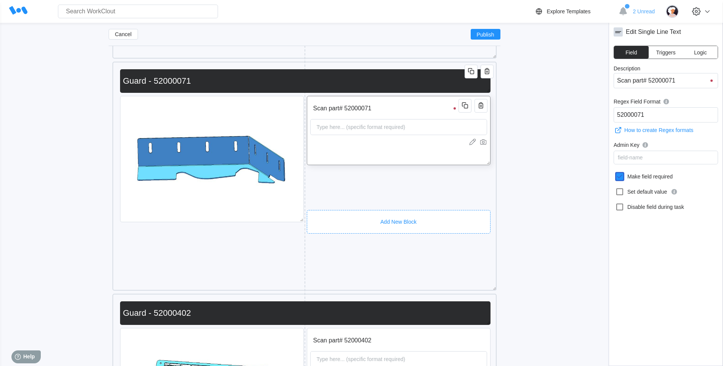
scroll to position [4621, 0]
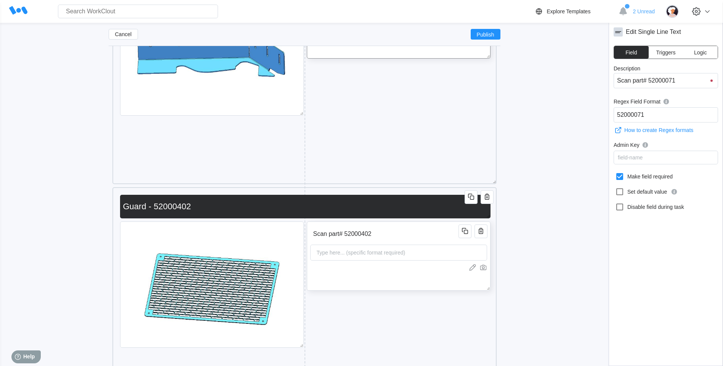
click at [409, 230] on input "Scan part# 52000402" at bounding box center [385, 234] width 151 height 15
click at [618, 176] on icon at bounding box center [619, 176] width 9 height 9
click at [615, 173] on input "Make field required" at bounding box center [615, 172] width 0 height 0
checkbox input "true"
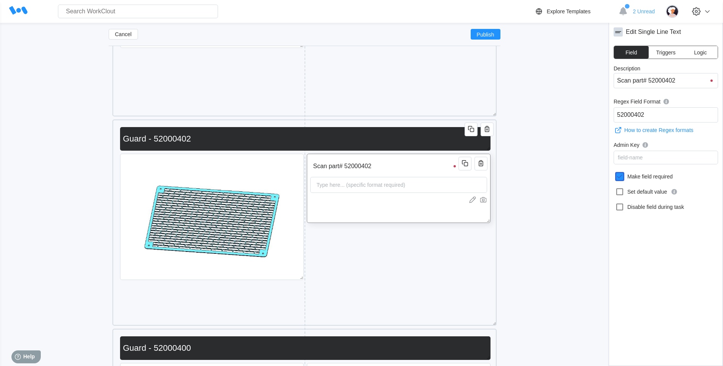
scroll to position [4774, 0]
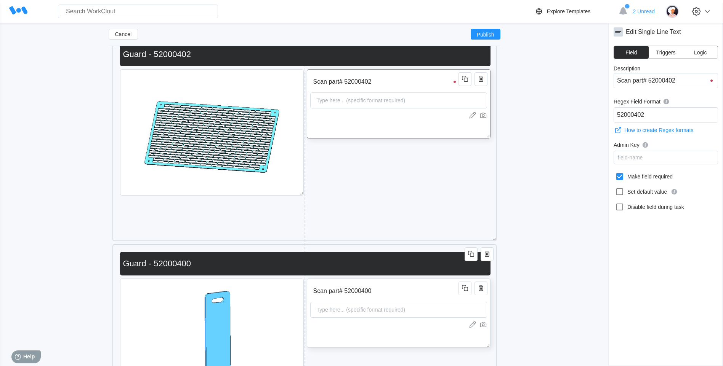
click at [409, 286] on input "Scan part# 52000400" at bounding box center [385, 291] width 151 height 15
click at [619, 173] on icon at bounding box center [619, 176] width 9 height 9
click at [615, 173] on input "Make field required" at bounding box center [615, 172] width 0 height 0
checkbox input "true"
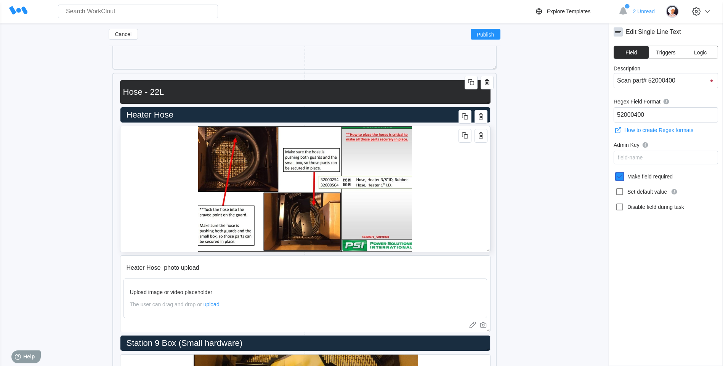
scroll to position [5536, 0]
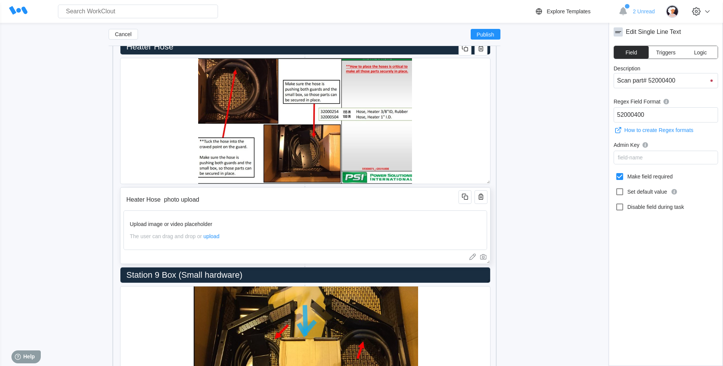
click at [389, 195] on input "Heater Hose photo upload" at bounding box center [291, 199] width 337 height 15
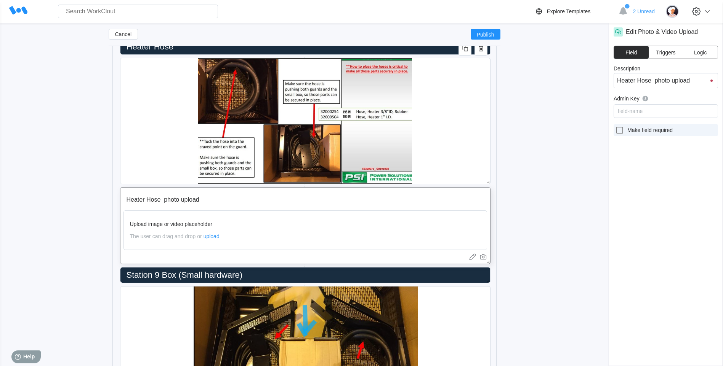
click at [617, 133] on icon at bounding box center [619, 130] width 7 height 7
click at [615, 126] on input "Make field required" at bounding box center [615, 126] width 0 height 0
checkbox input "true"
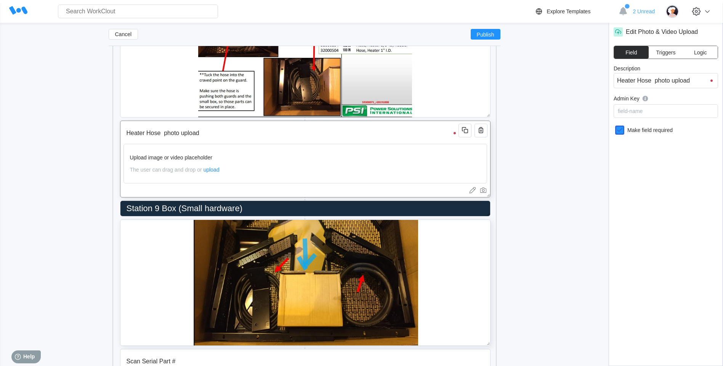
scroll to position [5688, 0]
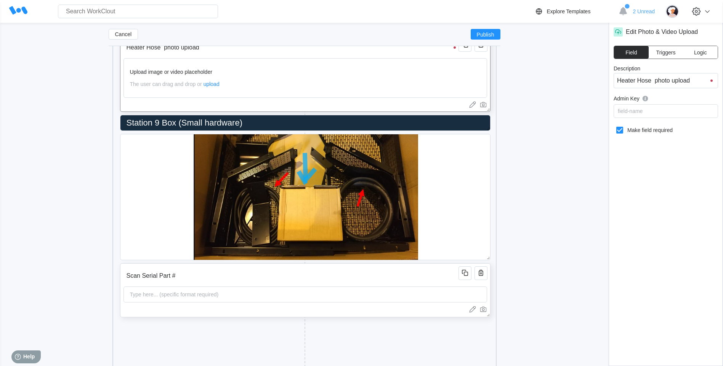
click at [388, 267] on div "Scan Serial Part # Type here... (specific format required)" at bounding box center [305, 291] width 370 height 54
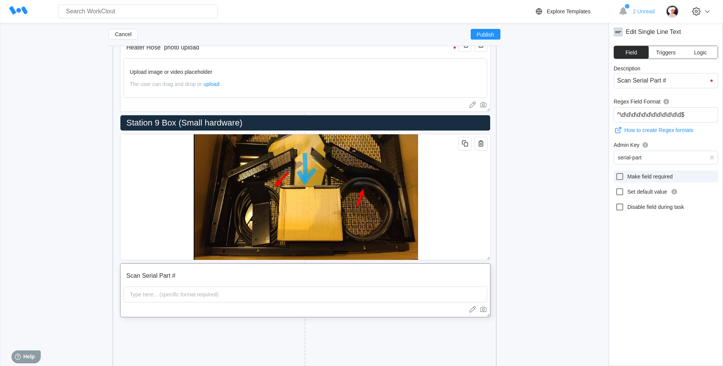
click at [621, 178] on icon at bounding box center [619, 176] width 9 height 9
click at [615, 173] on input "Make field required" at bounding box center [615, 172] width 0 height 0
checkbox input "true"
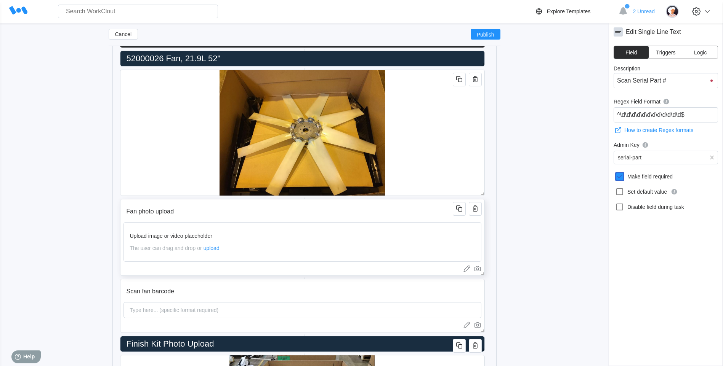
scroll to position [6335, 0]
click at [374, 210] on input "Fan photo upload" at bounding box center [289, 211] width 332 height 15
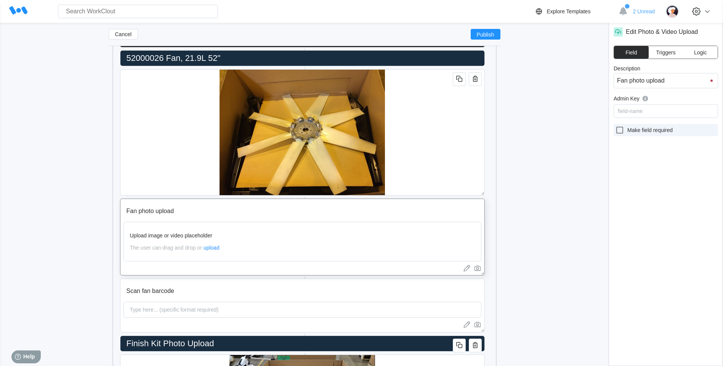
click at [621, 133] on icon at bounding box center [619, 130] width 7 height 7
click at [615, 126] on input "Make field required" at bounding box center [615, 126] width 0 height 0
checkbox input "true"
drag, startPoint x: 409, startPoint y: 294, endPoint x: 414, endPoint y: 282, distance: 12.5
click at [409, 294] on input "Scan fan barcode" at bounding box center [289, 291] width 332 height 15
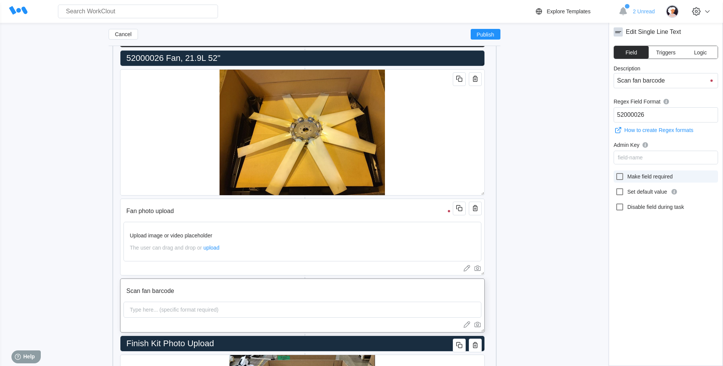
click at [620, 178] on icon at bounding box center [619, 176] width 9 height 9
click at [615, 173] on input "Make field required" at bounding box center [615, 172] width 0 height 0
checkbox input "true"
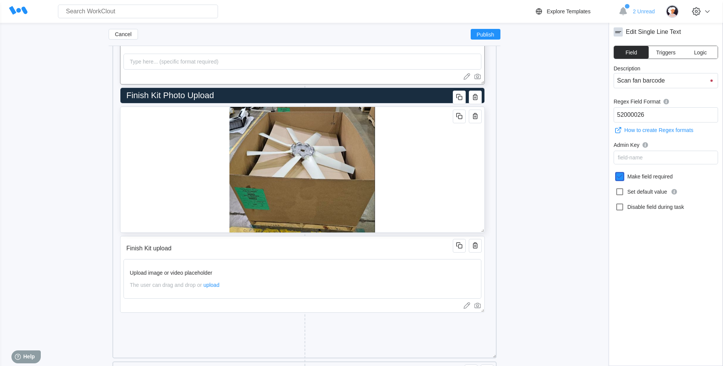
scroll to position [6640, 0]
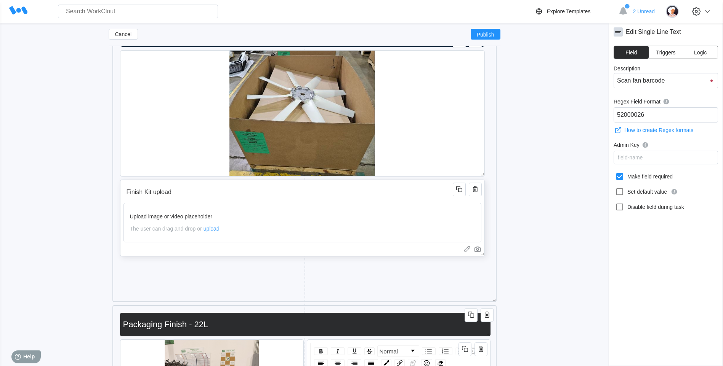
click at [426, 191] on input "Finish Kit upload" at bounding box center [289, 192] width 332 height 15
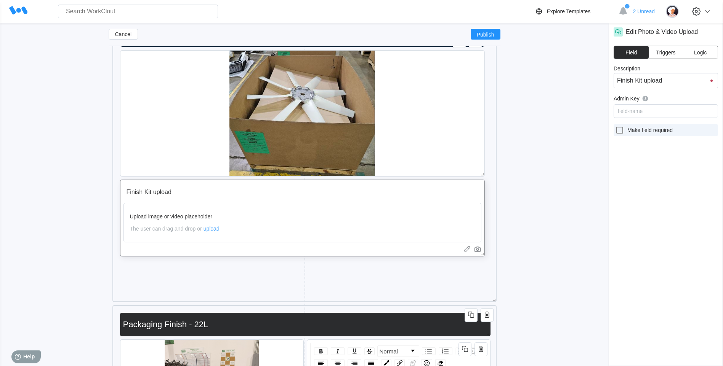
click at [613, 131] on label "Make field required" at bounding box center [665, 130] width 104 height 12
click at [615, 126] on input "Make field required" at bounding box center [615, 126] width 0 height 0
checkbox input "true"
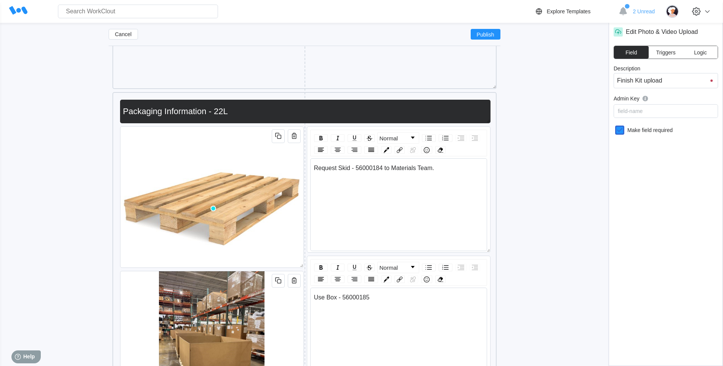
scroll to position [0, 0]
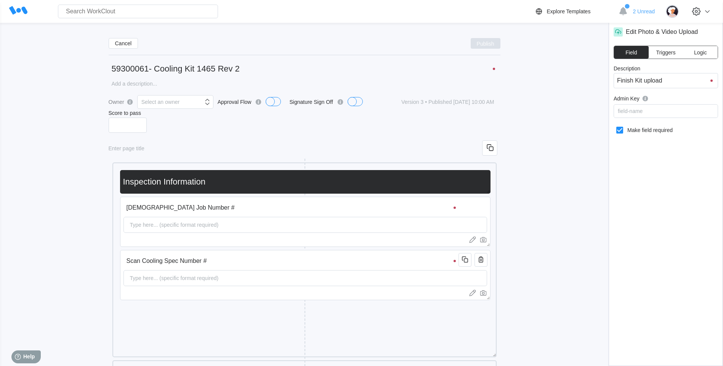
click at [486, 45] on span "Publish" at bounding box center [486, 43] width 18 height 5
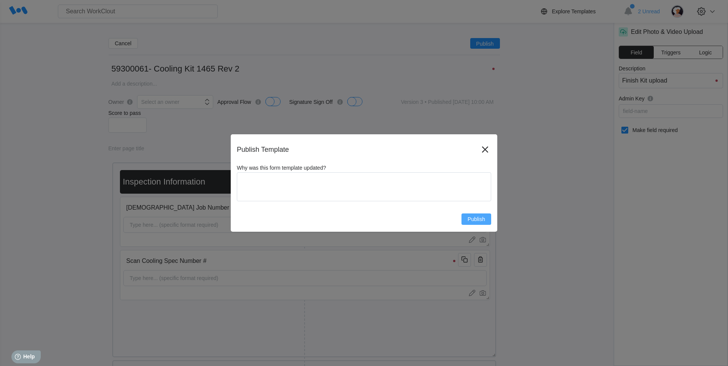
click at [478, 221] on span "Publish" at bounding box center [477, 219] width 18 height 5
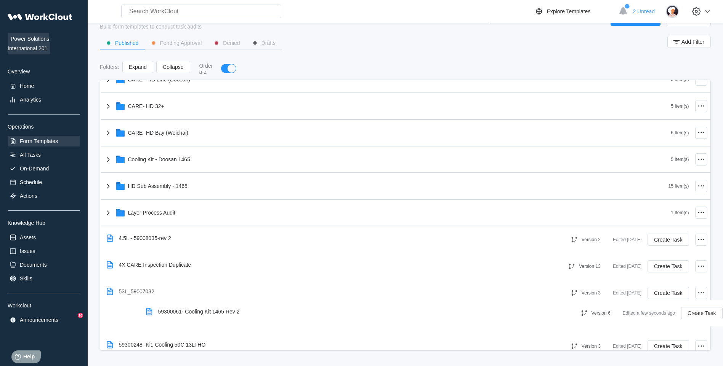
scroll to position [256, 0]
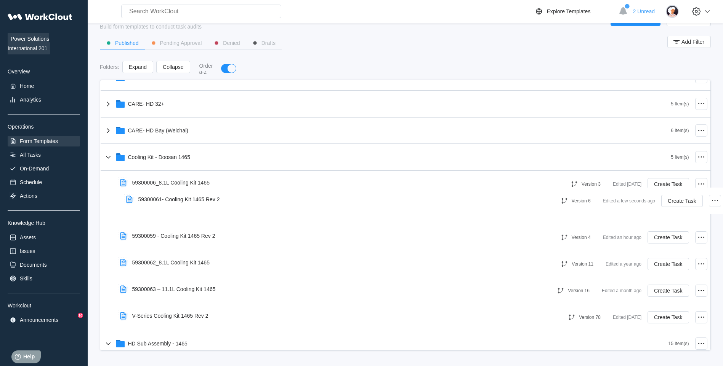
drag, startPoint x: 246, startPoint y: 286, endPoint x: 265, endPoint y: 202, distance: 85.9
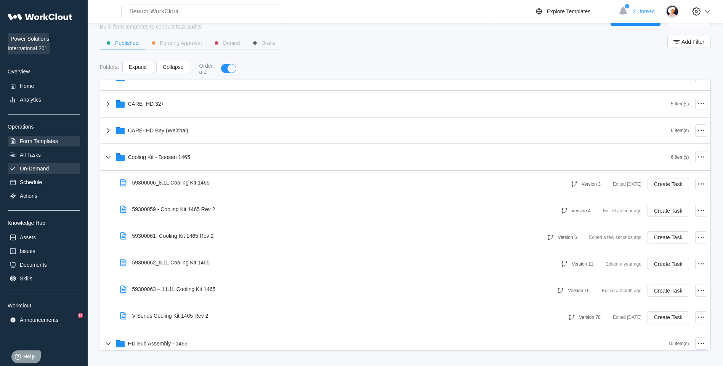
click at [55, 169] on div "On-Demand" at bounding box center [44, 168] width 72 height 11
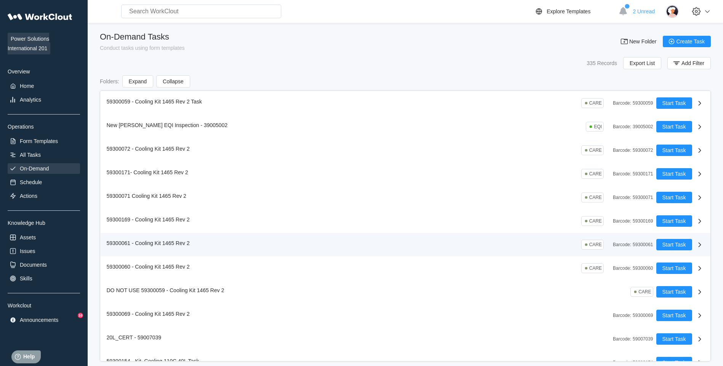
click at [697, 244] on icon at bounding box center [699, 244] width 9 height 9
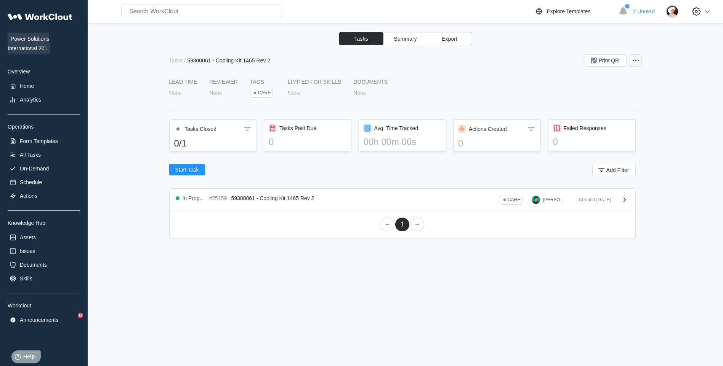
click at [637, 61] on icon at bounding box center [635, 60] width 9 height 9
click at [594, 80] on div "Edit Task" at bounding box center [592, 79] width 22 height 6
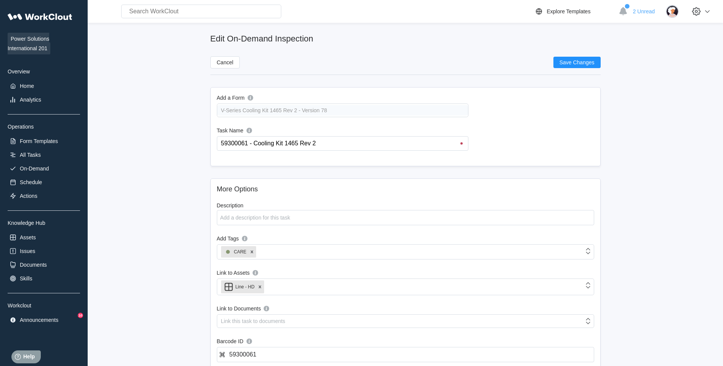
click at [220, 144] on input "59300061 - Cooling Kit 1465 Rev 2" at bounding box center [344, 144] width 248 height 14
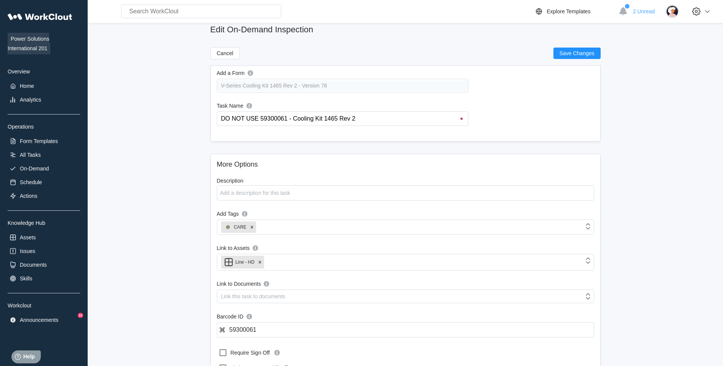
scroll to position [38, 0]
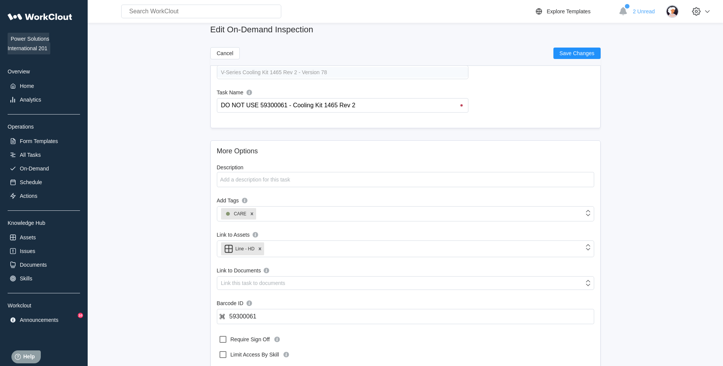
type input "DO NOT USE 59300061 - Cooling Kit 1465 Rev 2"
drag, startPoint x: 549, startPoint y: 317, endPoint x: 240, endPoint y: 310, distance: 309.3
click at [240, 310] on input "59300061" at bounding box center [405, 316] width 377 height 15
type input "5"
click at [594, 51] on button "Save Changes" at bounding box center [576, 53] width 47 height 11
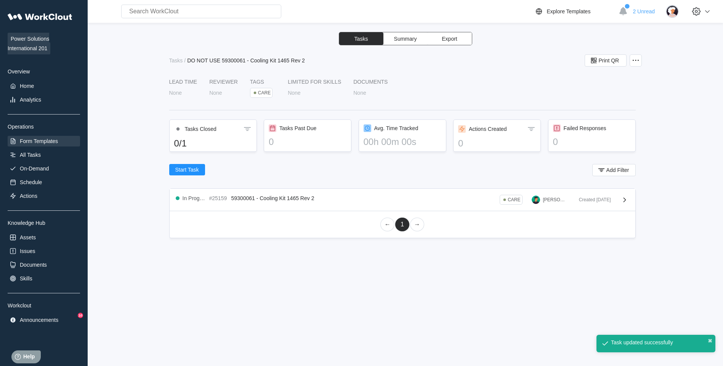
click at [54, 142] on div "Form Templates" at bounding box center [39, 141] width 38 height 6
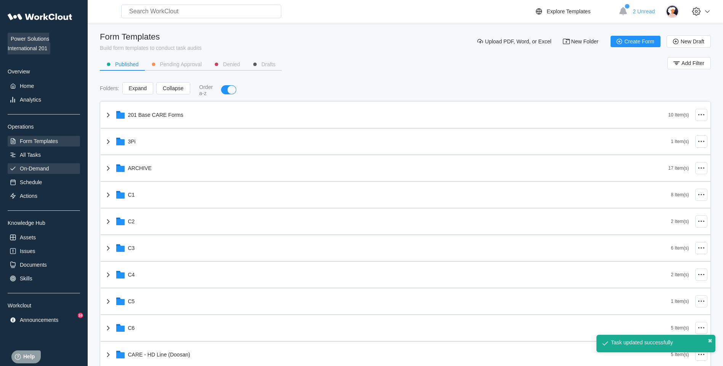
click at [51, 163] on div "On-Demand" at bounding box center [44, 168] width 72 height 11
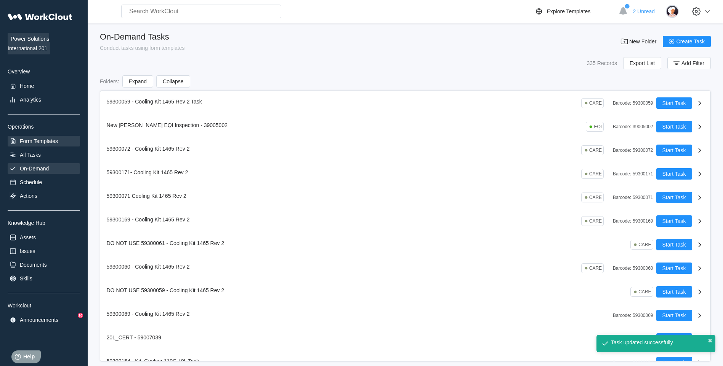
click at [53, 139] on div "Form Templates" at bounding box center [39, 141] width 38 height 6
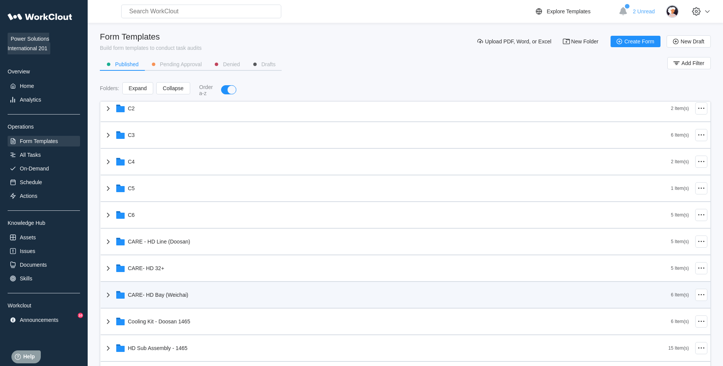
scroll to position [152, 0]
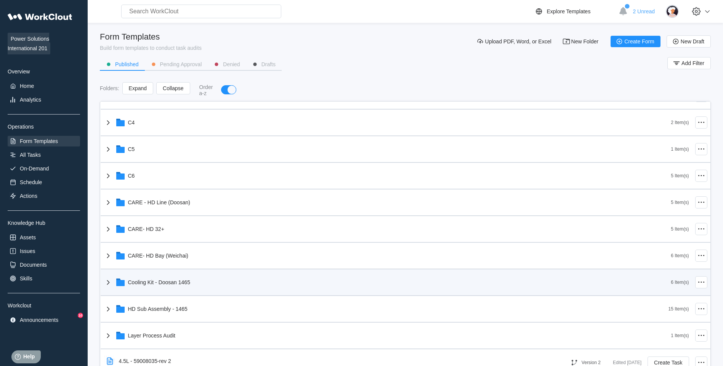
click at [194, 277] on div "Cooling Kit - Doosan 1465" at bounding box center [387, 283] width 567 height 20
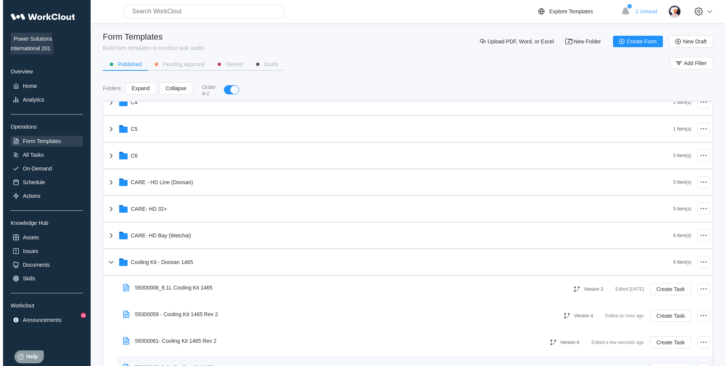
scroll to position [267, 0]
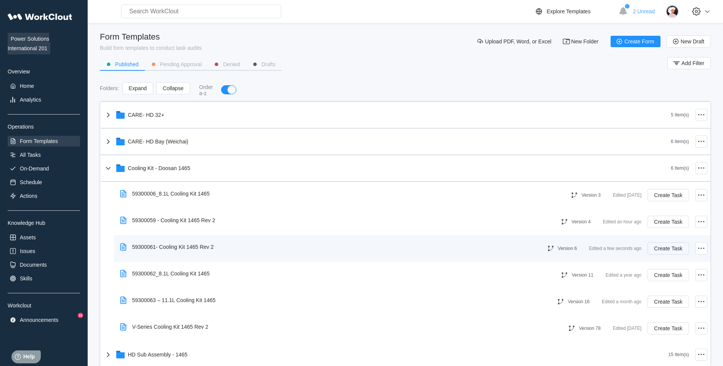
click at [667, 246] on span "Create Task" at bounding box center [668, 248] width 28 height 5
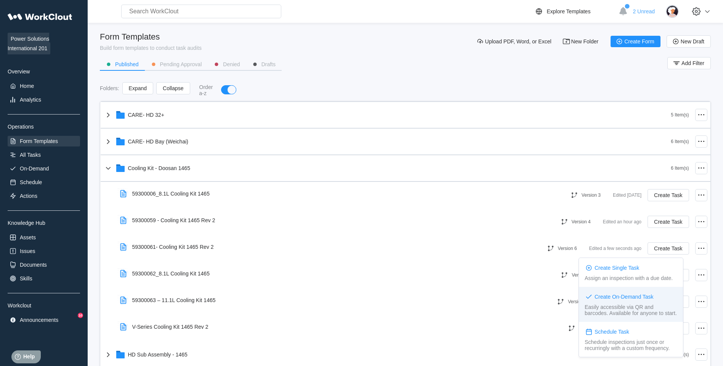
click at [628, 303] on div "Create On-Demand Task Easily accessible via QR and barcodes. Available for anyo…" at bounding box center [631, 304] width 104 height 35
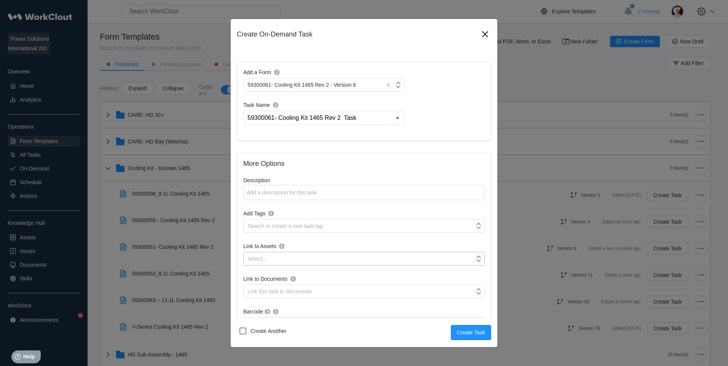
click at [307, 261] on div "Select..." at bounding box center [359, 259] width 231 height 11
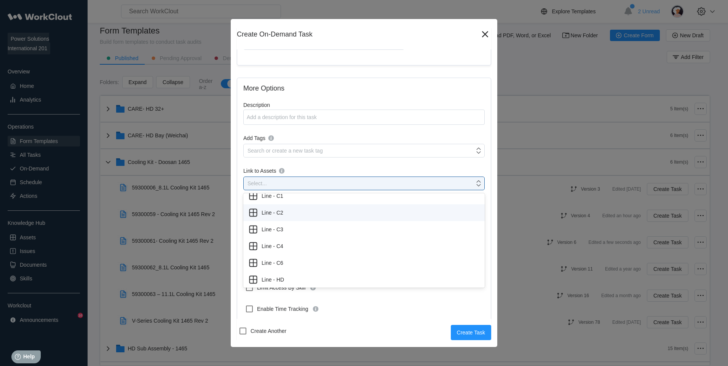
scroll to position [76, 0]
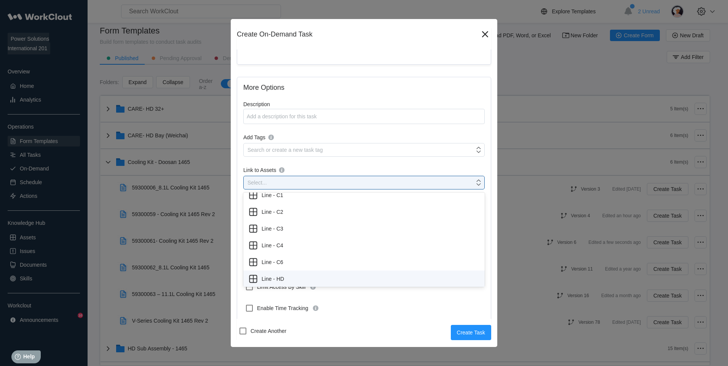
click at [307, 273] on div "Line - HD" at bounding box center [363, 279] width 241 height 17
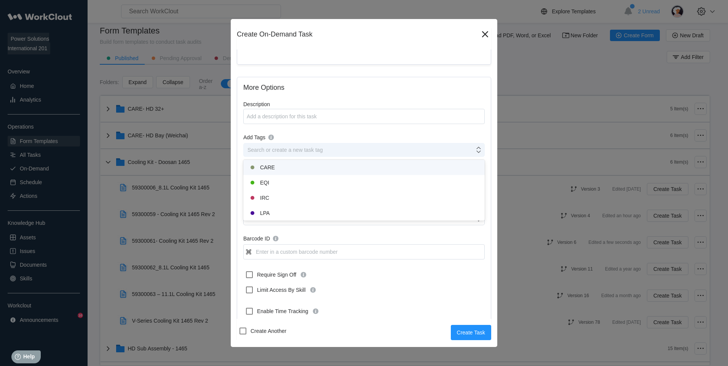
click at [320, 154] on div "Search or create a new task tag" at bounding box center [359, 150] width 231 height 11
click at [292, 161] on div "CARE" at bounding box center [363, 167] width 241 height 15
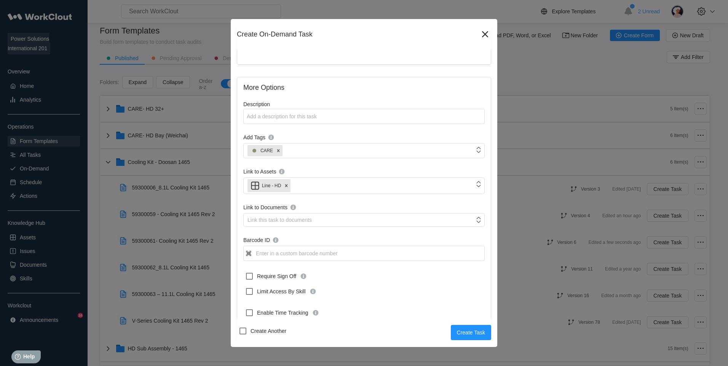
click at [313, 238] on label "Barcode ID" at bounding box center [363, 241] width 241 height 10
click at [313, 246] on input "Barcode ID" at bounding box center [363, 253] width 241 height 15
click at [315, 249] on input "Barcode ID" at bounding box center [363, 253] width 241 height 15
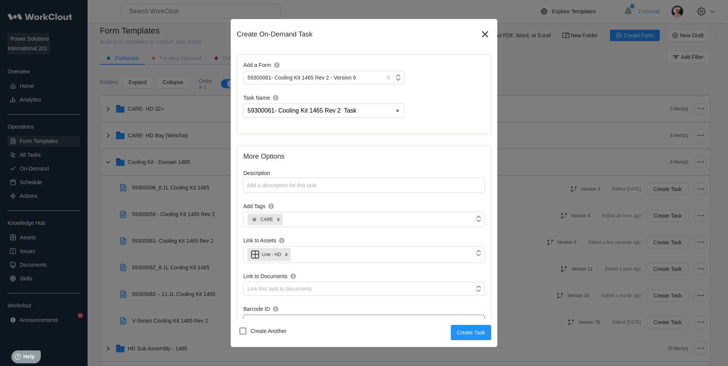
scroll to position [0, 0]
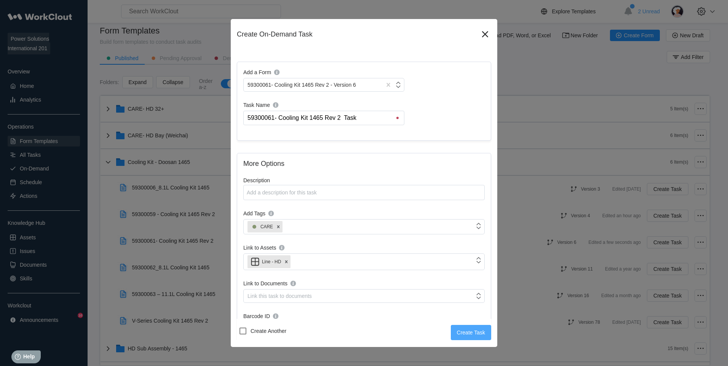
type input "59300061"
click at [458, 330] on span "Create Task" at bounding box center [471, 332] width 28 height 5
